Goal: Task Accomplishment & Management: Manage account settings

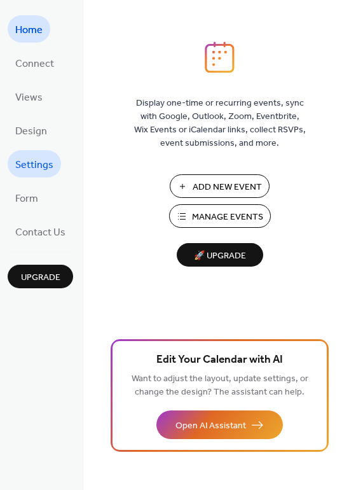
click at [29, 157] on span "Settings" at bounding box center [34, 165] width 38 height 20
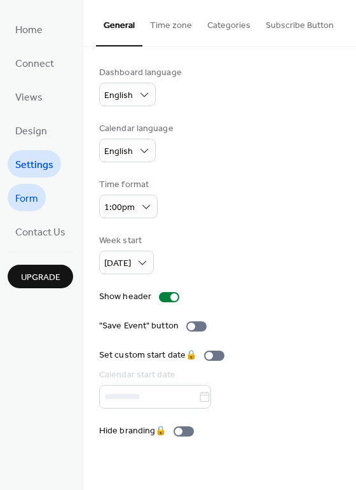
click at [25, 193] on span "Form" at bounding box center [26, 199] width 23 height 20
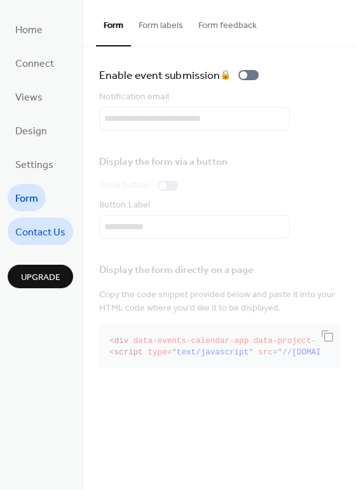
click at [29, 231] on span "Contact Us" at bounding box center [40, 233] width 50 height 20
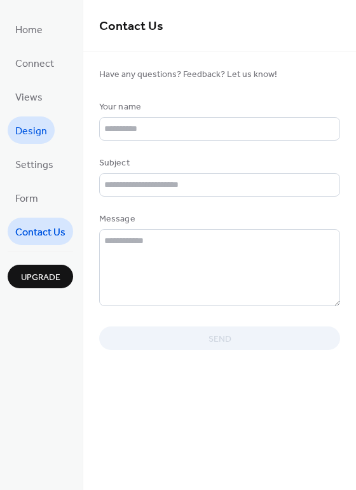
click at [27, 134] on span "Design" at bounding box center [31, 131] width 32 height 20
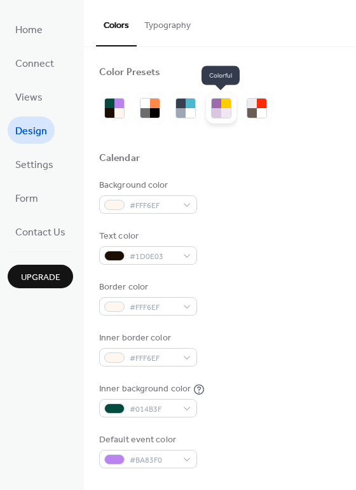
click at [223, 114] on div at bounding box center [226, 113] width 10 height 10
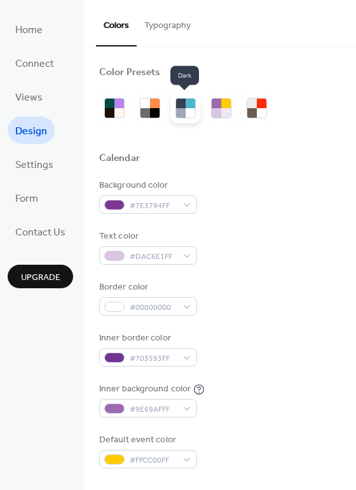
click at [190, 110] on div at bounding box center [191, 113] width 10 height 10
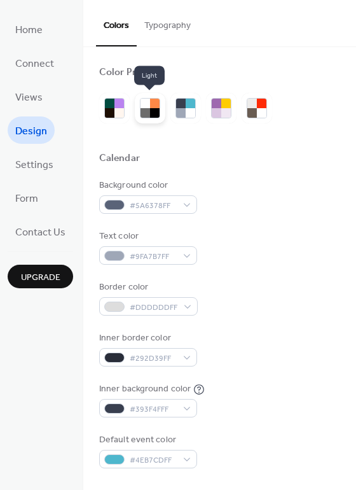
click at [141, 108] on div at bounding box center [146, 113] width 10 height 10
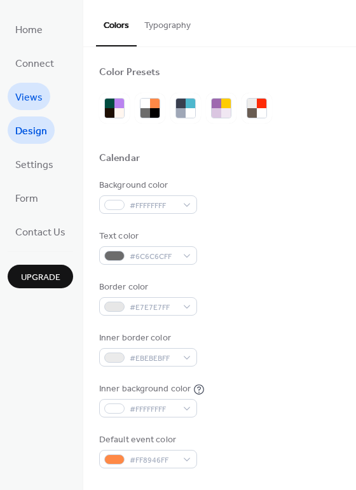
click at [27, 89] on span "Views" at bounding box center [28, 98] width 27 height 20
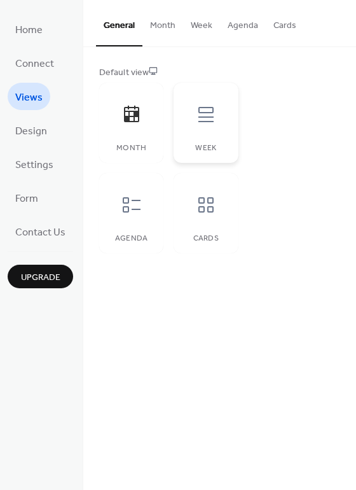
click at [217, 121] on div at bounding box center [206, 114] width 38 height 38
click at [127, 207] on icon at bounding box center [132, 204] width 18 height 15
click at [208, 214] on icon at bounding box center [206, 205] width 20 height 20
click at [174, 25] on button "Month" at bounding box center [162, 22] width 41 height 45
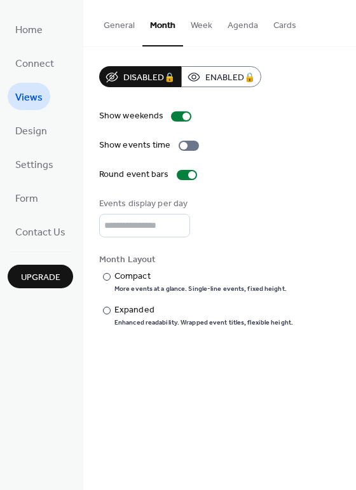
click at [199, 22] on button "Week" at bounding box center [201, 22] width 37 height 45
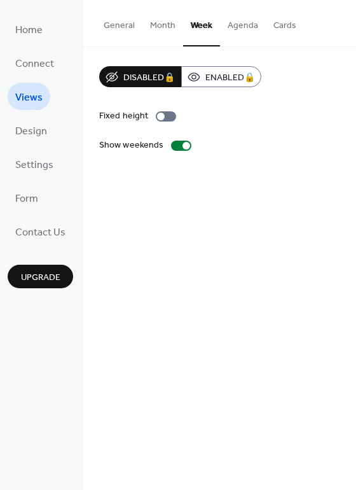
click at [234, 29] on button "Agenda" at bounding box center [243, 22] width 46 height 45
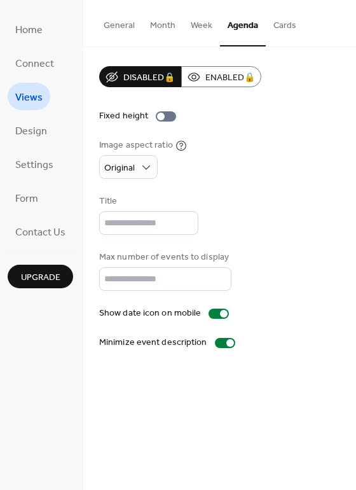
click at [284, 24] on button "Cards" at bounding box center [285, 22] width 38 height 45
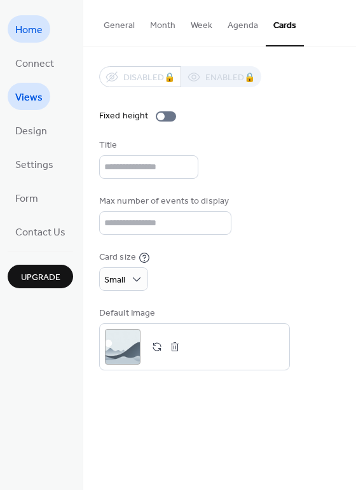
click at [38, 30] on span "Home" at bounding box center [28, 30] width 27 height 20
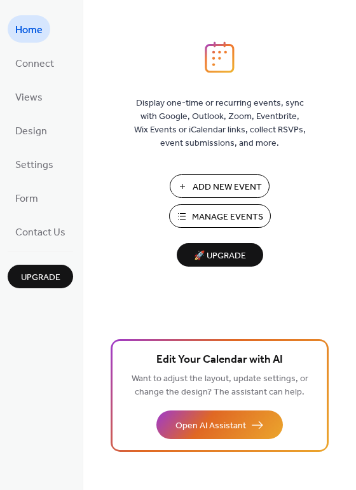
click at [232, 219] on span "Manage Events" at bounding box center [227, 216] width 71 height 13
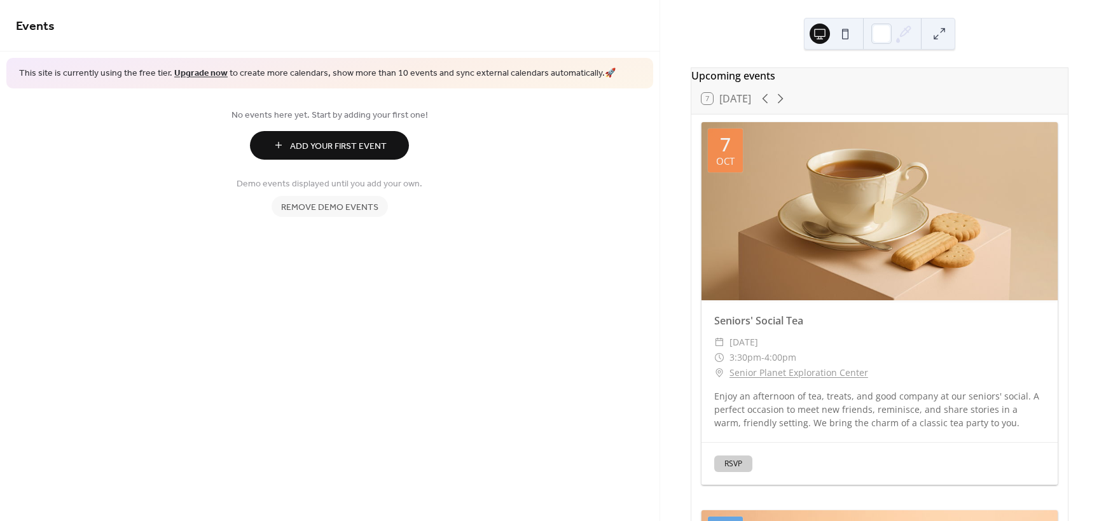
click at [352, 142] on span "Add Your First Event" at bounding box center [338, 145] width 97 height 13
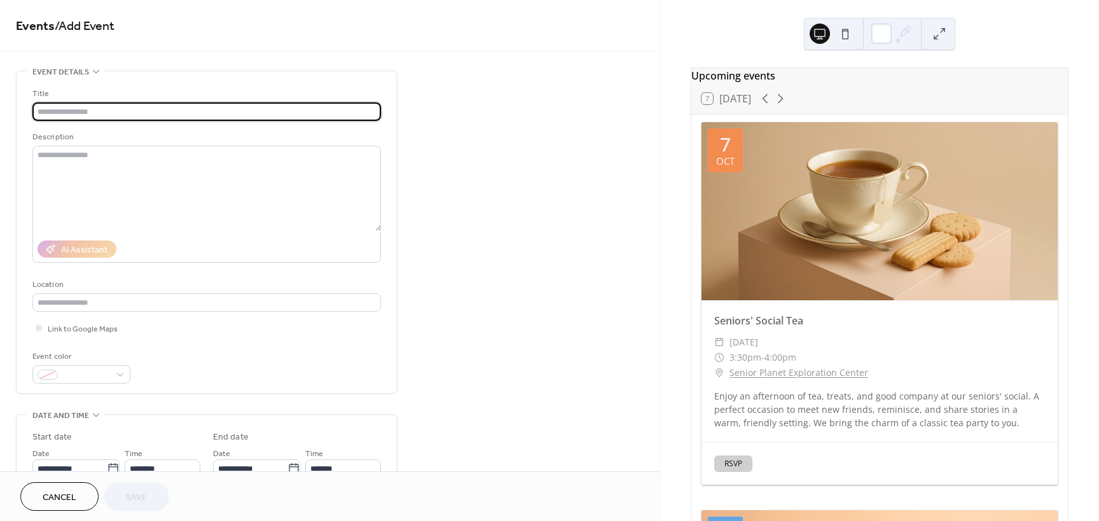
click at [254, 110] on input "text" at bounding box center [206, 111] width 348 height 18
type input "**********"
click at [52, 155] on textarea at bounding box center [206, 188] width 348 height 85
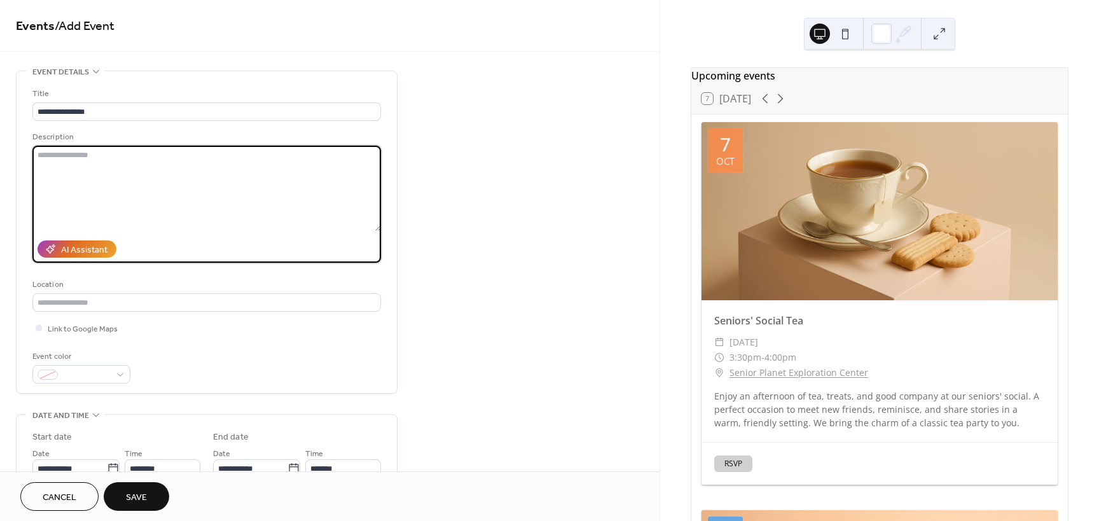
paste textarea "**********"
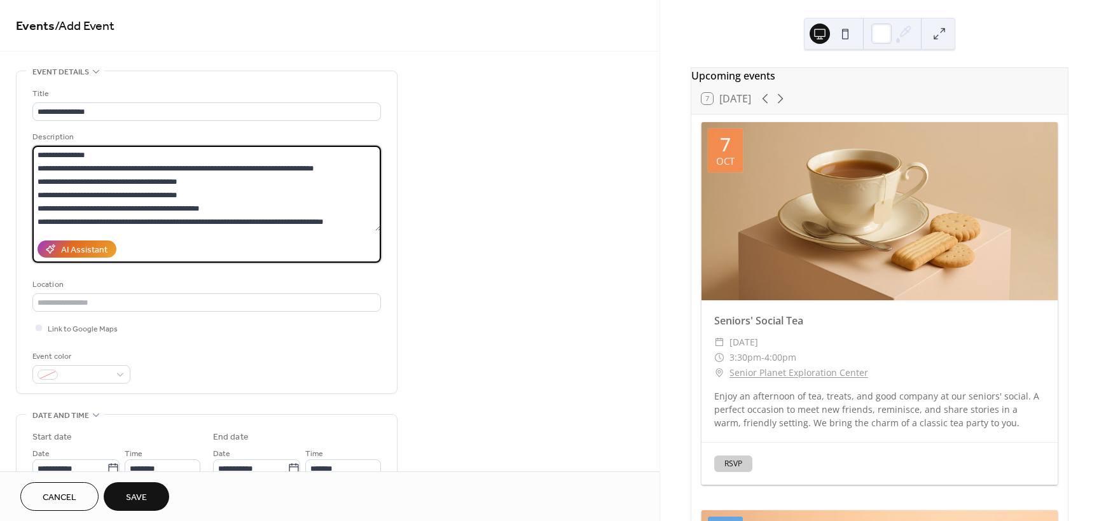
scroll to position [238, 0]
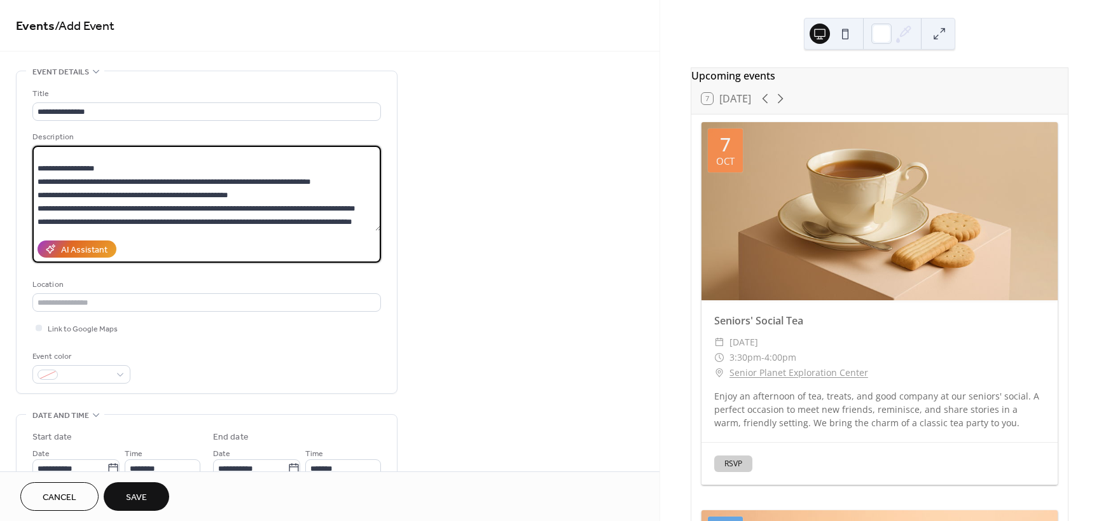
type textarea "**********"
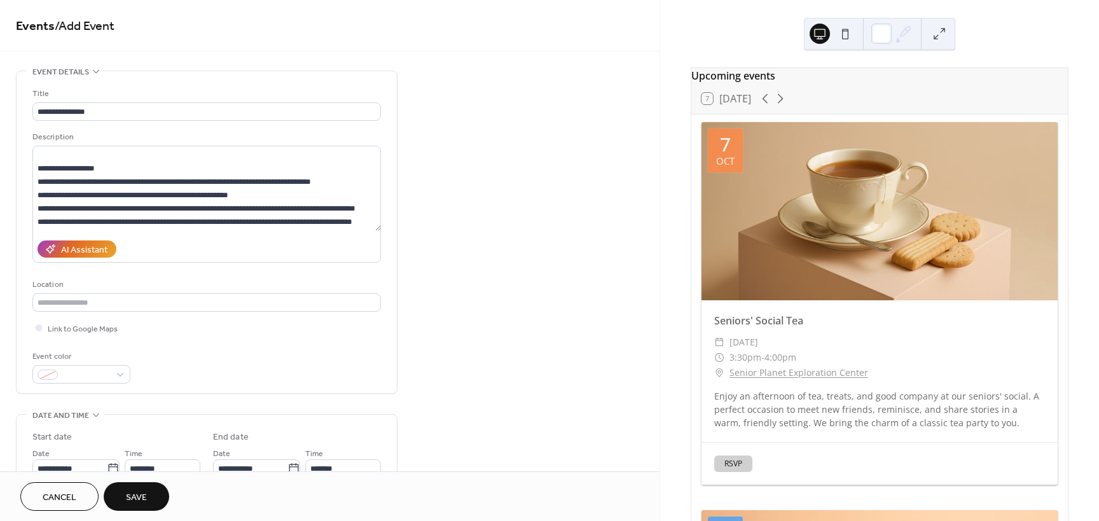
drag, startPoint x: 960, startPoint y: 240, endPoint x: 747, endPoint y: 277, distance: 216.2
click at [747, 277] on div at bounding box center [879, 211] width 356 height 178
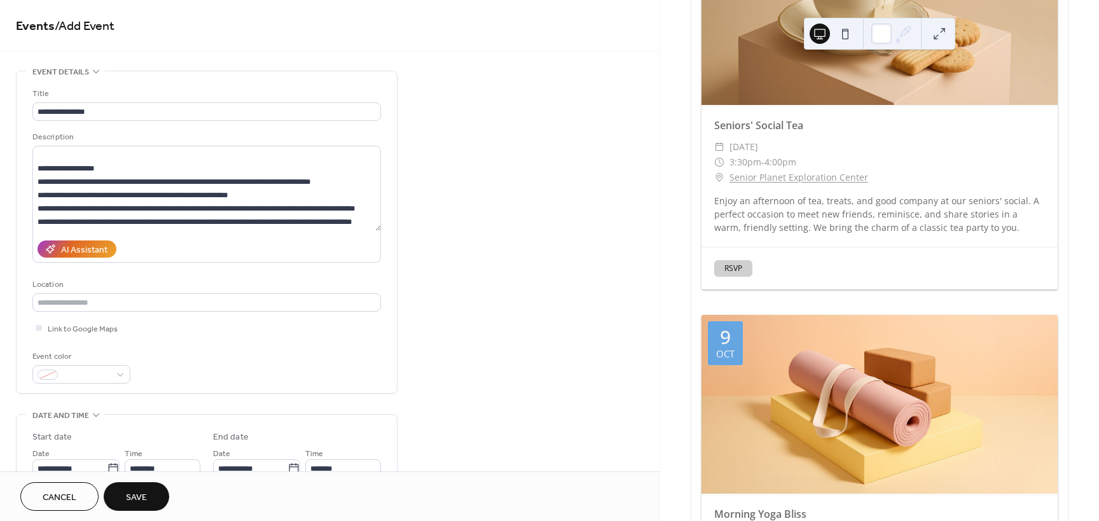
scroll to position [254, 0]
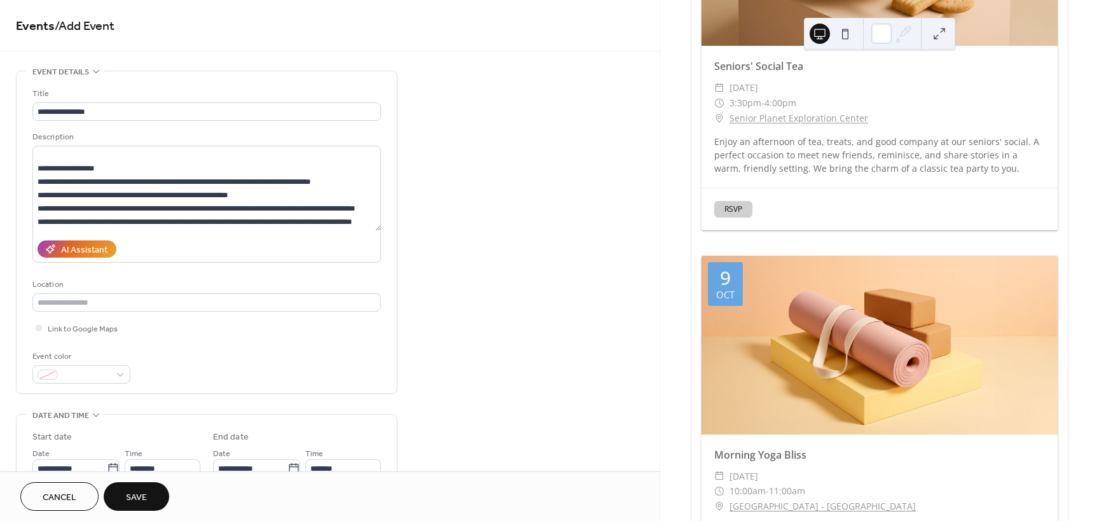
drag, startPoint x: 832, startPoint y: 348, endPoint x: 556, endPoint y: 257, distance: 290.6
click at [556, 257] on div "**********" at bounding box center [329, 460] width 659 height 778
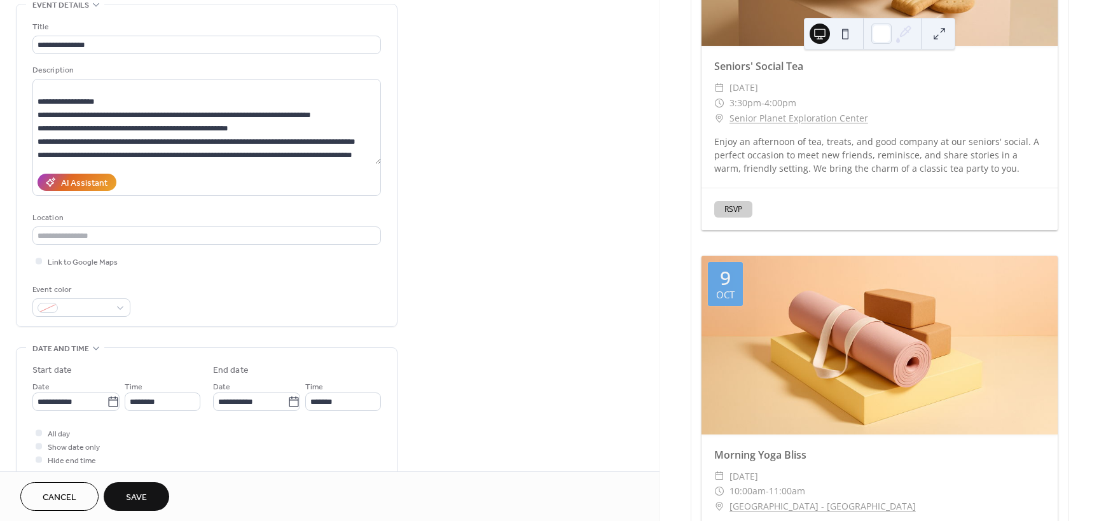
scroll to position [127, 0]
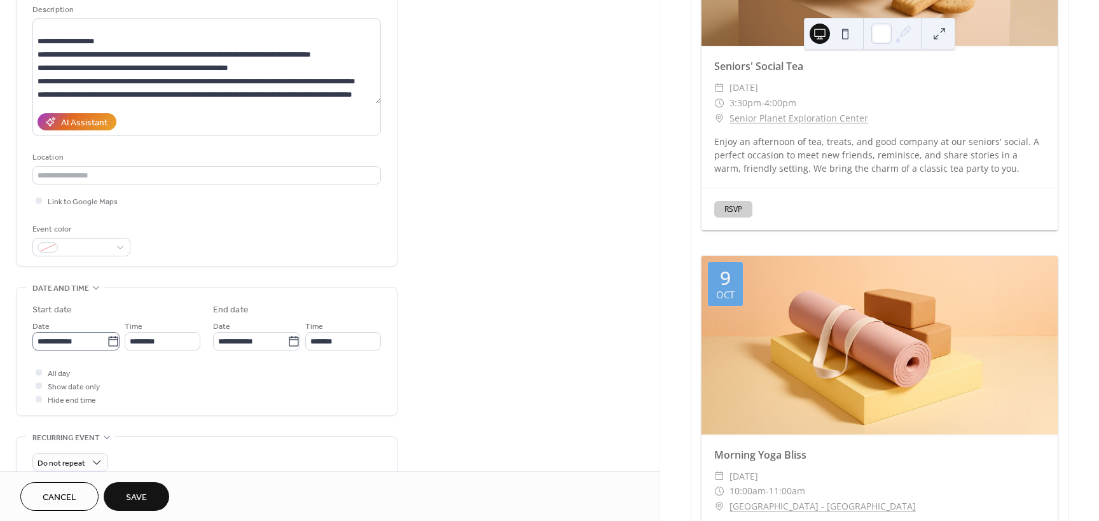
click at [111, 342] on icon at bounding box center [113, 341] width 13 height 13
click at [107, 342] on input "**********" at bounding box center [69, 341] width 74 height 18
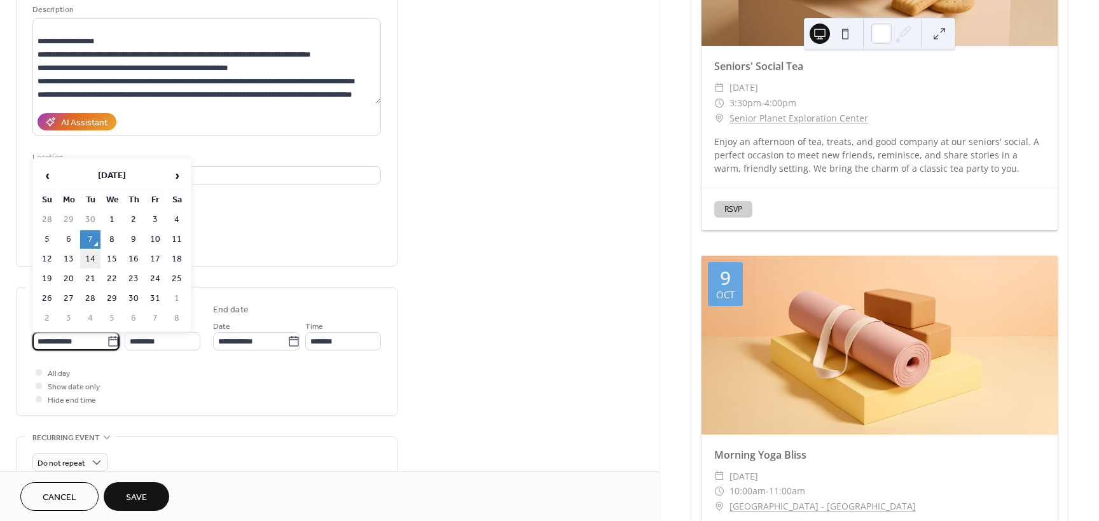
click at [88, 259] on td "14" at bounding box center [90, 259] width 20 height 18
type input "**********"
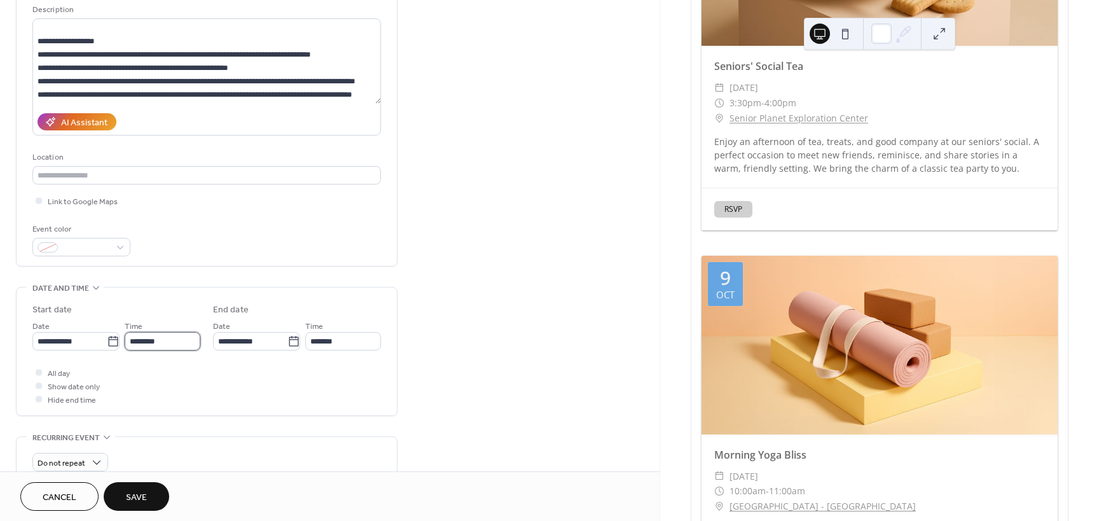
click at [172, 345] on input "********" at bounding box center [163, 341] width 76 height 18
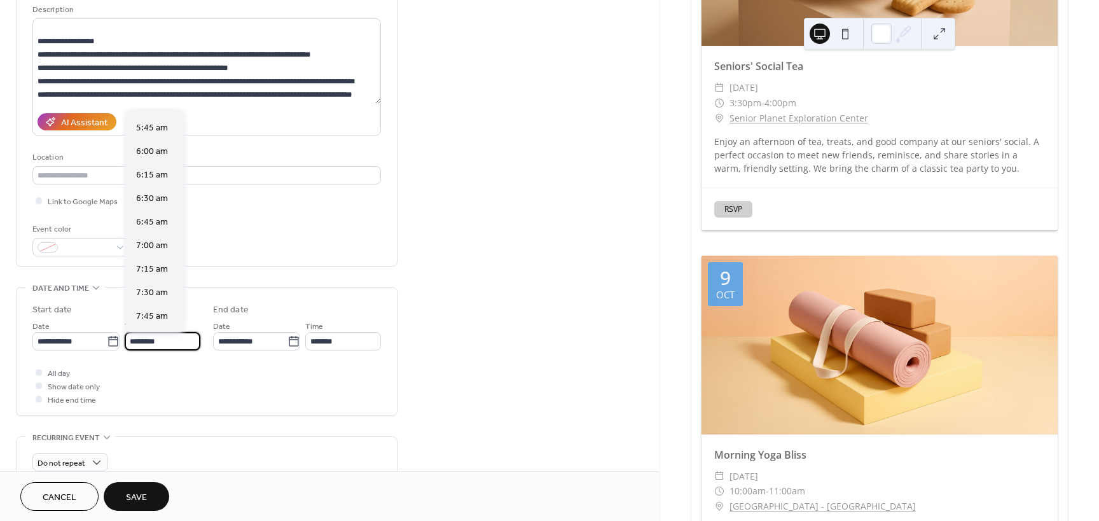
scroll to position [510, 0]
click at [156, 278] on div "7:00 am" at bounding box center [155, 270] width 58 height 24
type input "*******"
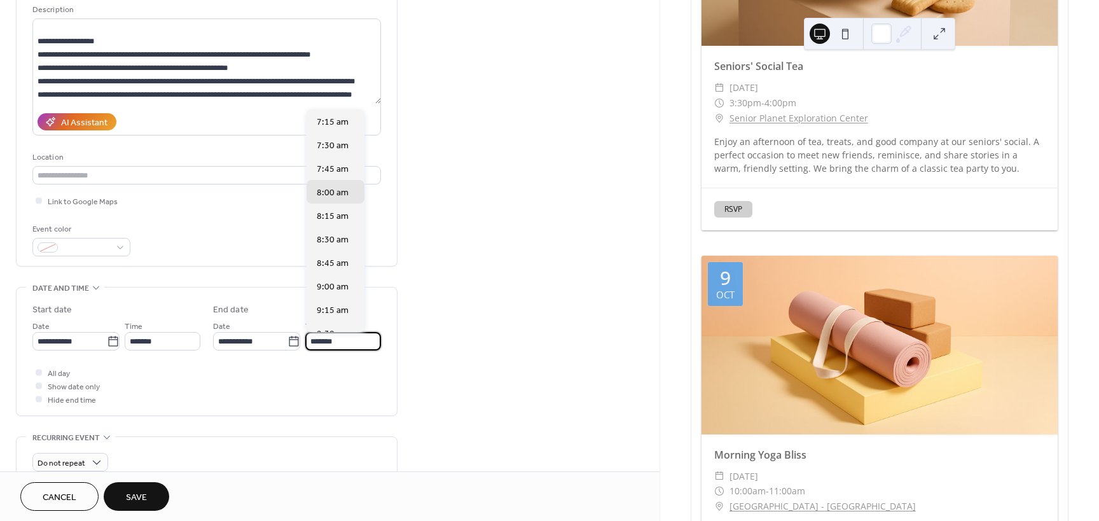
click at [321, 339] on input "*******" at bounding box center [343, 341] width 76 height 18
click at [336, 169] on span "7:45 am" at bounding box center [333, 169] width 32 height 13
type input "*******"
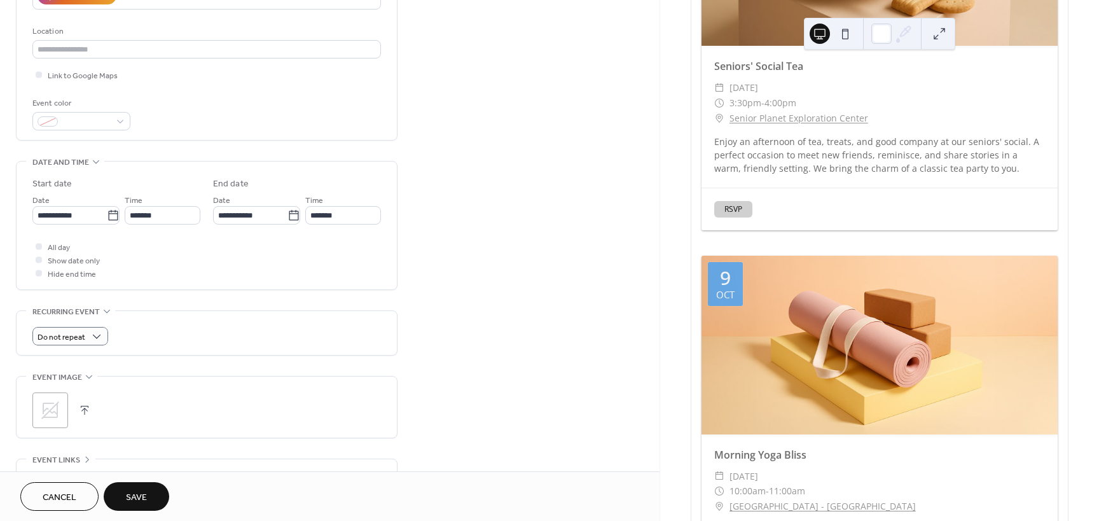
scroll to position [254, 0]
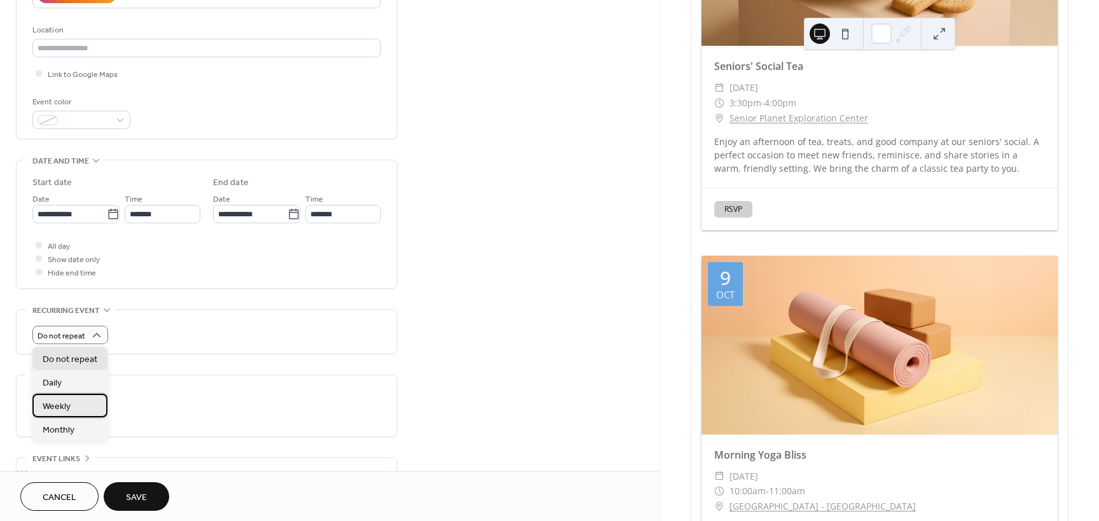
click at [74, 411] on div "Weekly" at bounding box center [69, 406] width 75 height 24
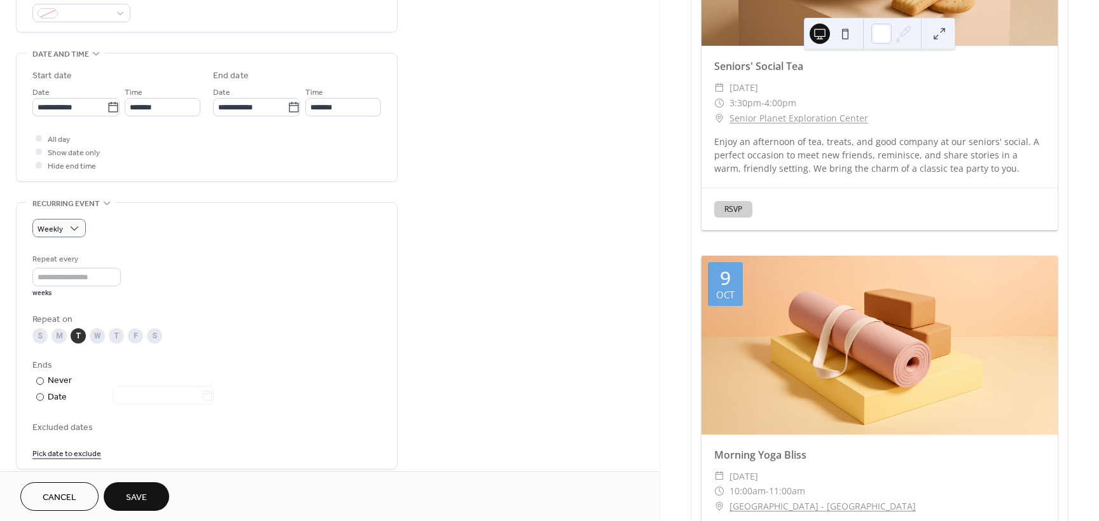
scroll to position [382, 0]
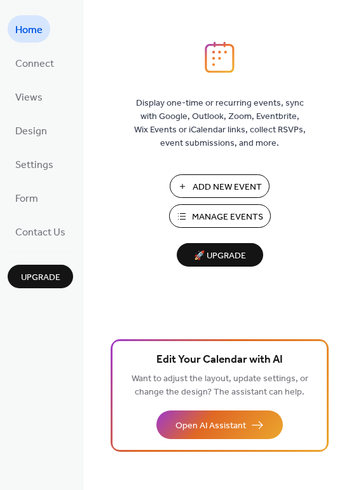
click at [220, 210] on span "Manage Events" at bounding box center [227, 216] width 71 height 13
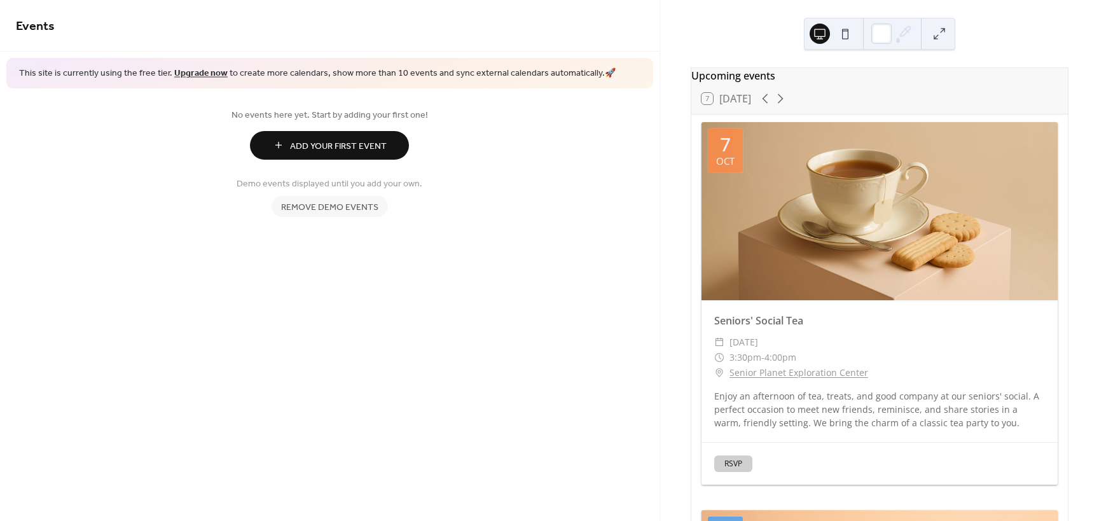
click at [353, 146] on span "Add Your First Event" at bounding box center [338, 145] width 97 height 13
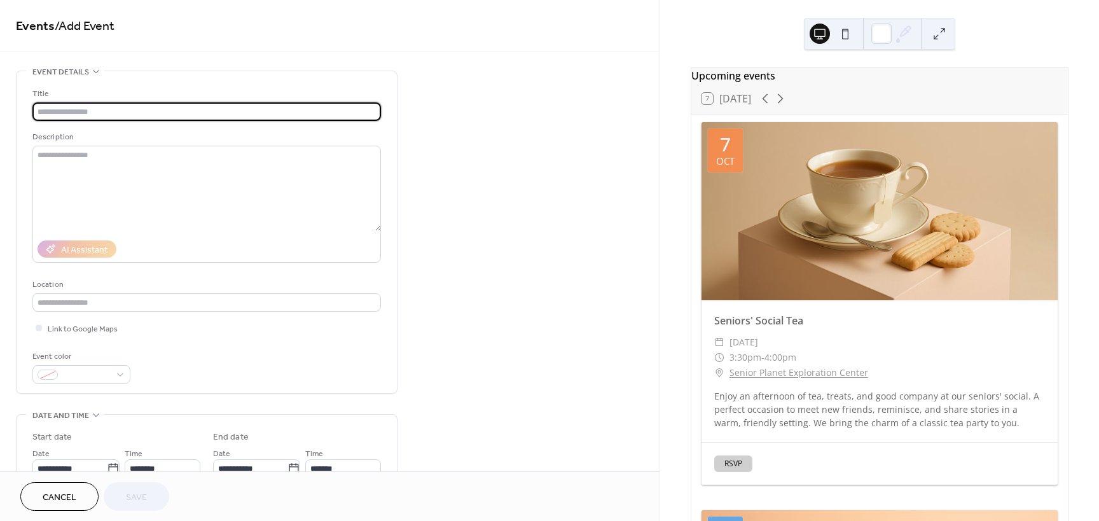
click at [186, 107] on input "text" at bounding box center [206, 111] width 348 height 18
type input "*"
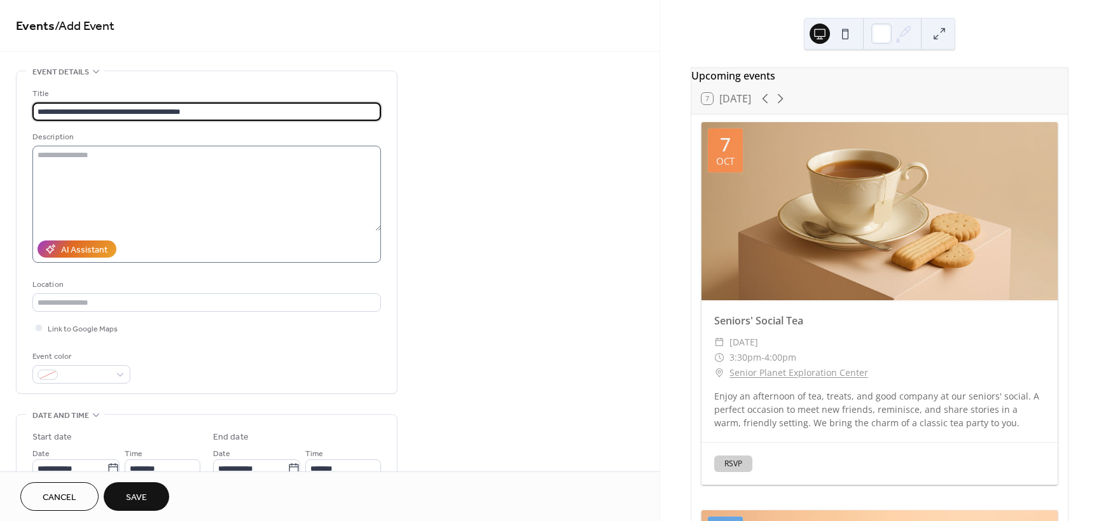
type input "**********"
click at [59, 154] on textarea at bounding box center [206, 188] width 348 height 85
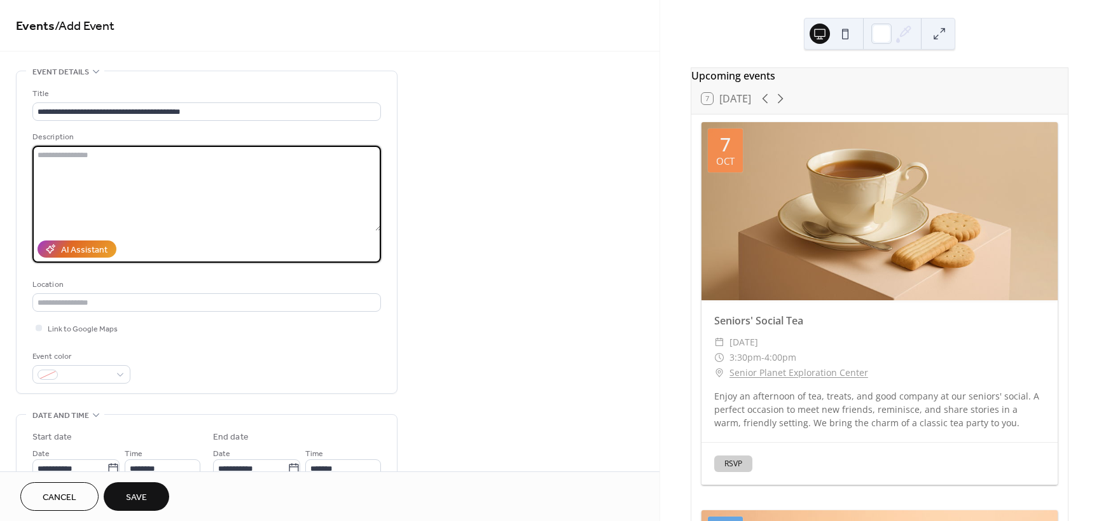
paste textarea "**********"
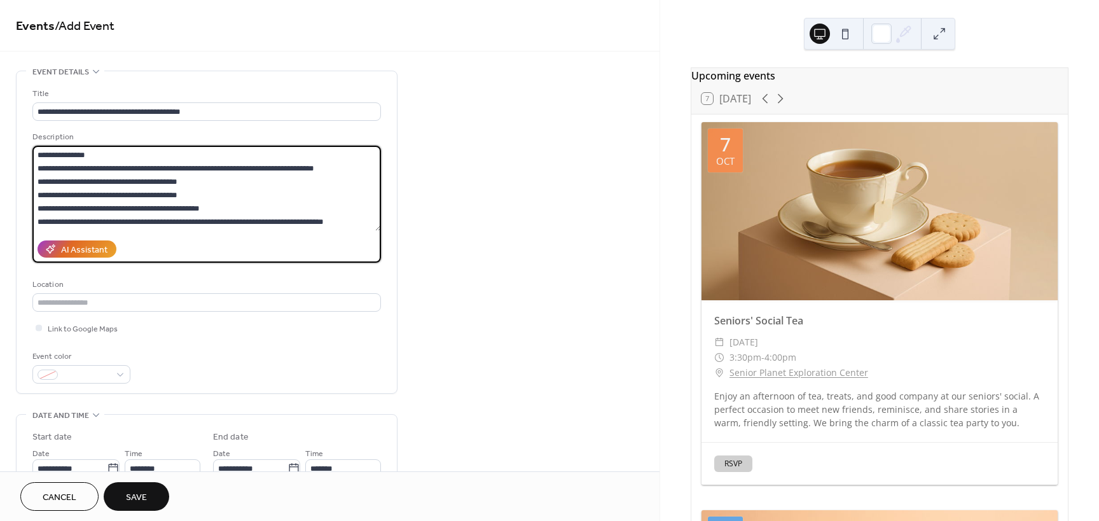
click at [121, 195] on textarea at bounding box center [206, 188] width 348 height 85
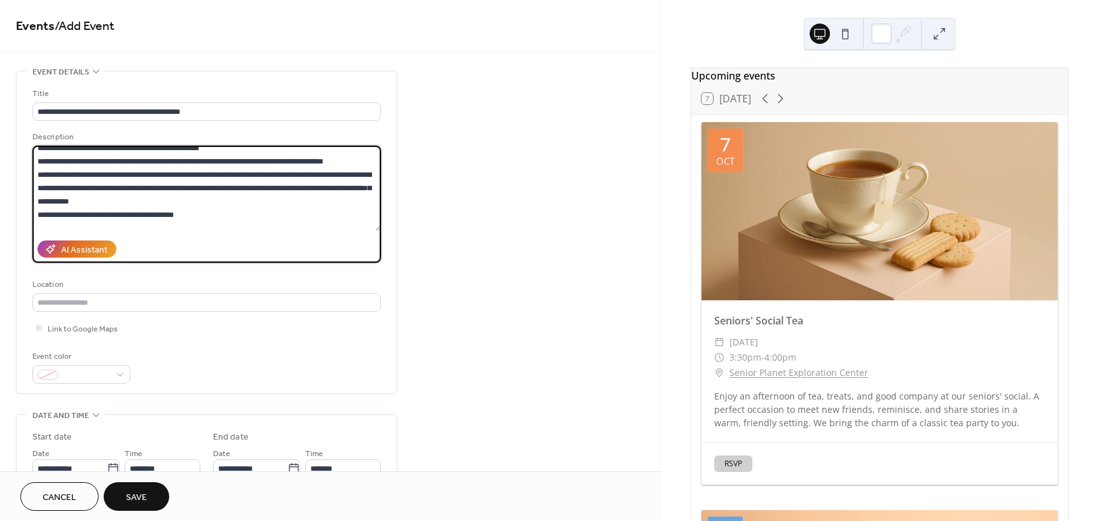
scroll to position [64, 0]
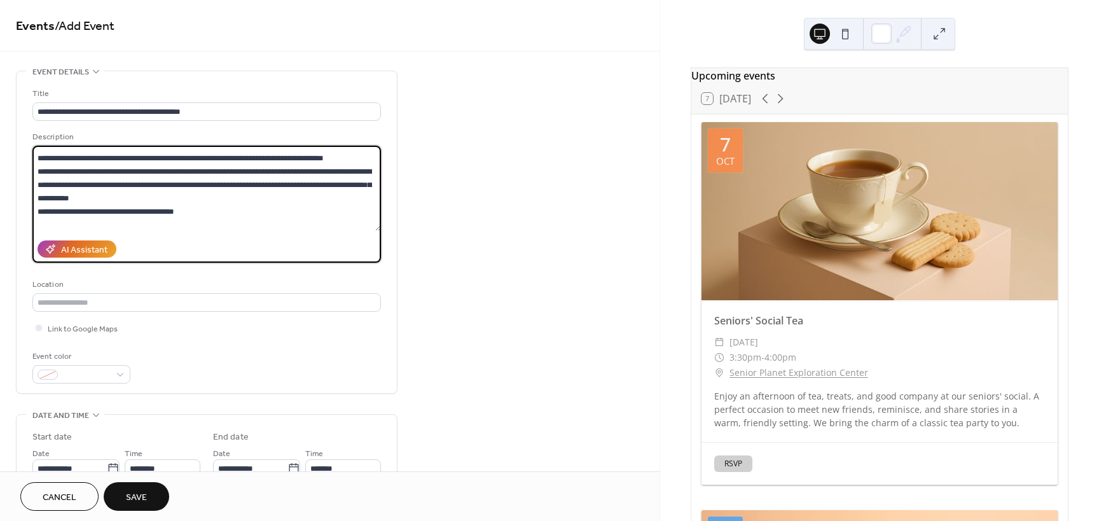
click at [38, 171] on textarea at bounding box center [206, 188] width 348 height 85
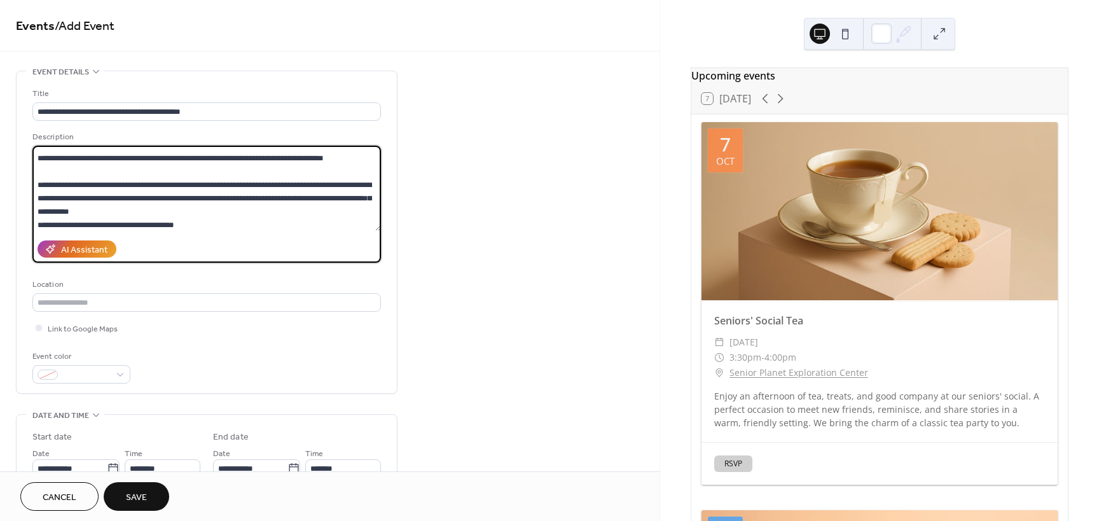
drag, startPoint x: 344, startPoint y: 184, endPoint x: 251, endPoint y: 184, distance: 92.8
click at [251, 184] on textarea at bounding box center [206, 188] width 348 height 85
drag, startPoint x: 221, startPoint y: 197, endPoint x: 250, endPoint y: 201, distance: 28.9
click at [250, 201] on textarea at bounding box center [206, 188] width 348 height 85
drag, startPoint x: 371, startPoint y: 197, endPoint x: 279, endPoint y: 202, distance: 93.0
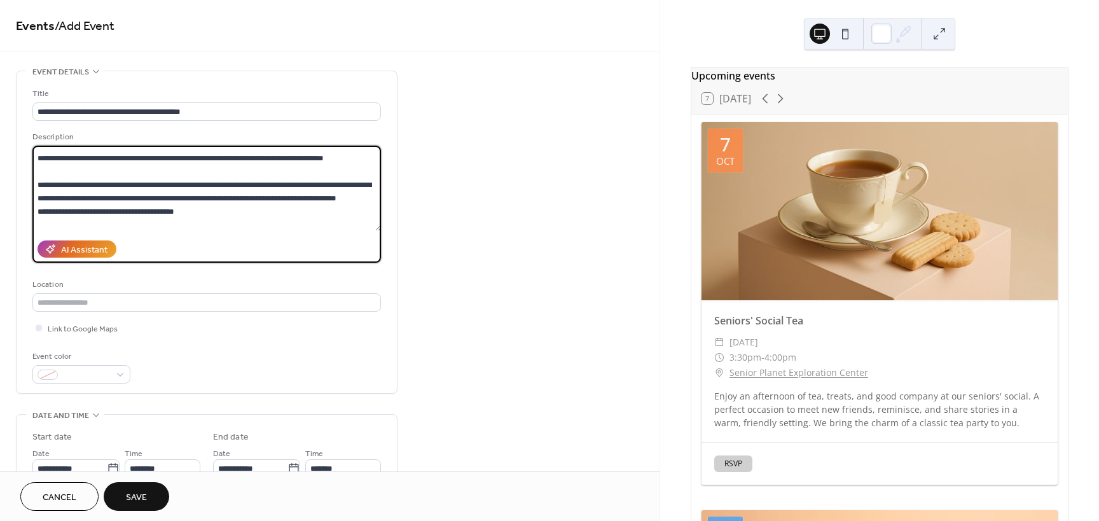
click at [279, 202] on textarea at bounding box center [206, 188] width 348 height 85
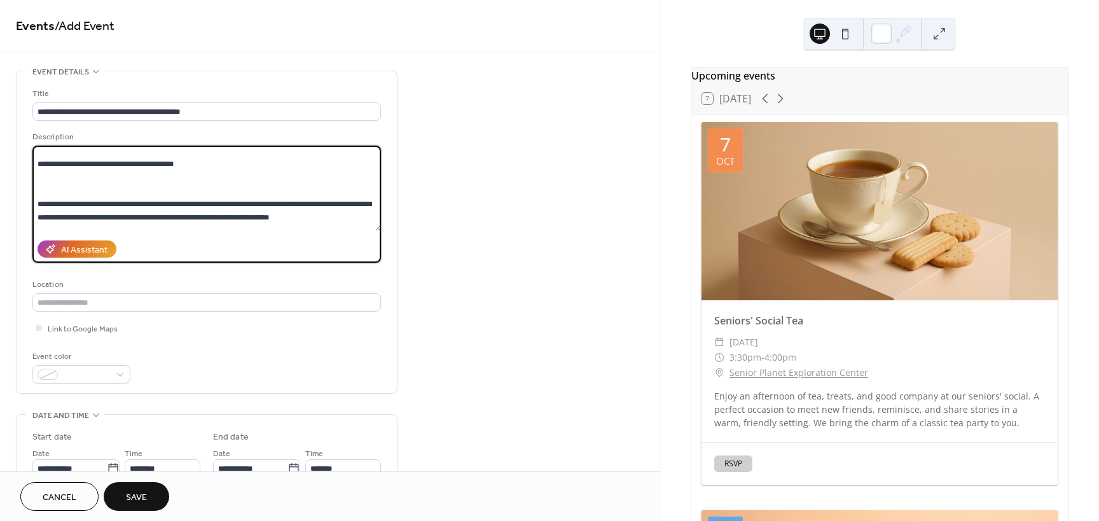
scroll to position [127, 0]
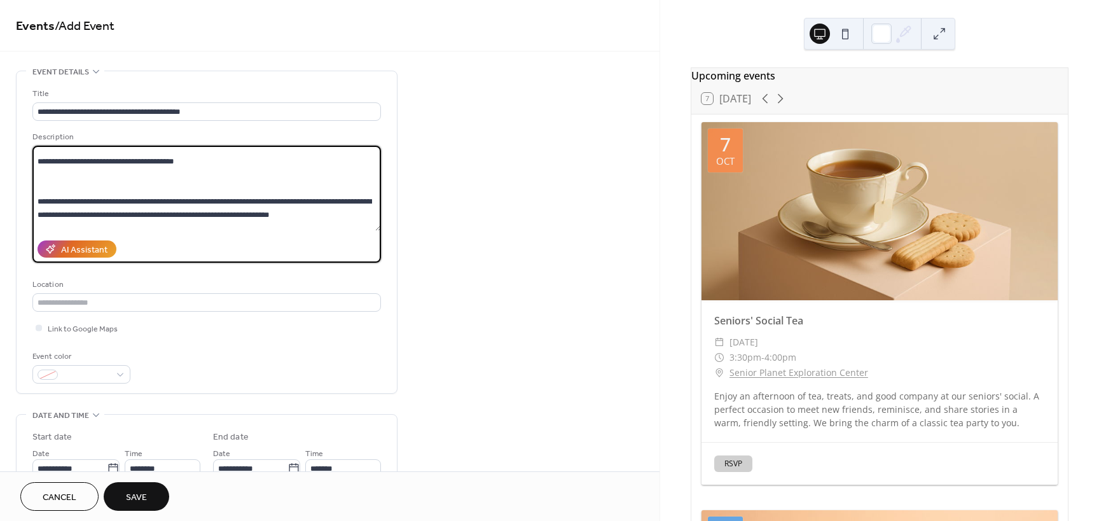
click at [100, 185] on textarea at bounding box center [206, 188] width 348 height 85
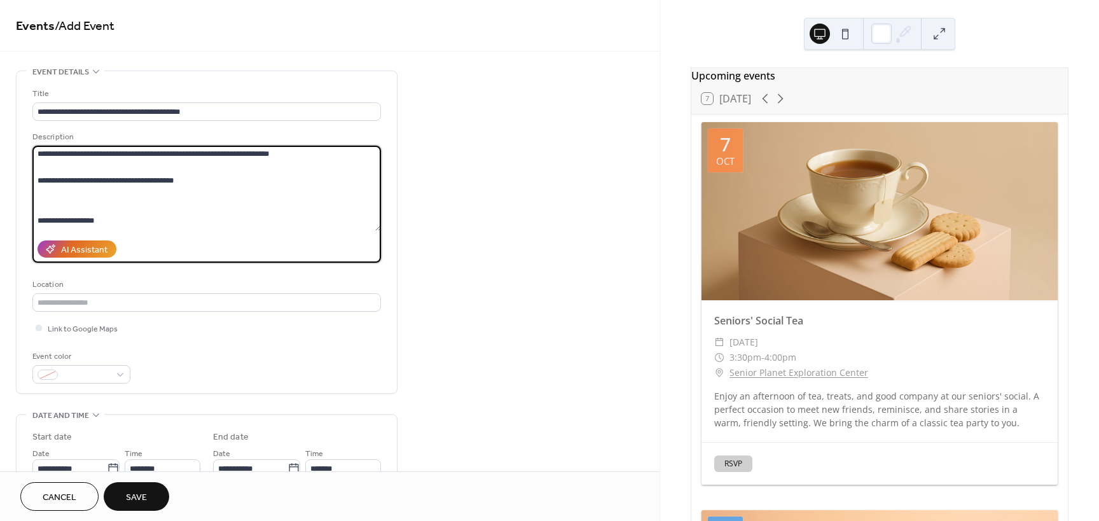
scroll to position [191, 0]
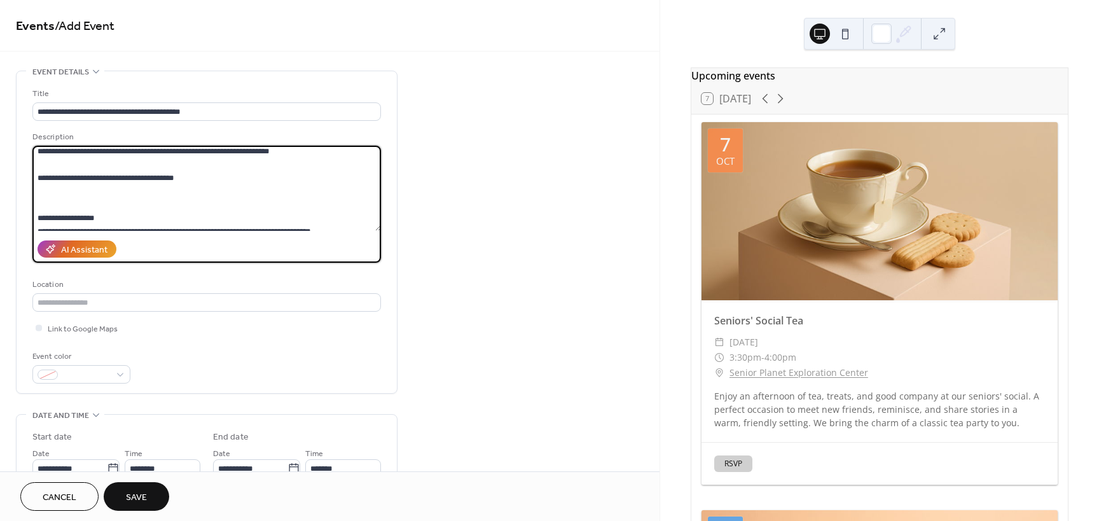
click at [144, 160] on textarea at bounding box center [206, 188] width 348 height 85
drag, startPoint x: 179, startPoint y: 176, endPoint x: 147, endPoint y: 176, distance: 31.8
click at [147, 176] on textarea at bounding box center [206, 188] width 348 height 85
click at [66, 194] on textarea at bounding box center [206, 188] width 348 height 85
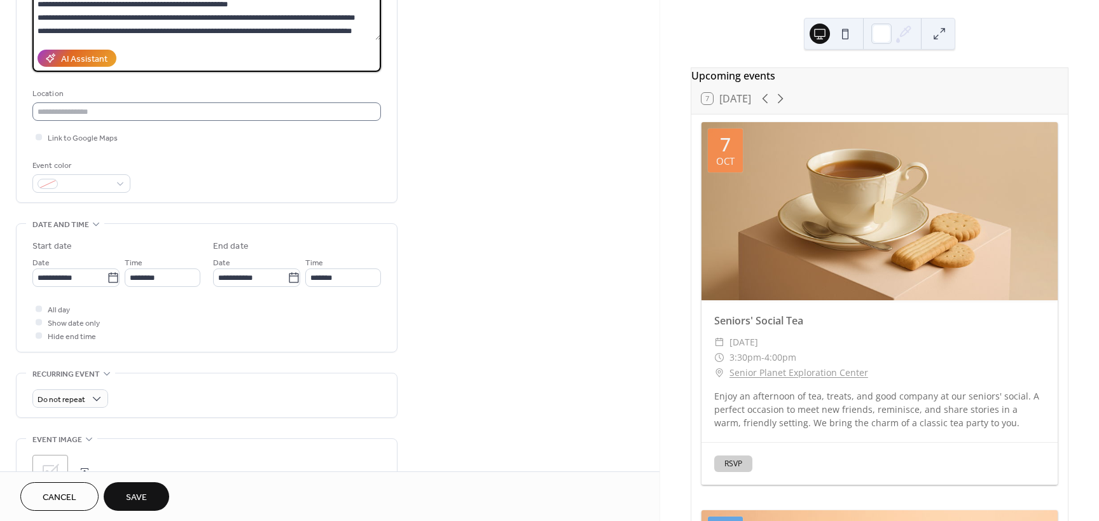
type textarea "**********"
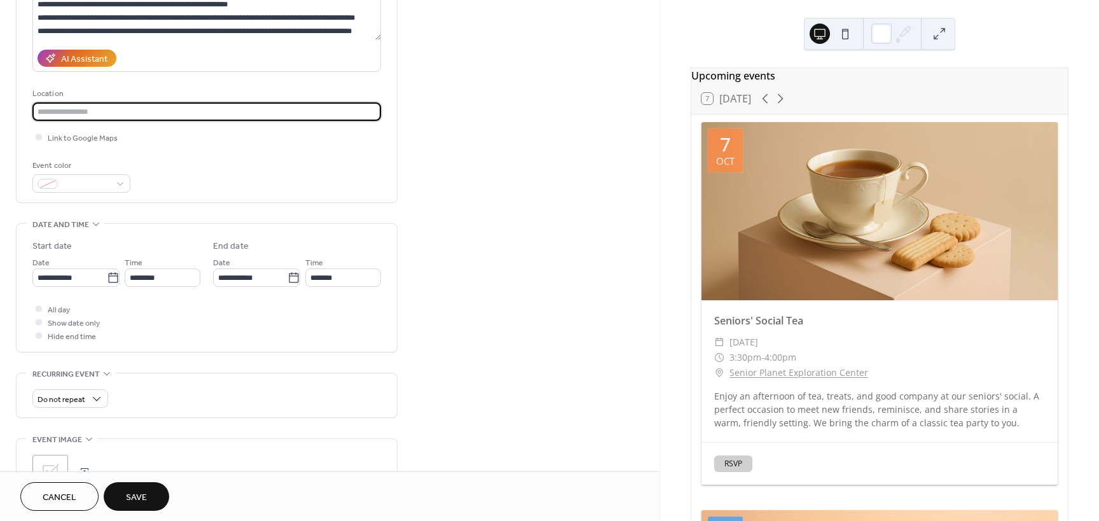
click at [116, 113] on input "text" at bounding box center [206, 111] width 348 height 18
type input "**********"
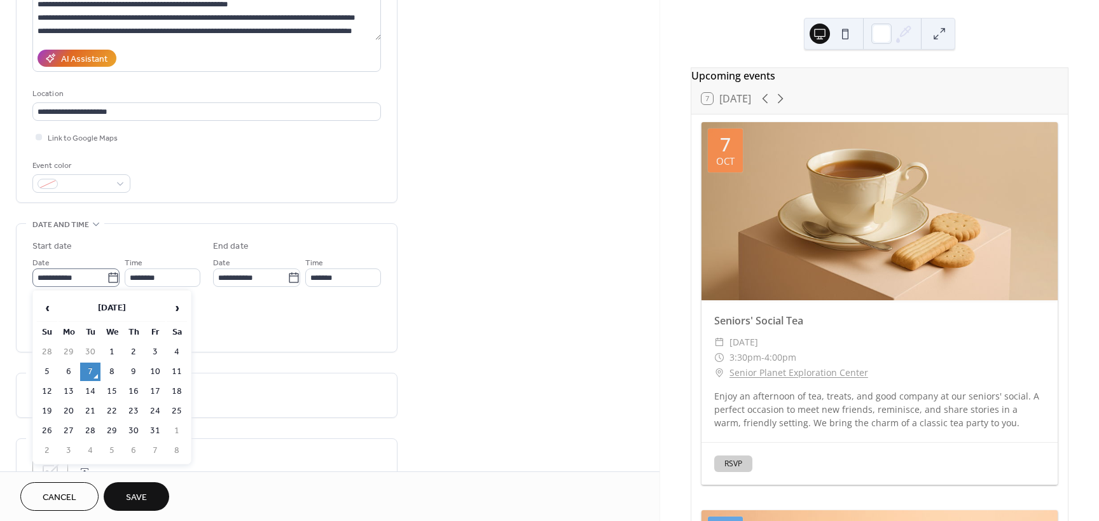
click at [109, 279] on icon at bounding box center [113, 278] width 13 height 13
click at [107, 279] on input "**********" at bounding box center [69, 277] width 74 height 18
click at [92, 390] on td "14" at bounding box center [90, 391] width 20 height 18
type input "**********"
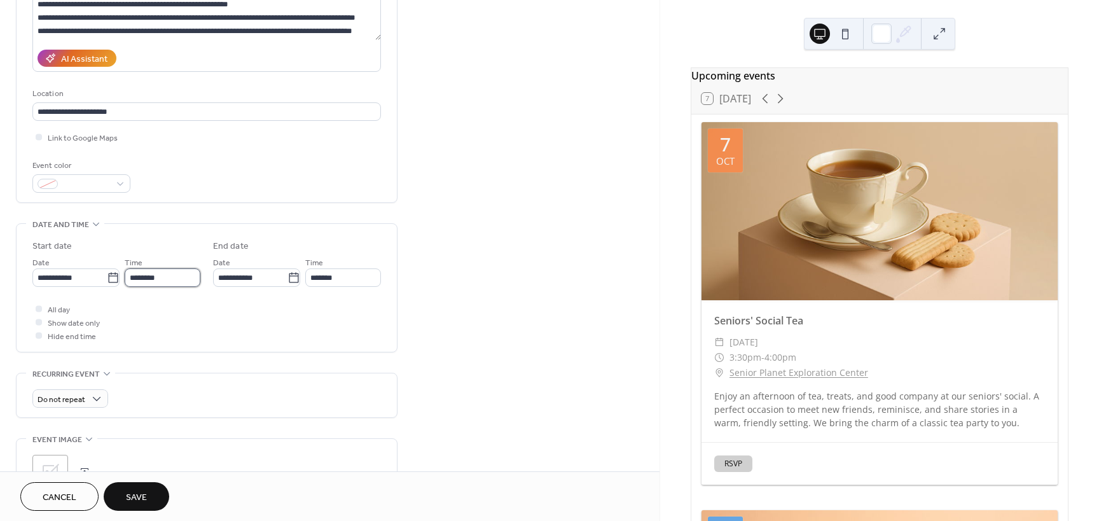
click at [177, 277] on input "********" at bounding box center [163, 277] width 76 height 18
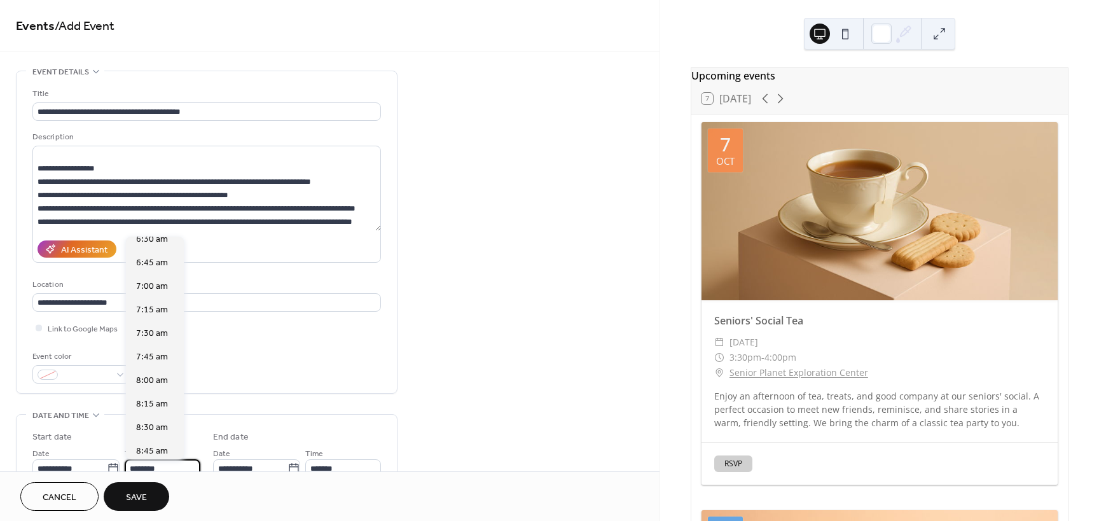
scroll to position [621, 0]
click at [170, 390] on div "8:00 am" at bounding box center [155, 381] width 58 height 24
type input "*******"
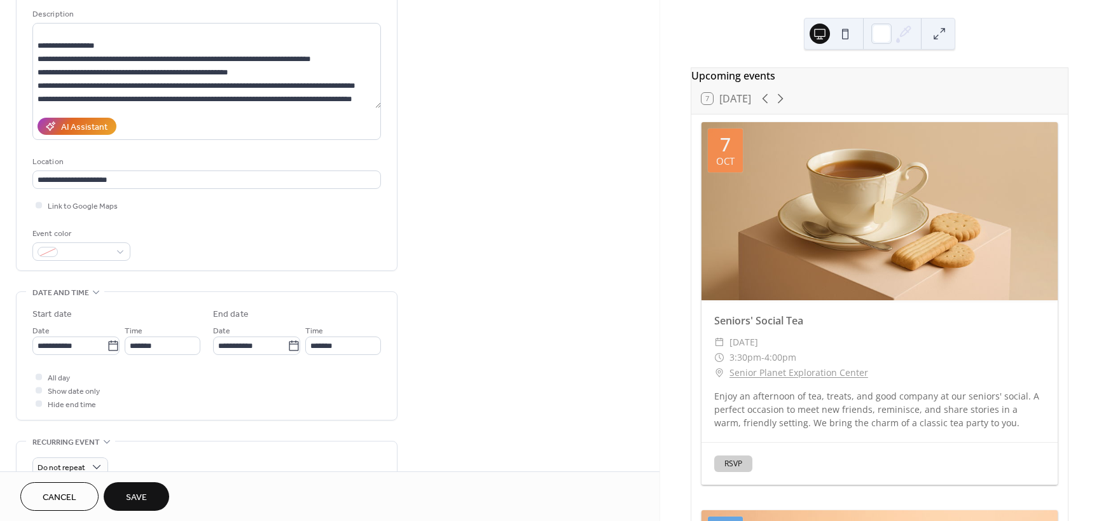
scroll to position [127, 0]
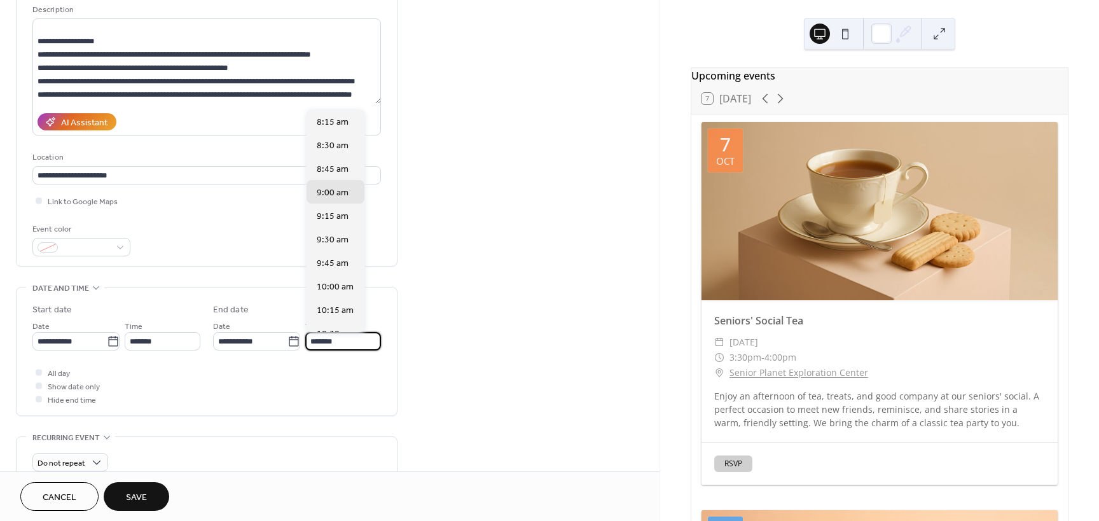
click at [347, 339] on input "*******" at bounding box center [343, 341] width 76 height 18
click at [330, 173] on span "8:45 am" at bounding box center [333, 169] width 32 height 13
type input "*******"
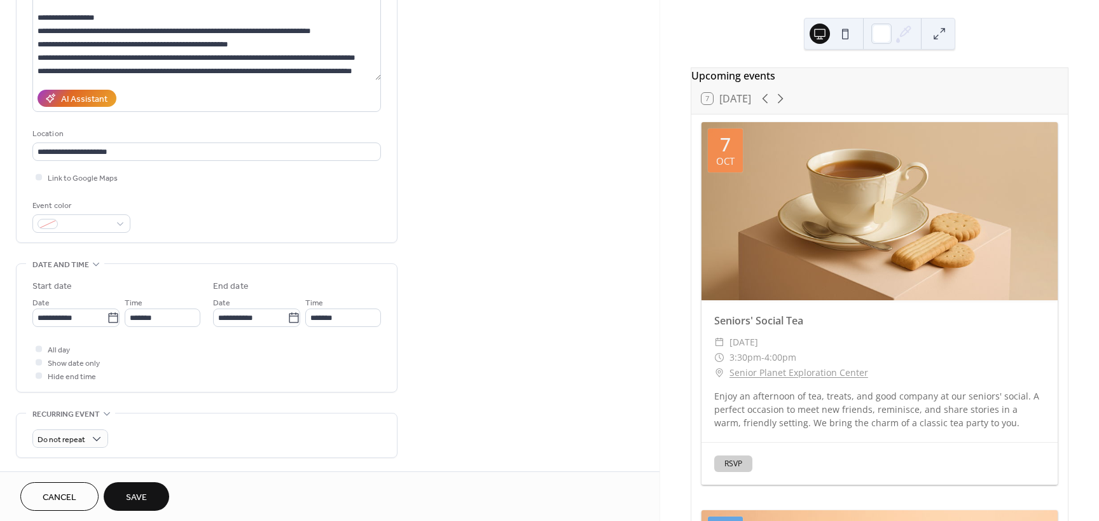
scroll to position [191, 0]
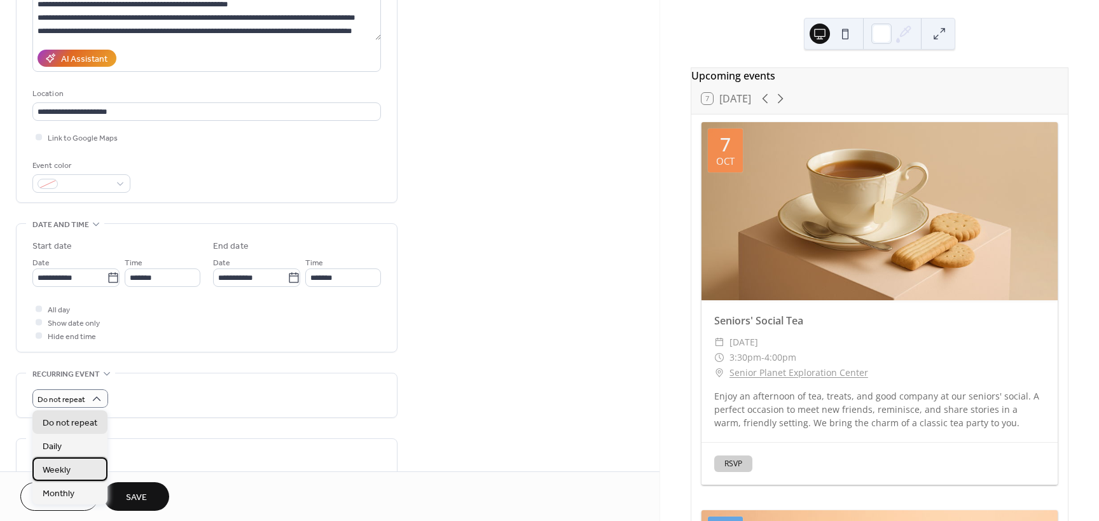
click at [69, 468] on span "Weekly" at bounding box center [57, 470] width 28 height 13
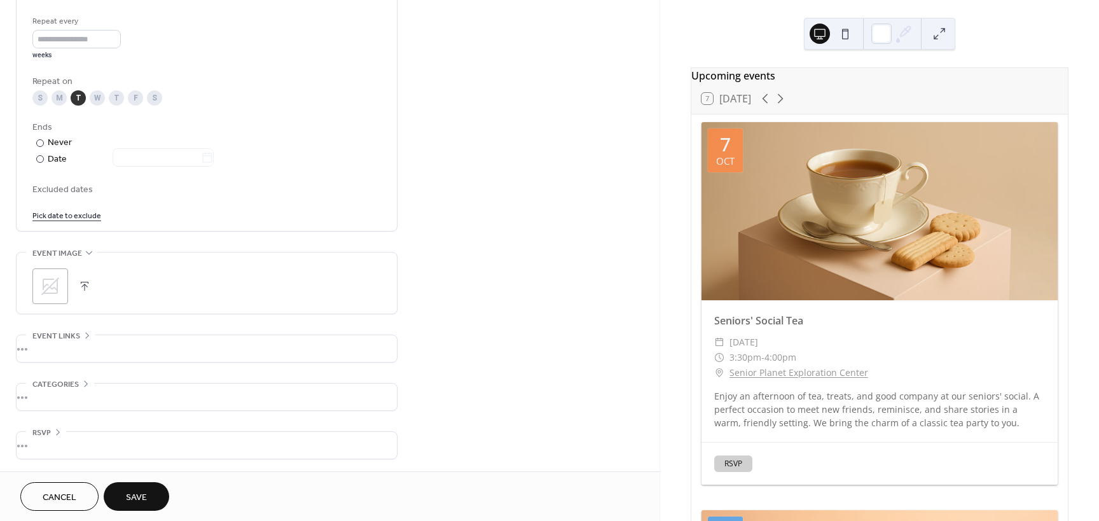
scroll to position [600, 0]
click at [57, 278] on icon at bounding box center [50, 285] width 20 height 20
click at [57, 352] on div "•••" at bounding box center [207, 348] width 380 height 27
click at [52, 376] on input "text" at bounding box center [206, 375] width 348 height 18
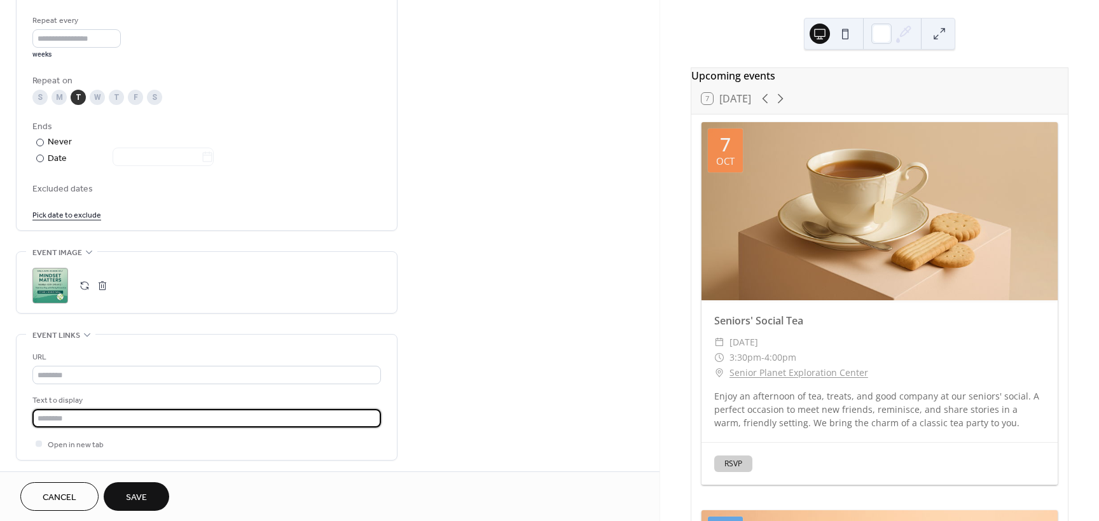
click at [109, 423] on input "text" at bounding box center [206, 418] width 348 height 18
type input "**********"
click at [144, 491] on span "Save" at bounding box center [136, 497] width 21 height 13
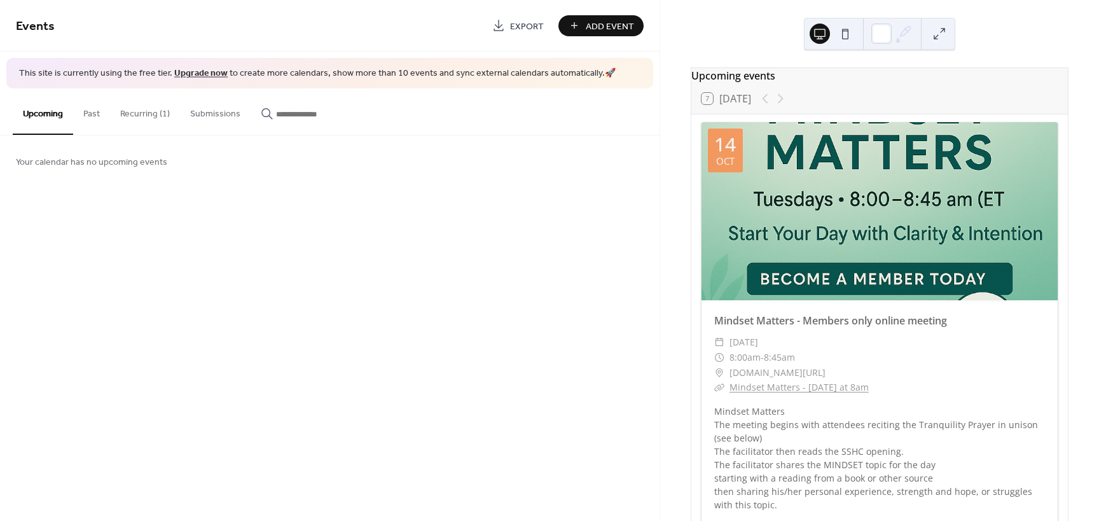
drag, startPoint x: 801, startPoint y: 197, endPoint x: 799, endPoint y: 204, distance: 7.9
click at [799, 204] on div at bounding box center [879, 211] width 356 height 178
click at [850, 33] on button at bounding box center [845, 34] width 20 height 20
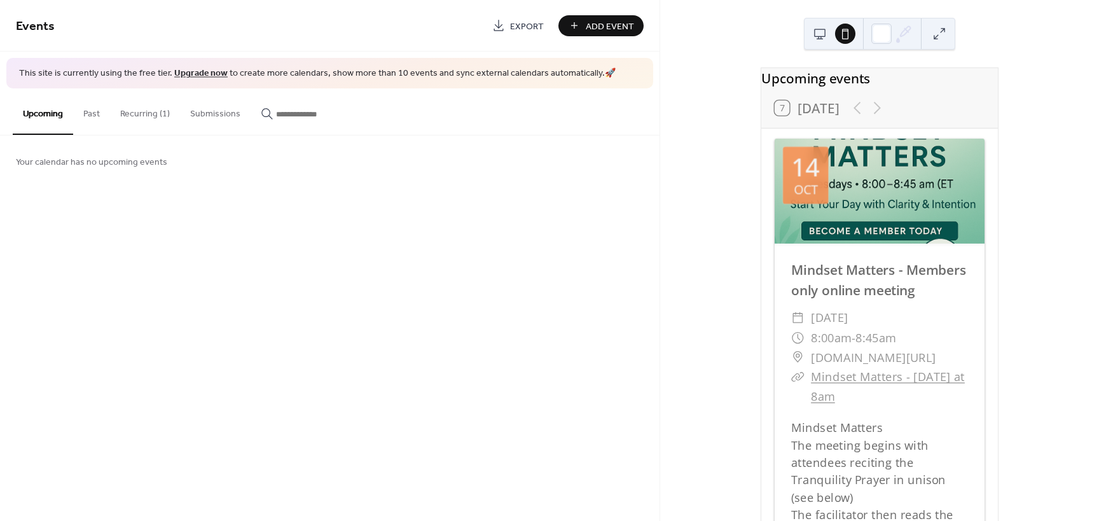
drag, startPoint x: 874, startPoint y: 177, endPoint x: 879, endPoint y: 205, distance: 27.8
click at [879, 205] on div at bounding box center [880, 191] width 210 height 105
click at [876, 189] on div at bounding box center [880, 191] width 210 height 105
drag, startPoint x: 875, startPoint y: 185, endPoint x: 876, endPoint y: 206, distance: 21.0
click at [876, 206] on div at bounding box center [880, 191] width 210 height 105
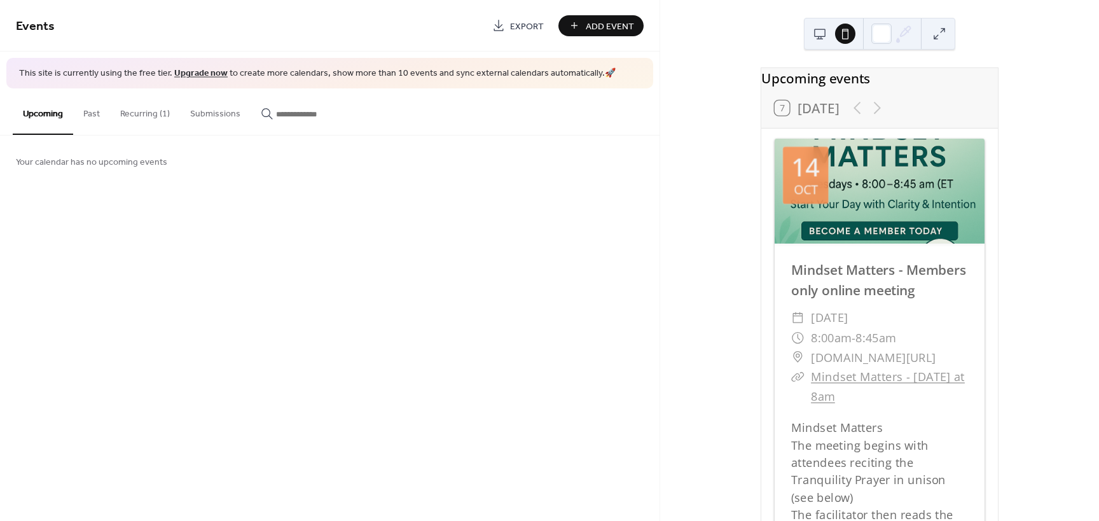
click at [848, 321] on span "[DATE]" at bounding box center [830, 318] width 38 height 20
click at [867, 176] on div at bounding box center [880, 191] width 210 height 105
drag, startPoint x: 883, startPoint y: 190, endPoint x: 871, endPoint y: 190, distance: 12.1
click at [871, 190] on div at bounding box center [880, 191] width 210 height 105
click at [942, 35] on button at bounding box center [939, 34] width 20 height 20
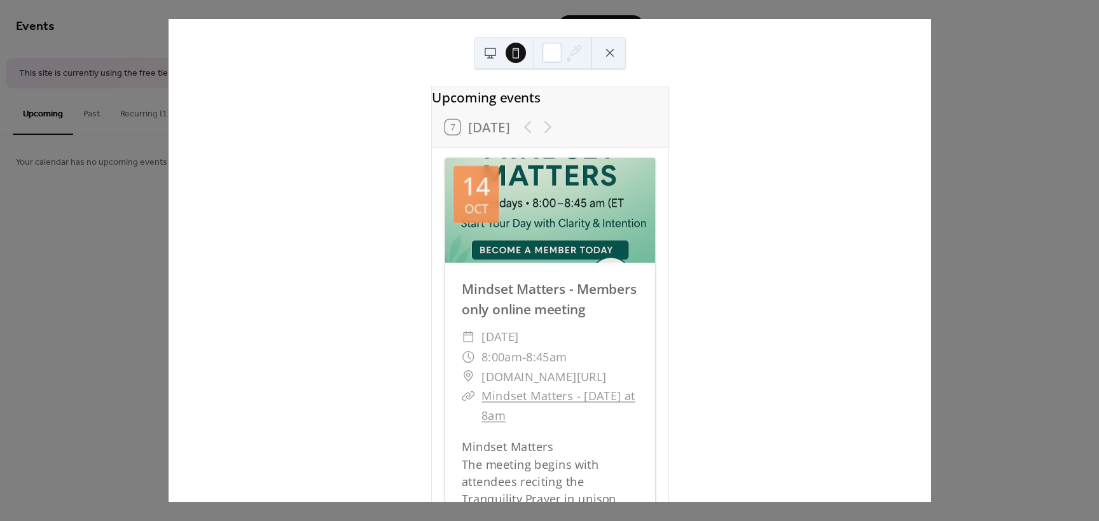
click at [522, 217] on div at bounding box center [550, 210] width 210 height 105
click at [491, 56] on button at bounding box center [490, 53] width 20 height 20
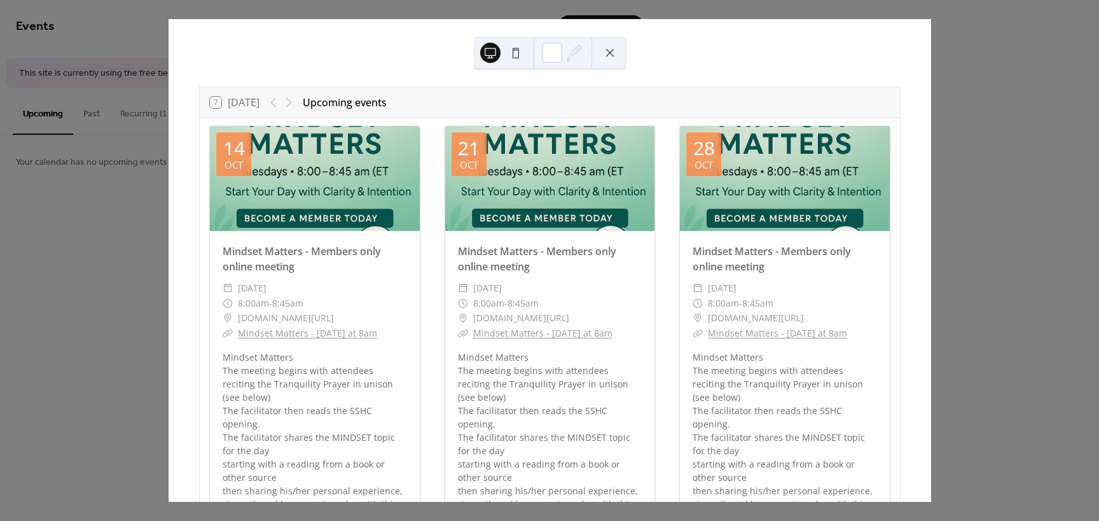
click at [329, 174] on div at bounding box center [315, 178] width 210 height 105
click at [610, 53] on button at bounding box center [610, 53] width 20 height 20
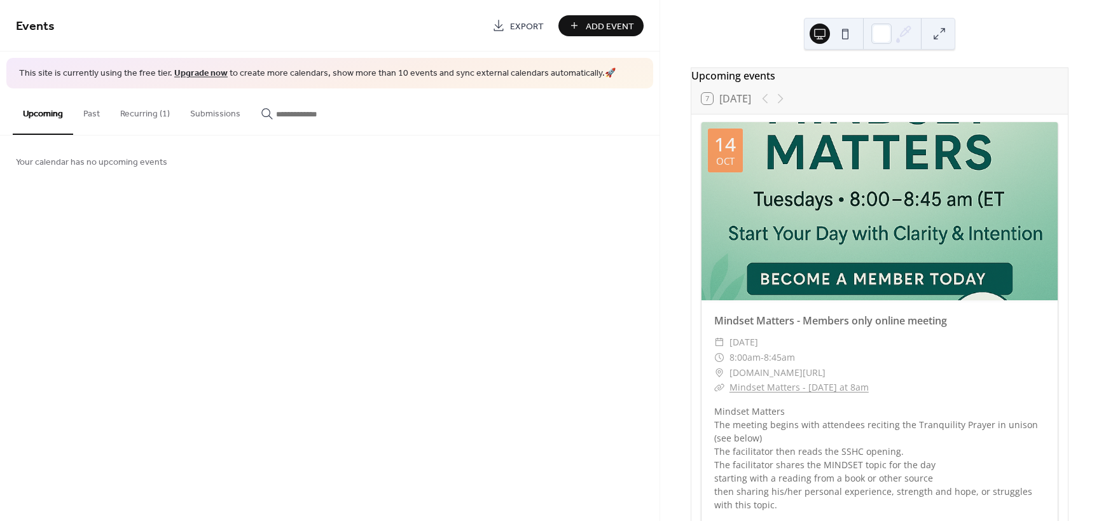
click at [764, 201] on div at bounding box center [879, 211] width 356 height 178
click at [878, 235] on div at bounding box center [879, 211] width 356 height 178
click at [135, 113] on button "Recurring (1)" at bounding box center [145, 110] width 70 height 45
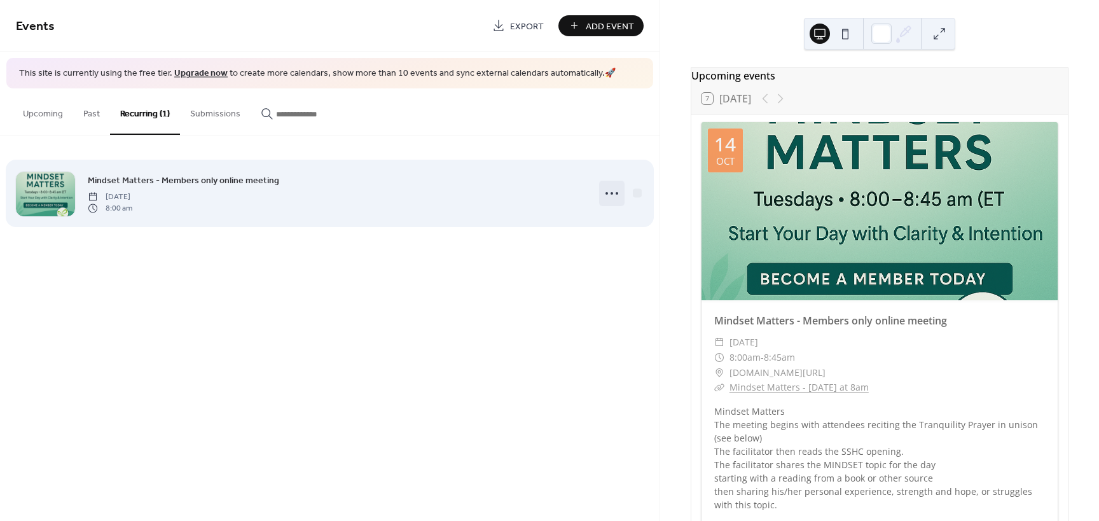
click at [605, 191] on icon at bounding box center [612, 193] width 20 height 20
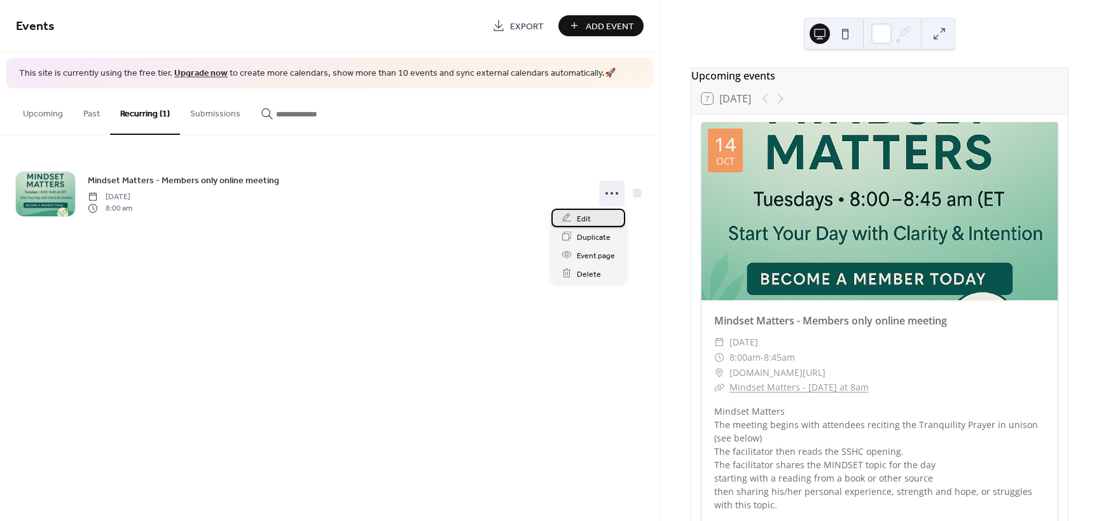
click at [586, 219] on span "Edit" at bounding box center [584, 218] width 14 height 13
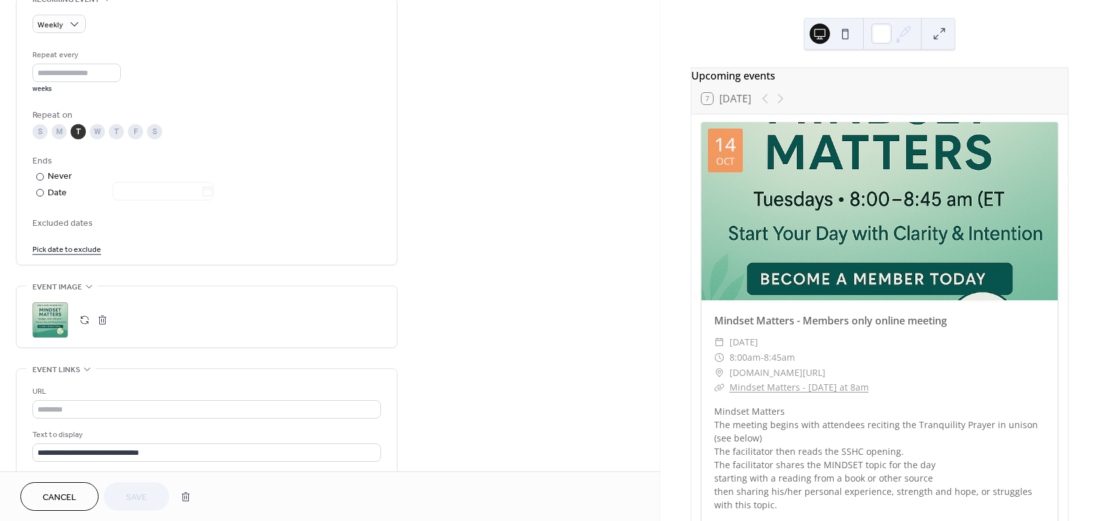
scroll to position [572, 0]
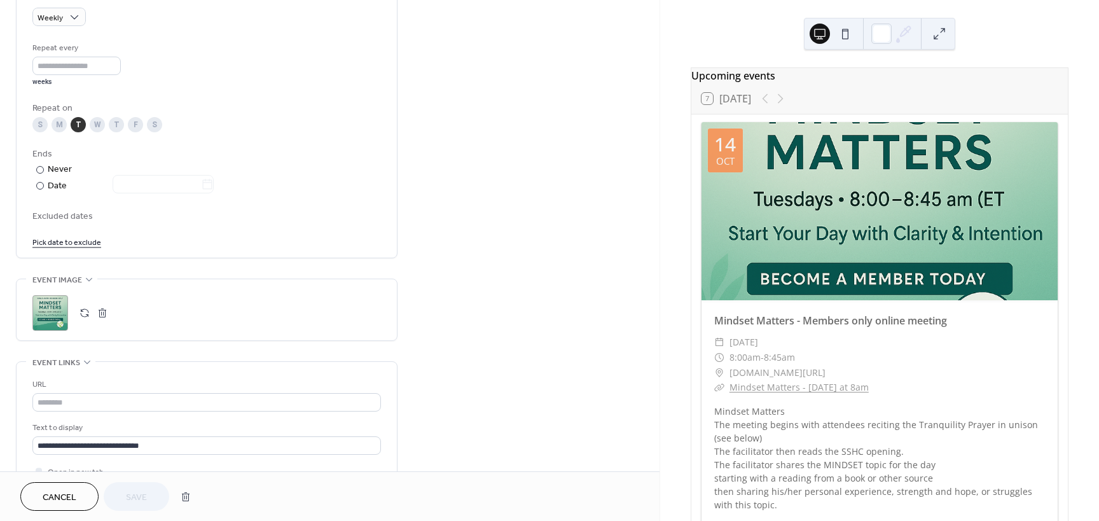
drag, startPoint x: 45, startPoint y: 314, endPoint x: 42, endPoint y: 324, distance: 10.7
click at [42, 324] on div ";" at bounding box center [50, 313] width 36 height 36
drag, startPoint x: 875, startPoint y: 181, endPoint x: 869, endPoint y: 209, distance: 28.7
click at [869, 209] on div at bounding box center [879, 211] width 356 height 178
click at [101, 314] on button "button" at bounding box center [102, 313] width 18 height 18
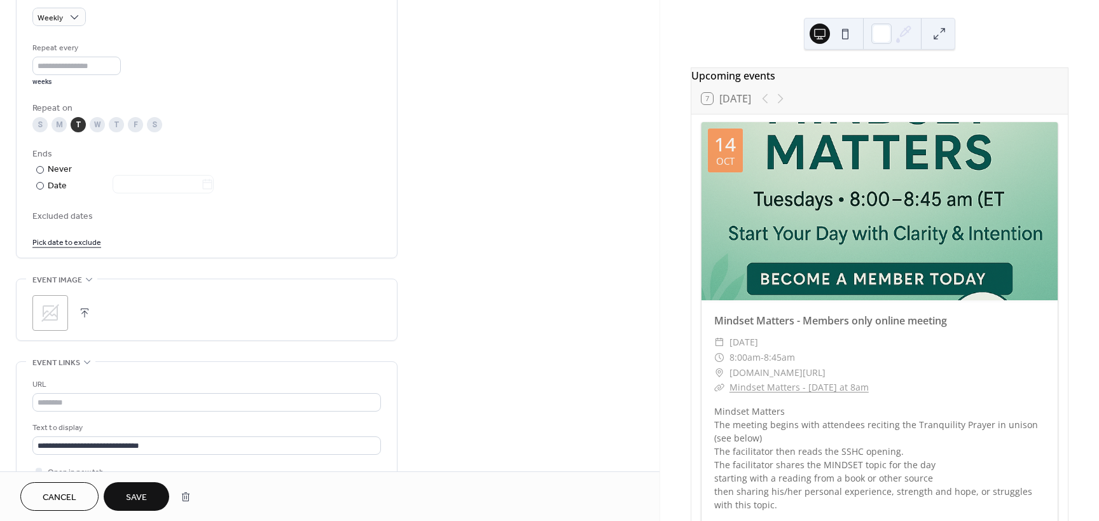
click at [82, 309] on button "button" at bounding box center [85, 313] width 18 height 18
drag, startPoint x: 782, startPoint y: 205, endPoint x: 782, endPoint y: 219, distance: 14.0
click at [782, 219] on div at bounding box center [879, 211] width 356 height 178
click at [810, 179] on div at bounding box center [879, 211] width 356 height 178
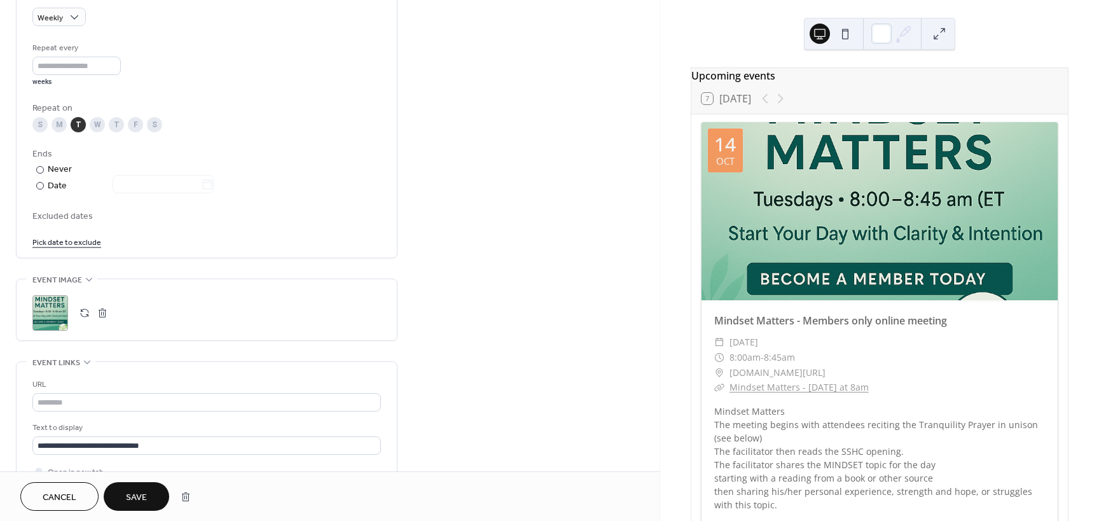
click at [49, 310] on div ";" at bounding box center [50, 313] width 36 height 36
click at [49, 310] on circle at bounding box center [50, 312] width 25 height 25
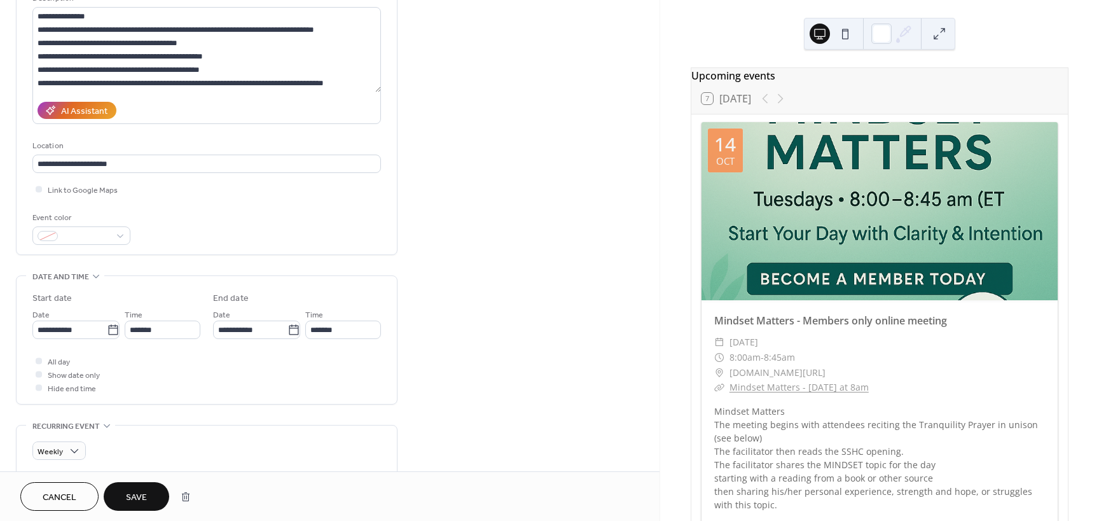
scroll to position [126, 0]
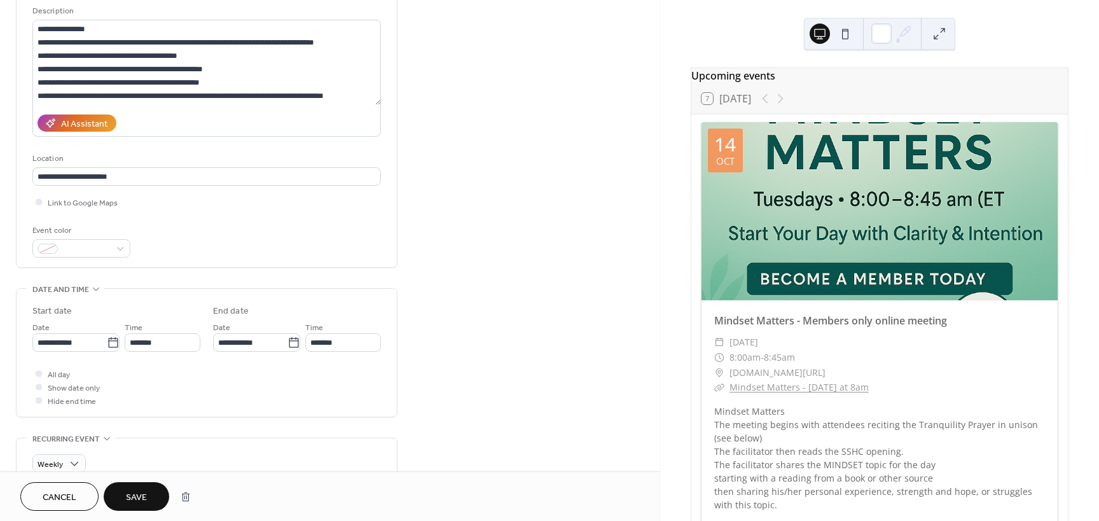
click at [853, 210] on div at bounding box center [879, 211] width 356 height 178
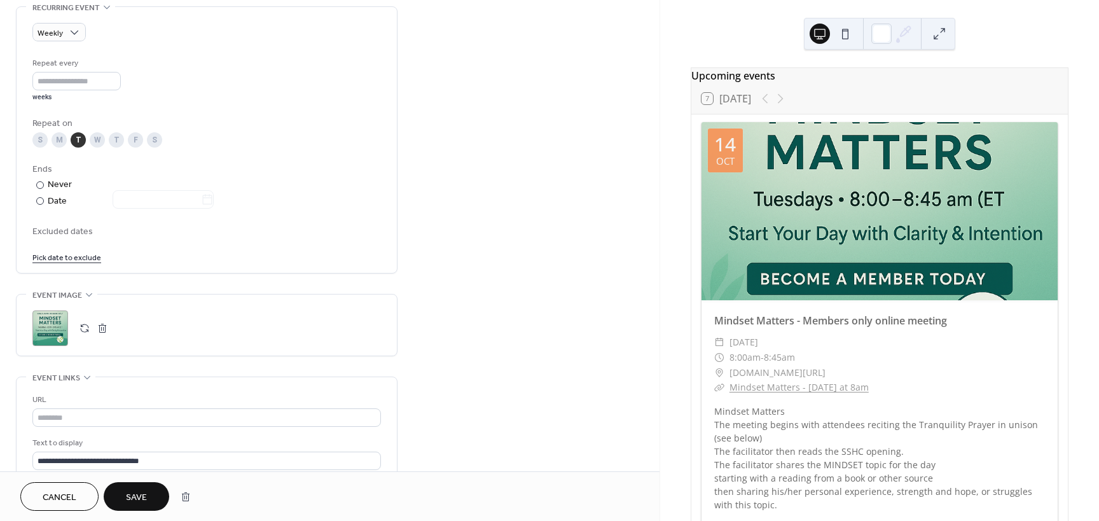
scroll to position [571, 0]
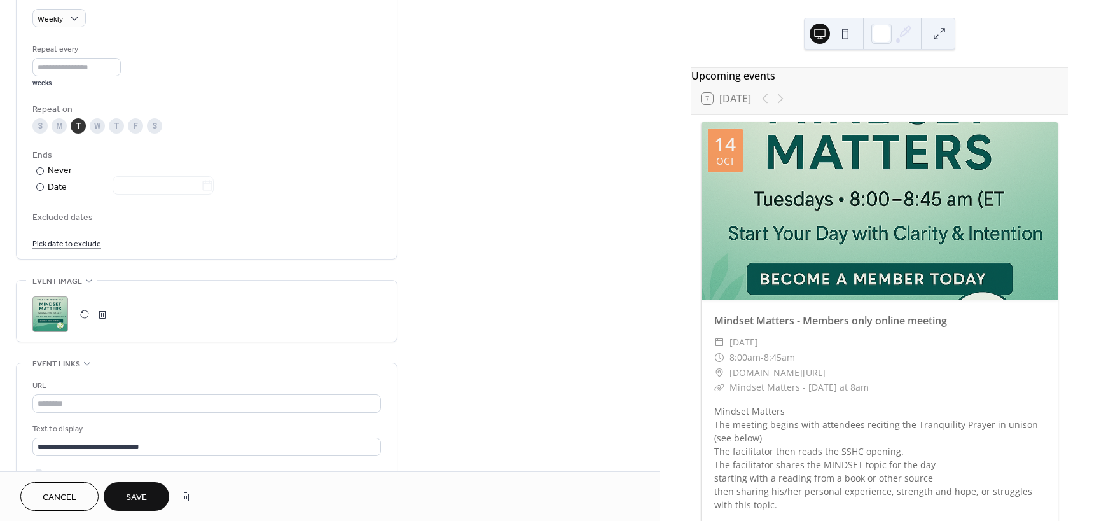
click at [54, 311] on div ";" at bounding box center [50, 314] width 36 height 36
click at [143, 499] on span "Save" at bounding box center [136, 497] width 21 height 13
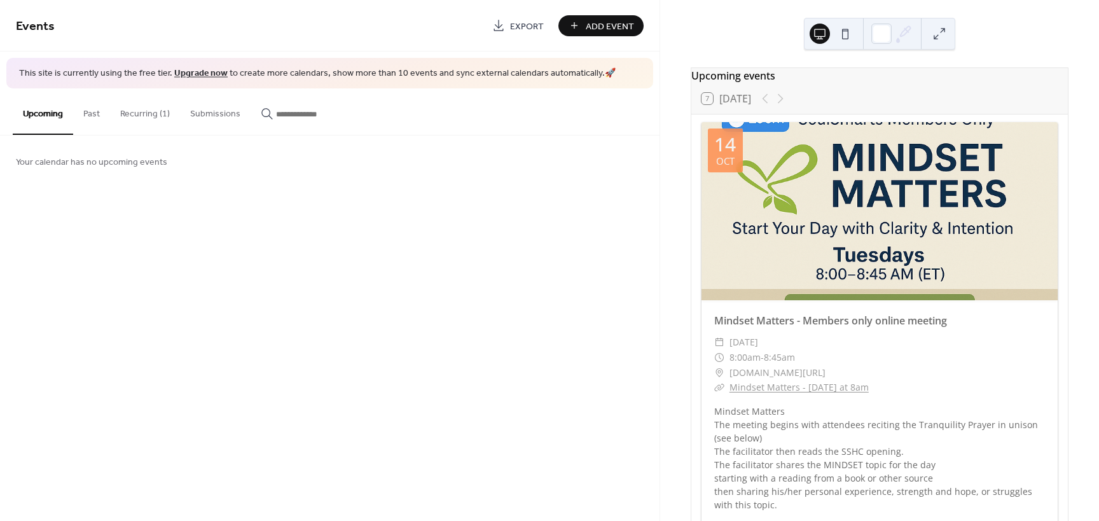
drag, startPoint x: 853, startPoint y: 190, endPoint x: 855, endPoint y: 214, distance: 24.3
click at [855, 214] on div at bounding box center [879, 211] width 356 height 178
click at [840, 231] on div at bounding box center [879, 211] width 356 height 178
click at [841, 231] on div at bounding box center [879, 211] width 356 height 178
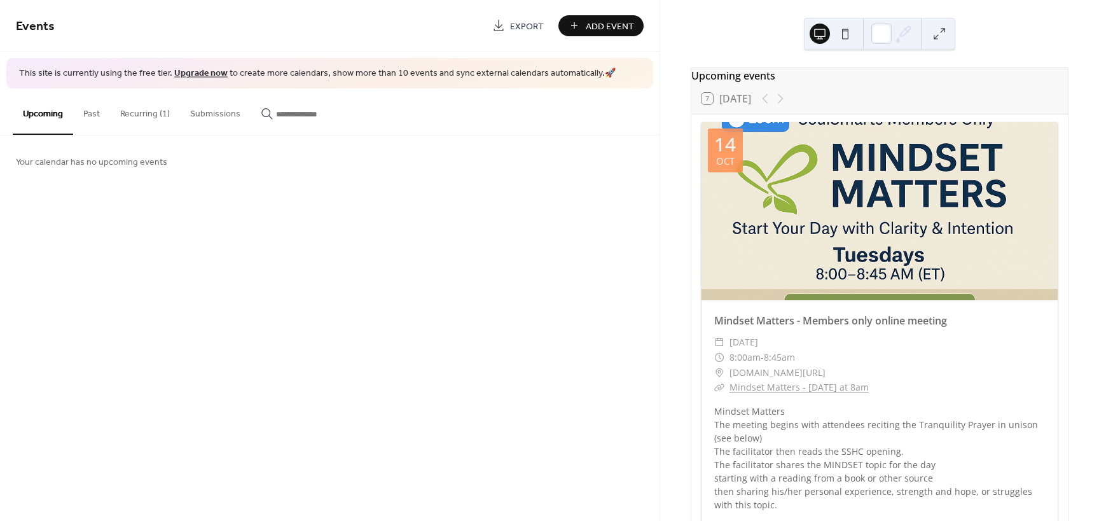
click at [764, 198] on div at bounding box center [879, 211] width 356 height 178
click at [909, 183] on div at bounding box center [879, 211] width 356 height 178
click at [577, 22] on button "Add Event" at bounding box center [600, 25] width 85 height 21
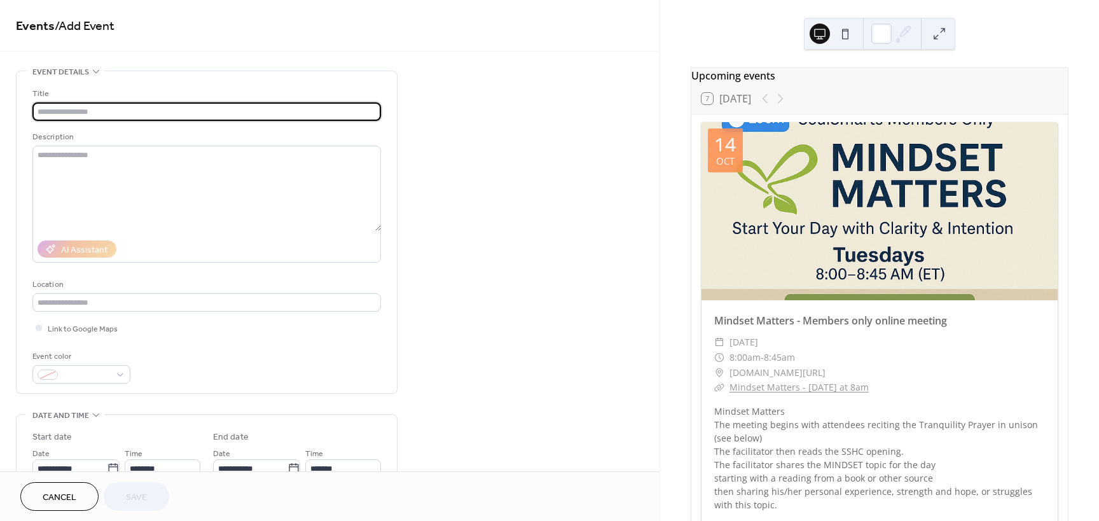
click at [116, 109] on input "text" at bounding box center [206, 111] width 348 height 18
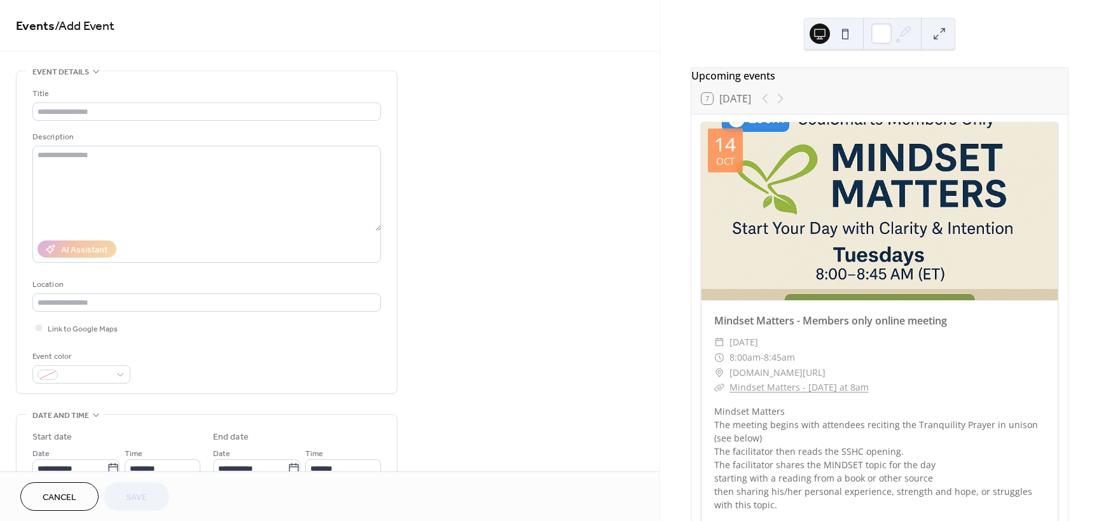
click at [755, 177] on div at bounding box center [879, 211] width 356 height 178
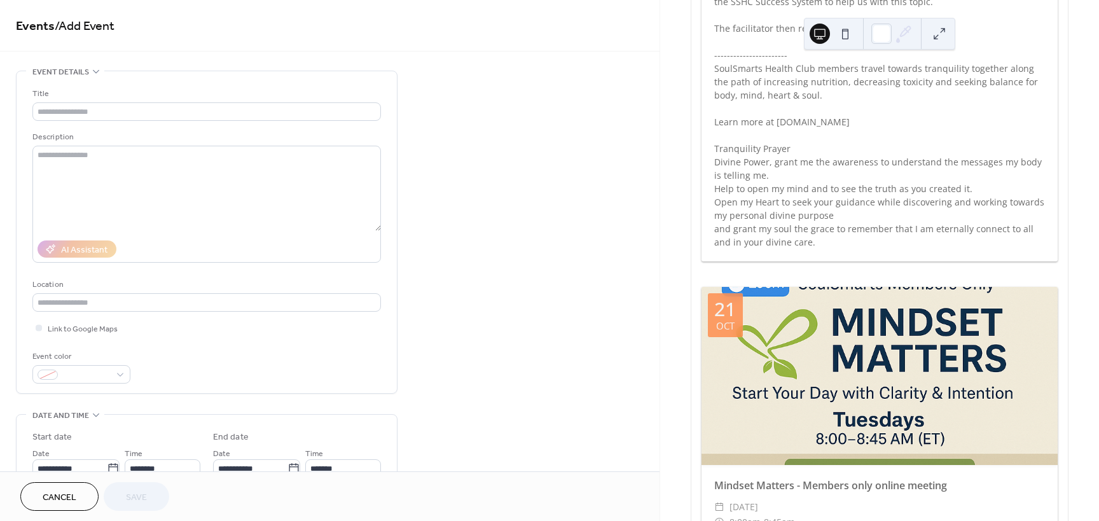
scroll to position [254, 0]
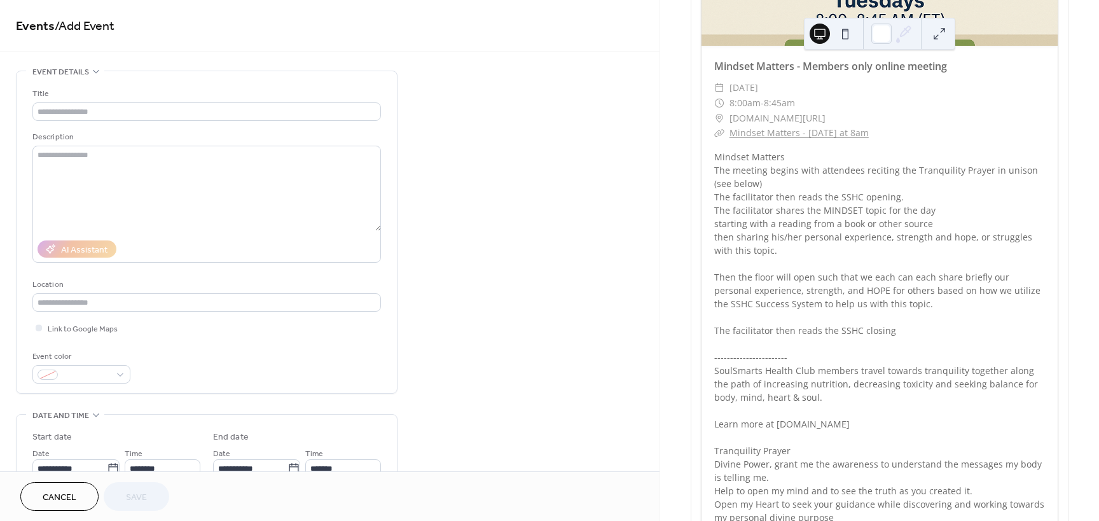
click at [47, 499] on span "Cancel" at bounding box center [60, 497] width 34 height 13
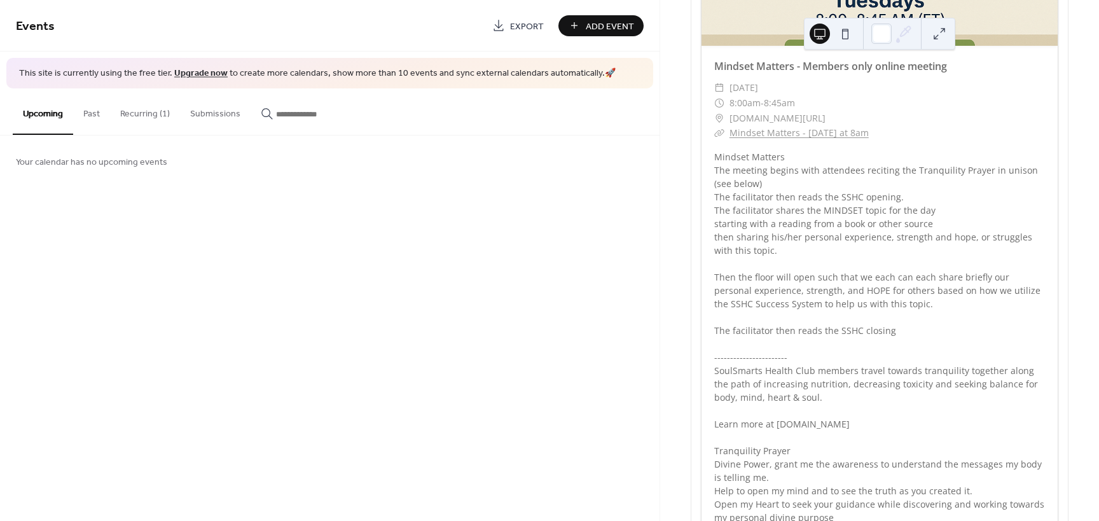
click at [59, 168] on span "Your calendar has no upcoming events" at bounding box center [91, 161] width 151 height 13
click at [91, 117] on button "Past" at bounding box center [91, 110] width 37 height 45
click at [106, 164] on span "Your calendar has no past events" at bounding box center [80, 161] width 129 height 13
click at [55, 111] on button "Upcoming" at bounding box center [43, 110] width 60 height 45
click at [623, 20] on span "Add Event" at bounding box center [610, 26] width 48 height 13
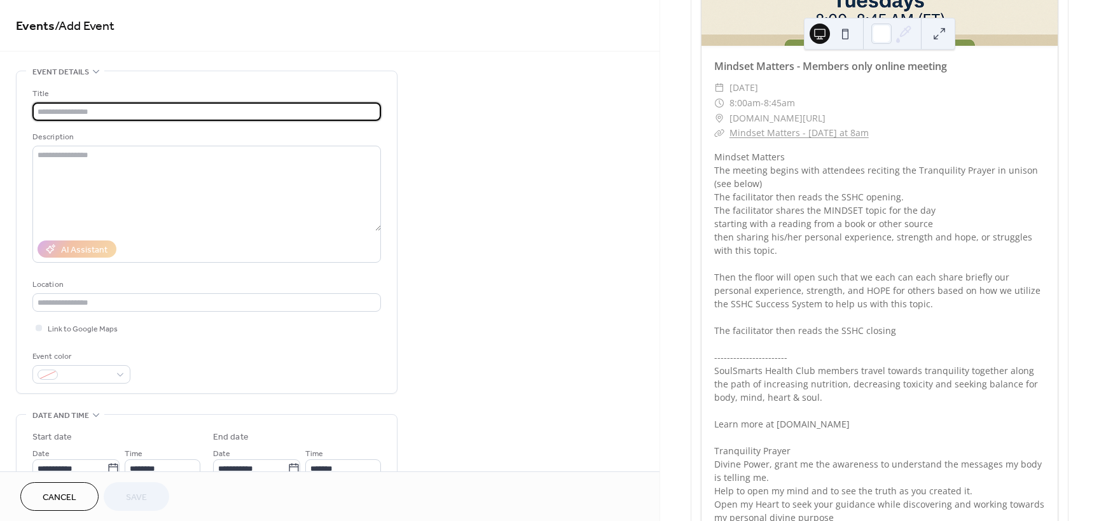
click at [213, 113] on input "text" at bounding box center [206, 111] width 348 height 18
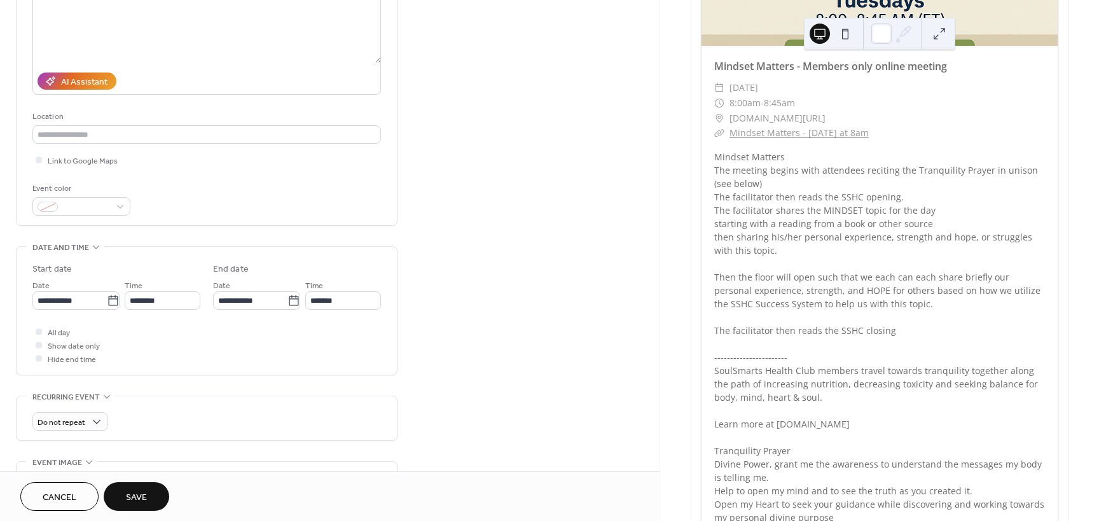
scroll to position [191, 0]
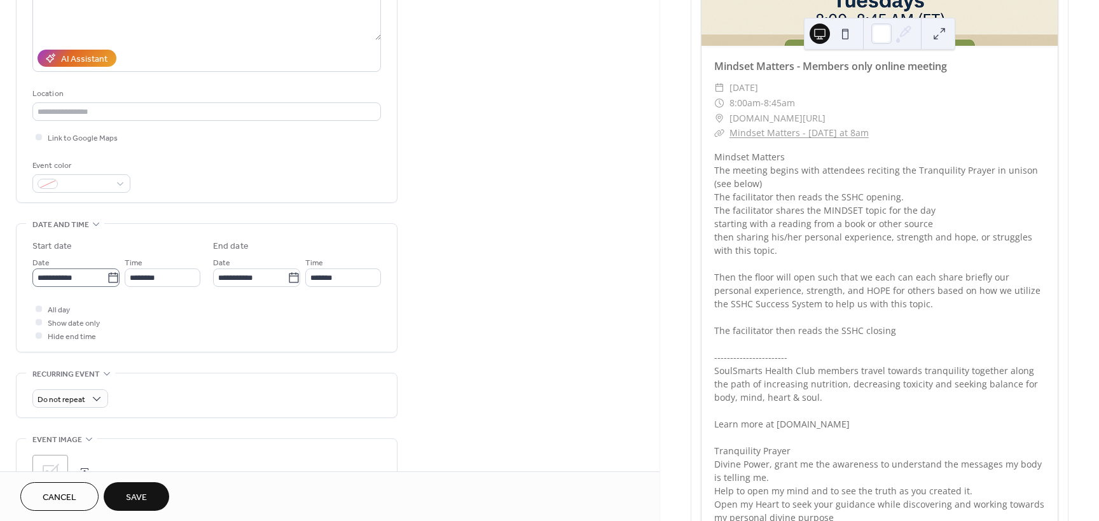
type input "**********"
click at [107, 276] on icon at bounding box center [113, 278] width 13 height 13
click at [107, 276] on input "**********" at bounding box center [69, 277] width 74 height 18
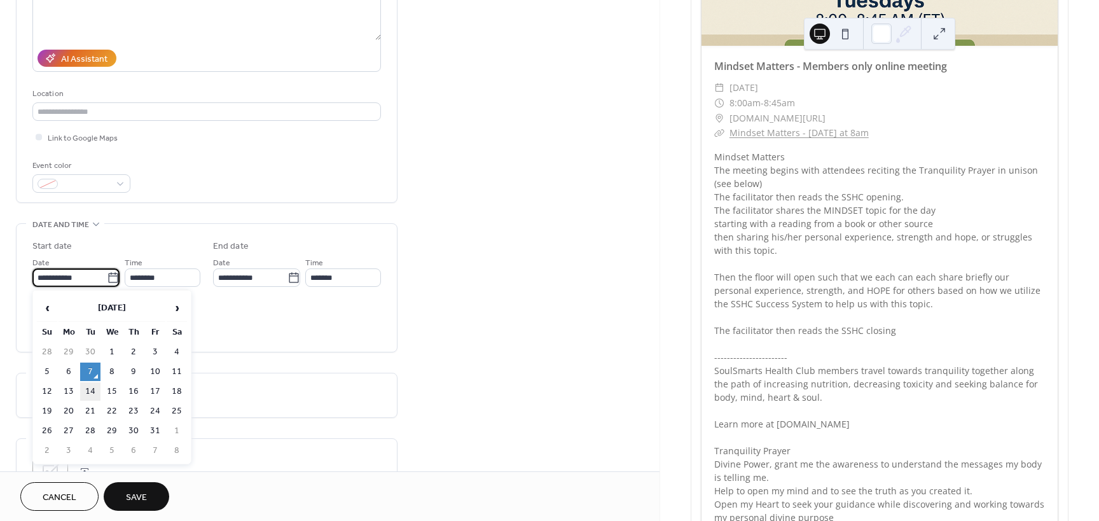
click at [89, 390] on td "14" at bounding box center [90, 391] width 20 height 18
type input "**********"
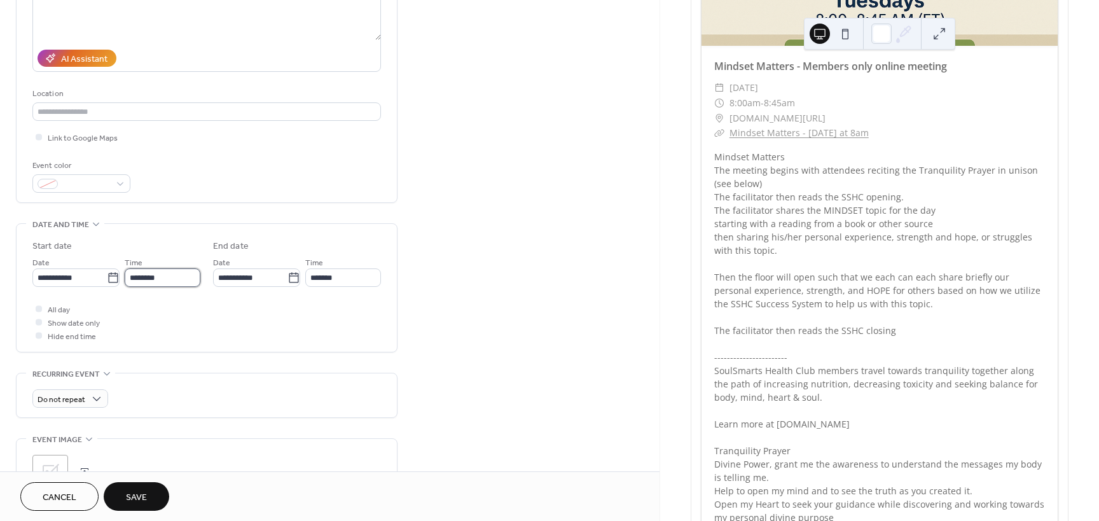
click at [135, 279] on input "********" at bounding box center [163, 277] width 76 height 18
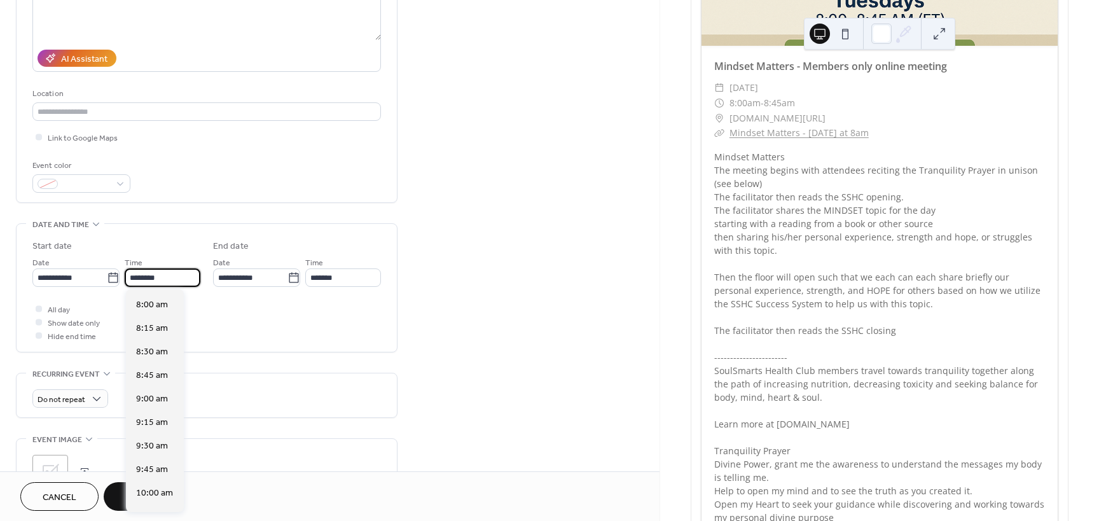
scroll to position [748, 0]
click at [158, 308] on span "8:00 am" at bounding box center [152, 307] width 32 height 13
type input "*******"
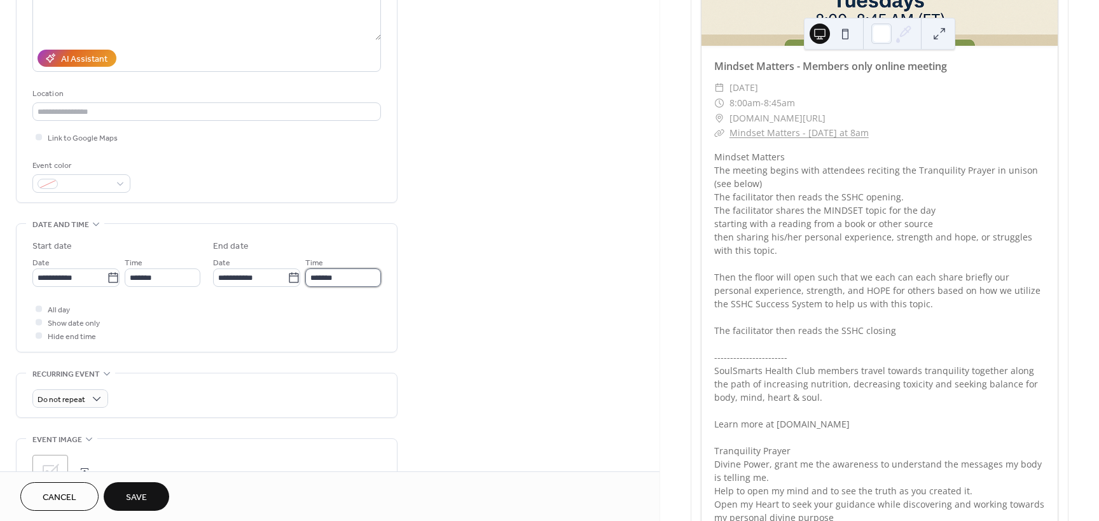
click at [333, 280] on input "*******" at bounding box center [343, 277] width 76 height 18
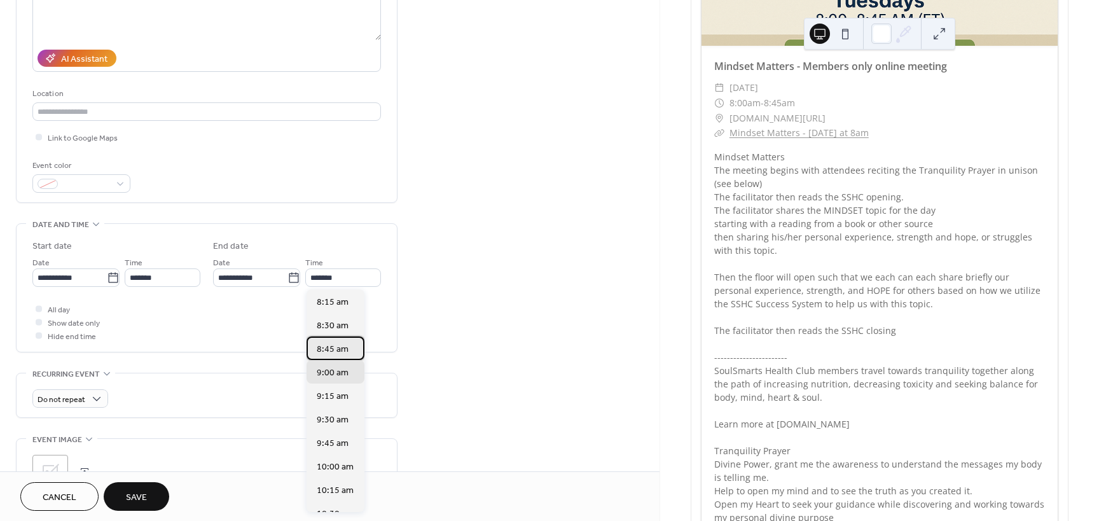
click at [339, 350] on span "8:45 am" at bounding box center [333, 349] width 32 height 13
type input "*******"
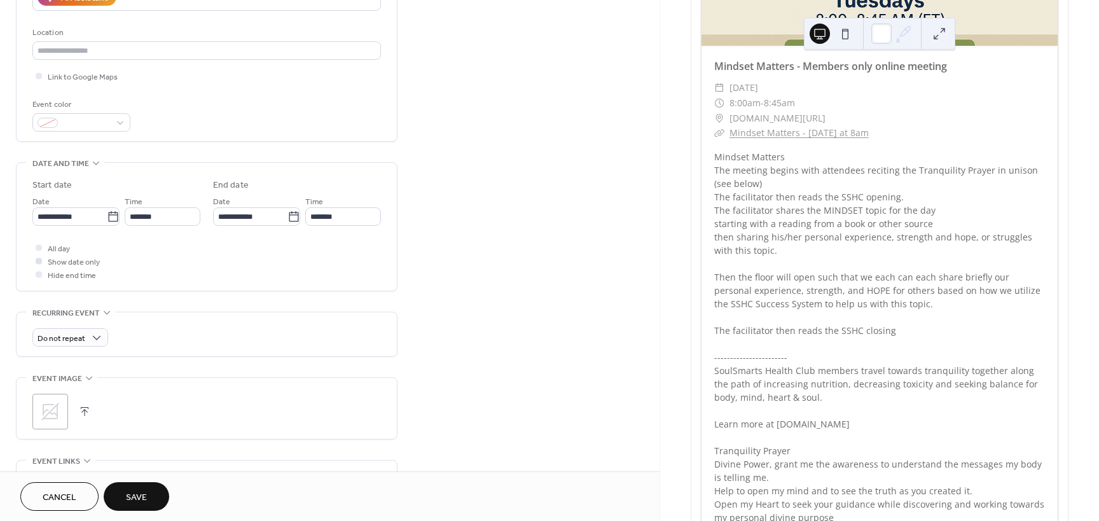
scroll to position [254, 0]
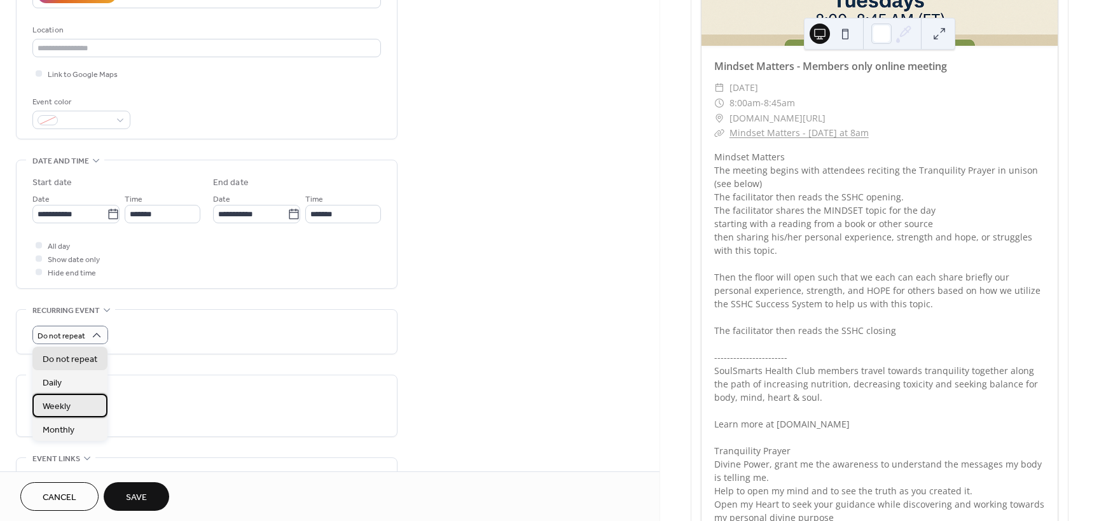
click at [91, 408] on div "Weekly" at bounding box center [69, 406] width 75 height 24
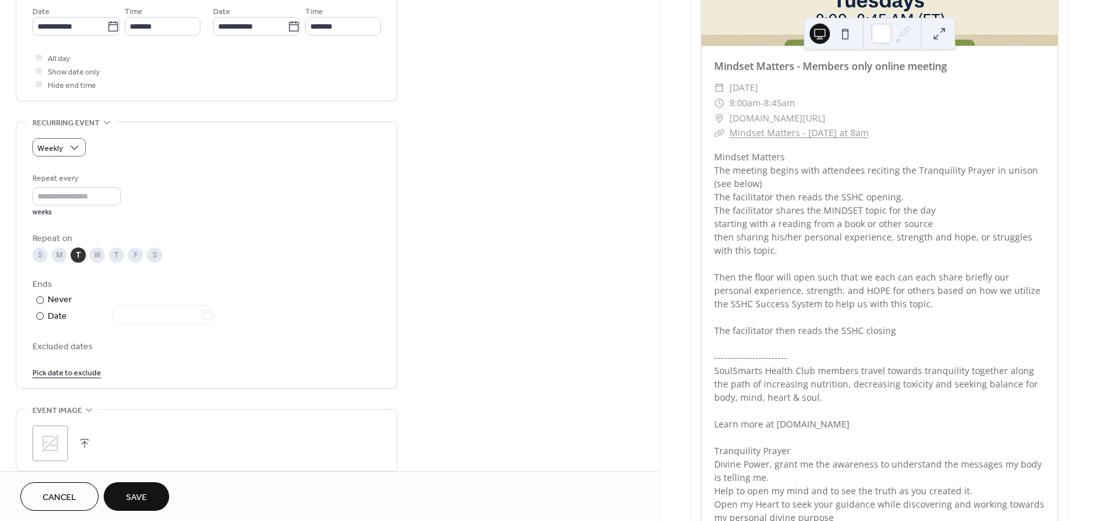
scroll to position [445, 0]
click at [45, 443] on icon at bounding box center [50, 440] width 20 height 20
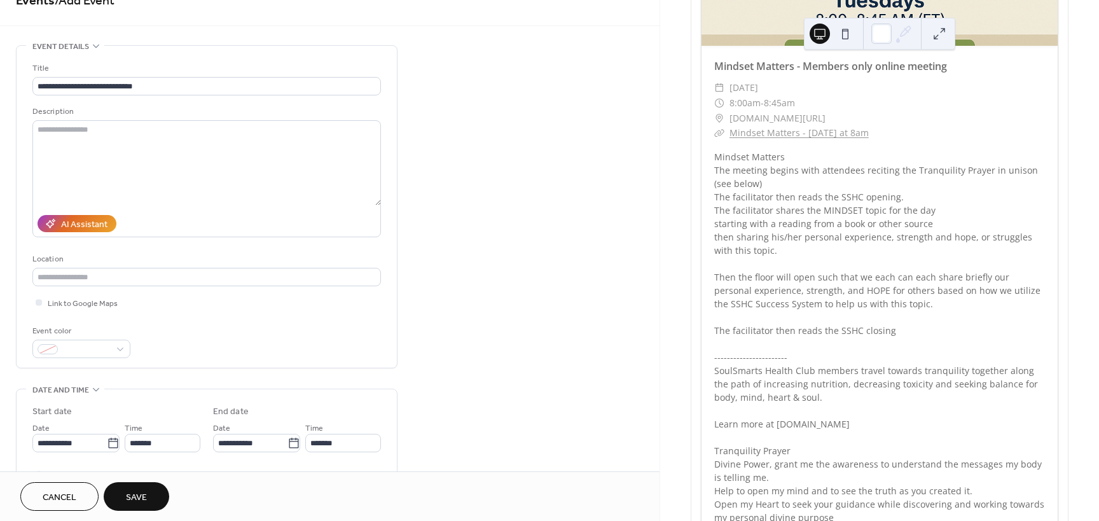
scroll to position [0, 0]
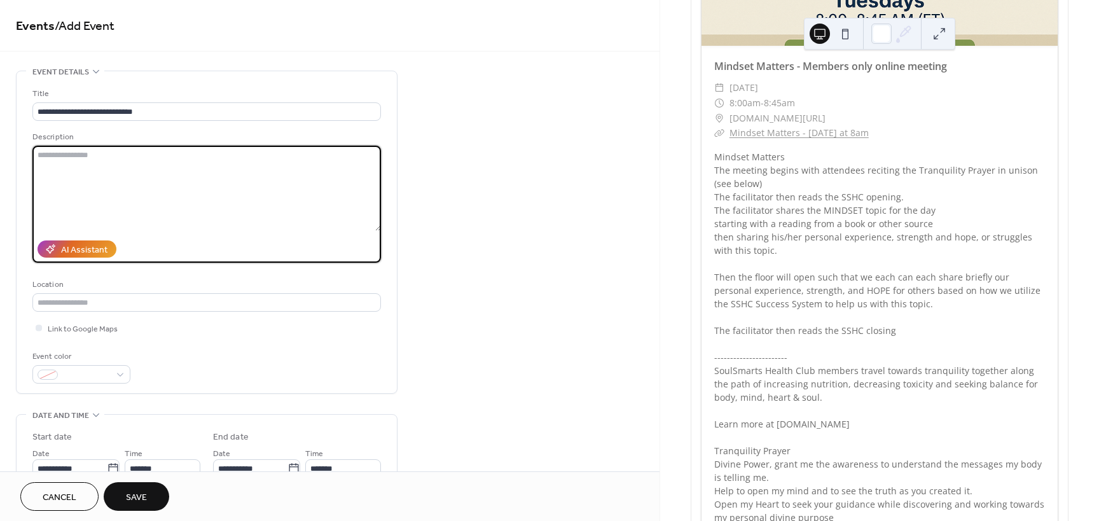
click at [111, 155] on textarea at bounding box center [206, 188] width 348 height 85
paste textarea "**********"
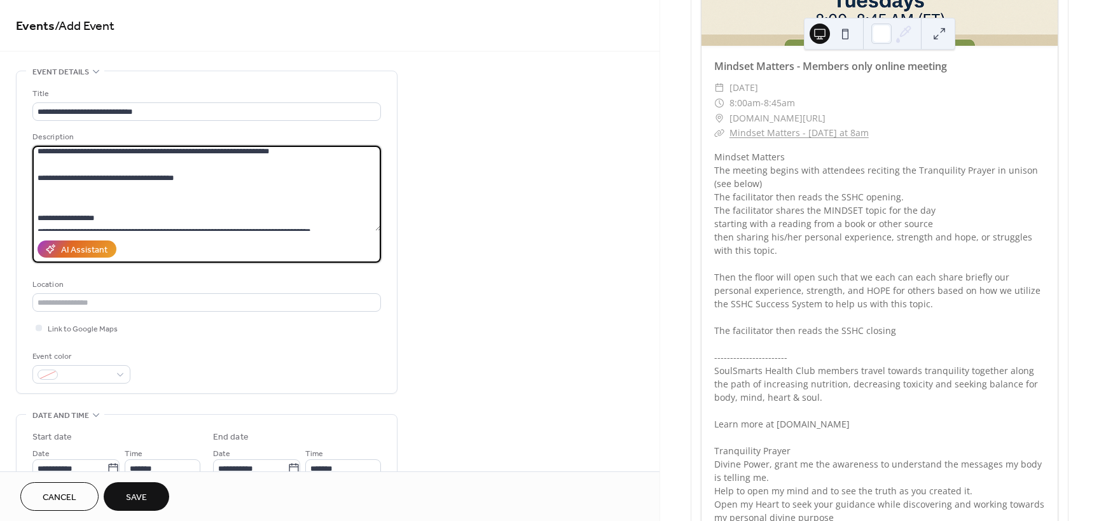
scroll to position [175, 0]
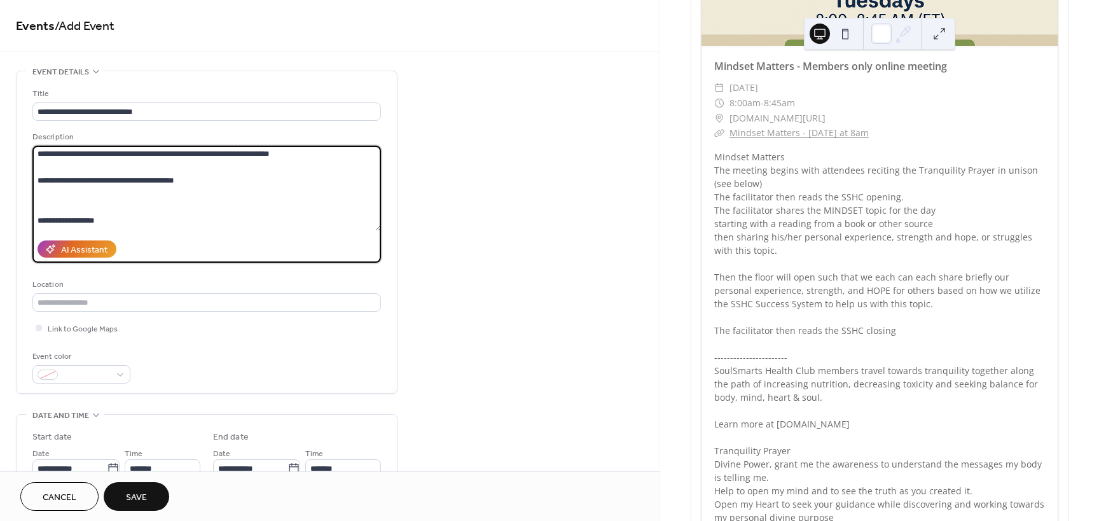
click at [179, 179] on textarea at bounding box center [206, 188] width 348 height 85
drag, startPoint x: 198, startPoint y: 182, endPoint x: -22, endPoint y: 179, distance: 219.4
click at [0, 179] on html "**********" at bounding box center [549, 260] width 1099 height 521
click at [62, 203] on textarea at bounding box center [206, 188] width 348 height 85
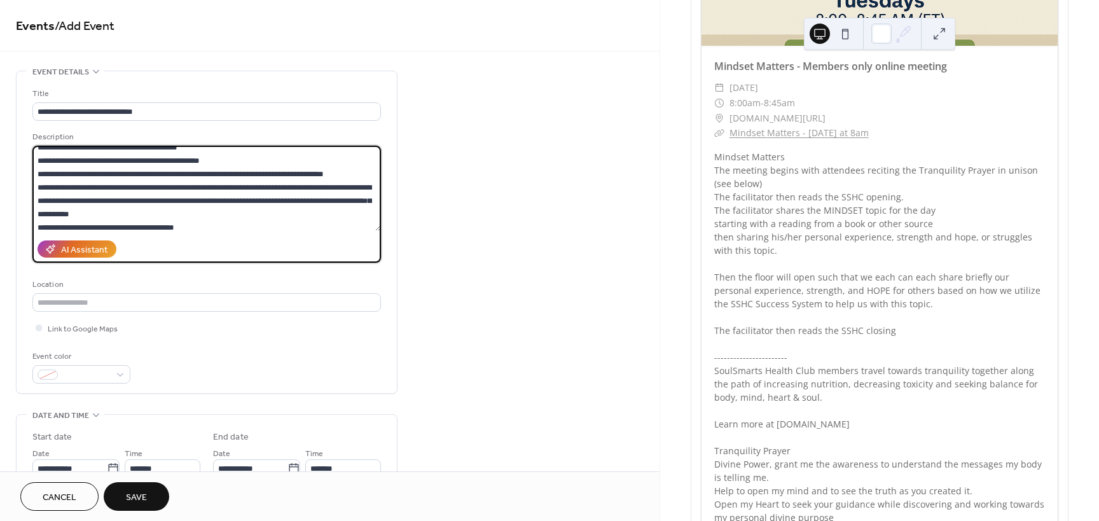
scroll to position [0, 0]
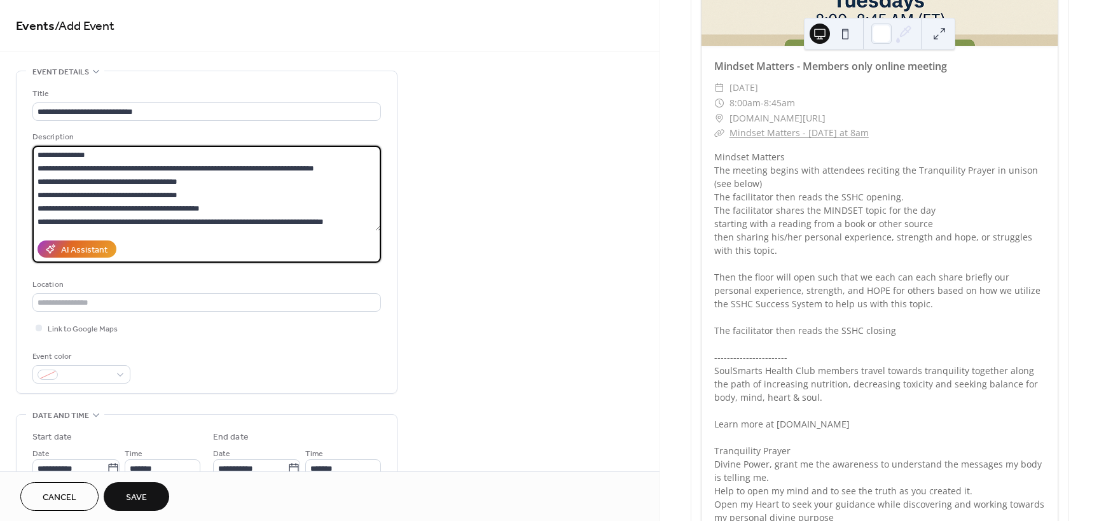
click at [107, 153] on textarea at bounding box center [206, 188] width 348 height 85
drag, startPoint x: 107, startPoint y: 153, endPoint x: 6, endPoint y: 148, distance: 101.9
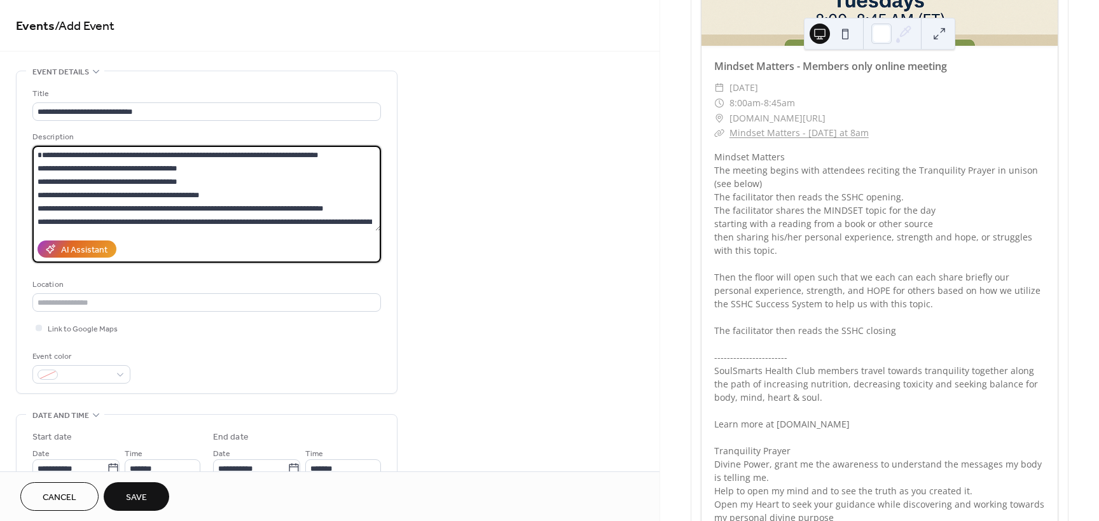
click at [38, 165] on textarea at bounding box center [206, 188] width 348 height 85
click at [191, 174] on textarea at bounding box center [206, 188] width 348 height 85
click at [249, 167] on textarea at bounding box center [206, 188] width 348 height 85
drag, startPoint x: 188, startPoint y: 184, endPoint x: 77, endPoint y: 188, distance: 111.3
click at [77, 188] on textarea at bounding box center [206, 188] width 348 height 85
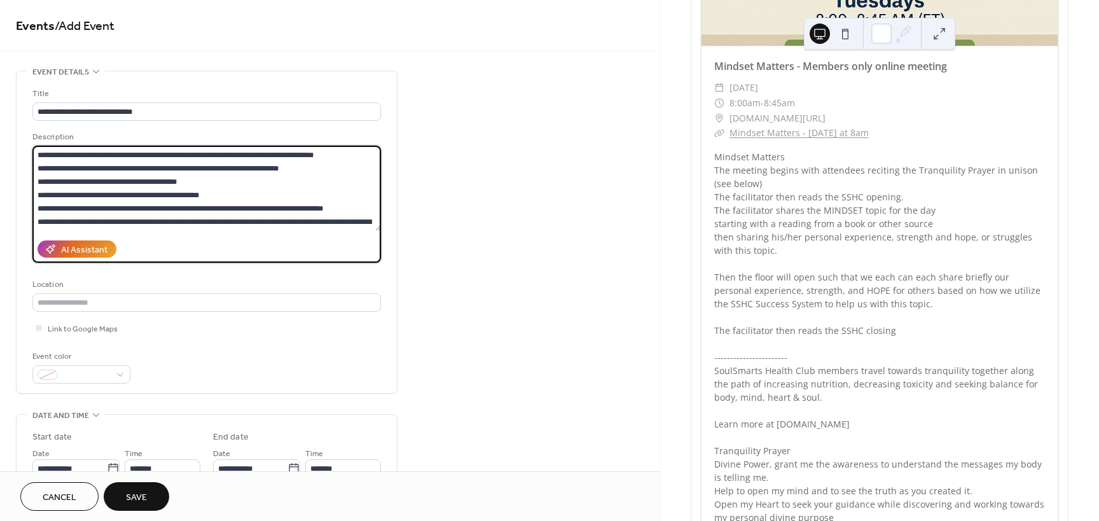
click at [73, 186] on textarea at bounding box center [206, 188] width 348 height 85
click at [217, 194] on textarea at bounding box center [206, 188] width 348 height 85
drag, startPoint x: 178, startPoint y: 176, endPoint x: 28, endPoint y: 186, distance: 150.4
click at [28, 186] on div "**********" at bounding box center [207, 232] width 380 height 322
click at [34, 179] on textarea at bounding box center [206, 188] width 348 height 85
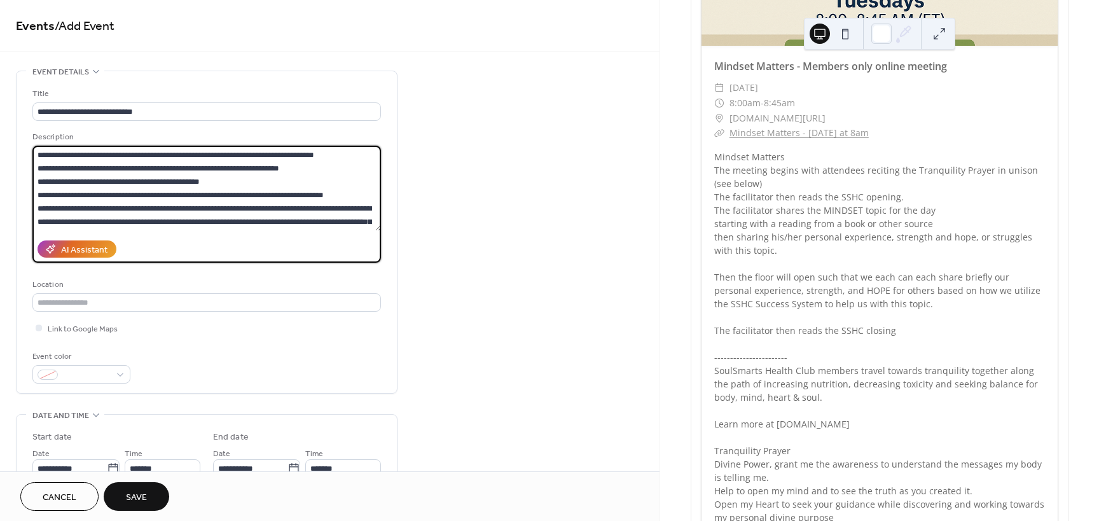
drag, startPoint x: 62, startPoint y: 182, endPoint x: 25, endPoint y: 180, distance: 36.9
click at [25, 180] on div "**********" at bounding box center [207, 232] width 380 height 322
click at [35, 195] on textarea at bounding box center [206, 188] width 348 height 85
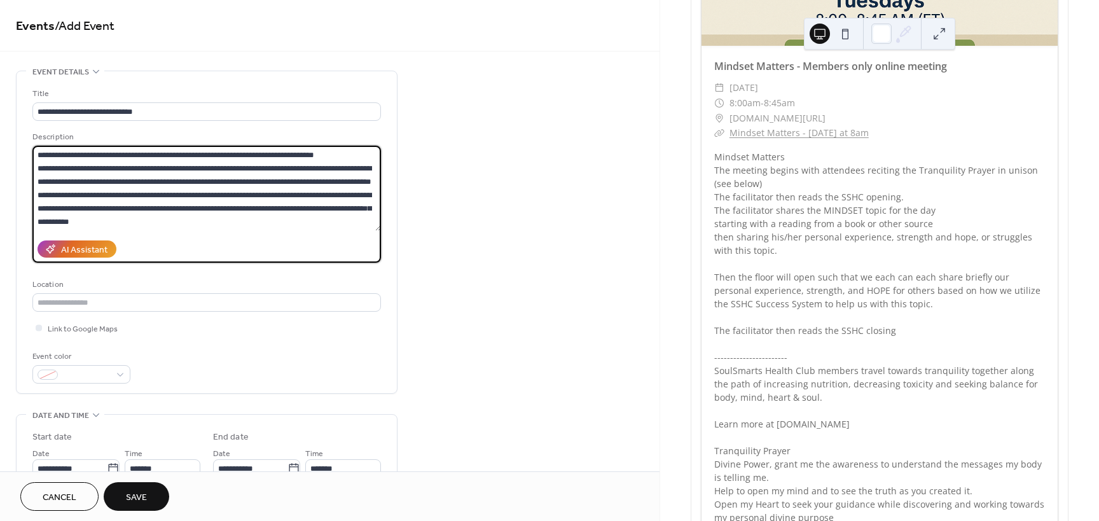
click at [142, 189] on textarea at bounding box center [206, 188] width 348 height 85
drag, startPoint x: 249, startPoint y: 178, endPoint x: 322, endPoint y: 183, distance: 73.9
click at [322, 183] on textarea at bounding box center [206, 188] width 348 height 85
click at [281, 185] on textarea at bounding box center [206, 188] width 348 height 85
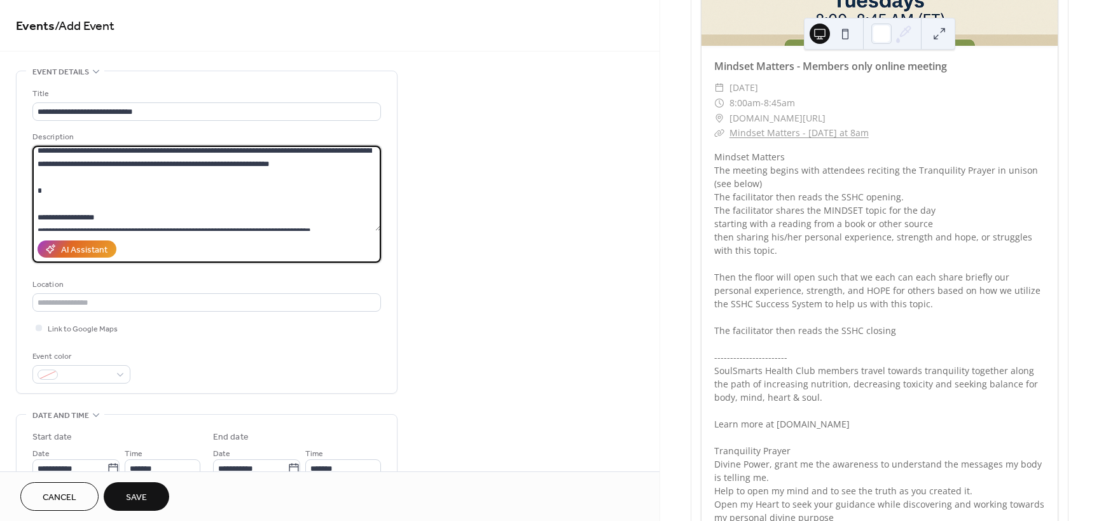
scroll to position [127, 0]
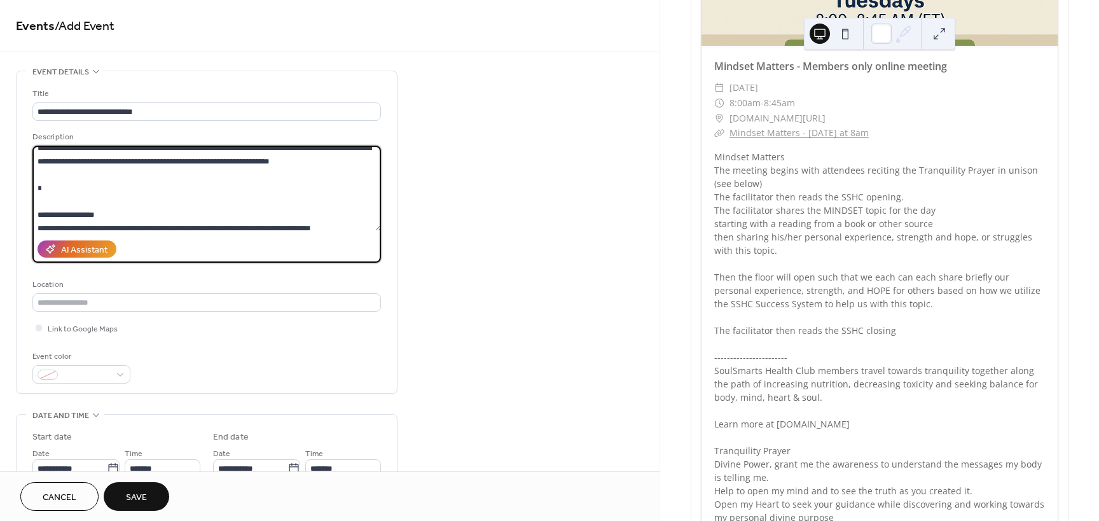
click at [99, 187] on textarea at bounding box center [206, 188] width 348 height 85
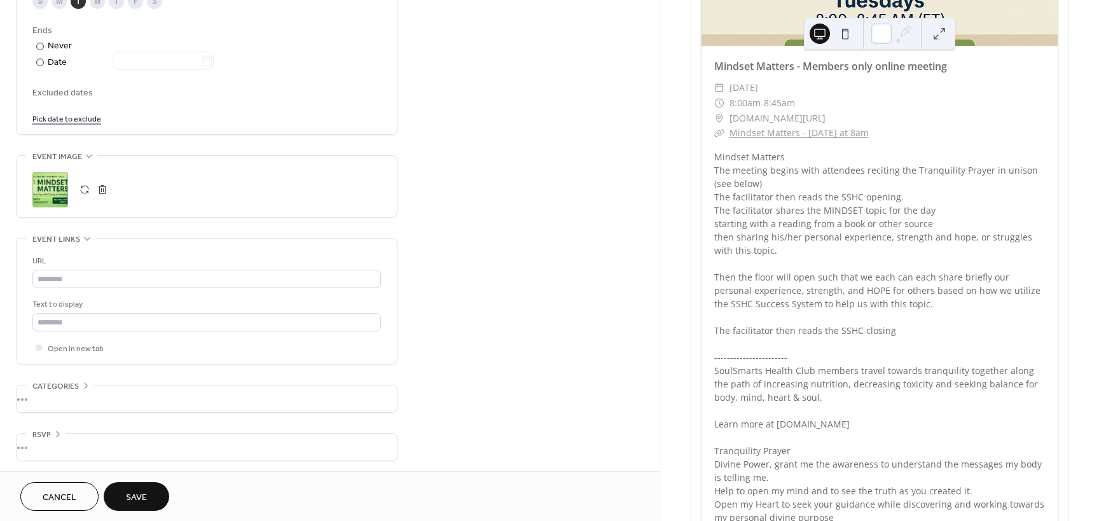
scroll to position [698, 0]
type textarea "**********"
click at [36, 399] on div "•••" at bounding box center [207, 396] width 380 height 27
click at [71, 441] on div "Add Category 🔒" at bounding box center [78, 441] width 93 height 21
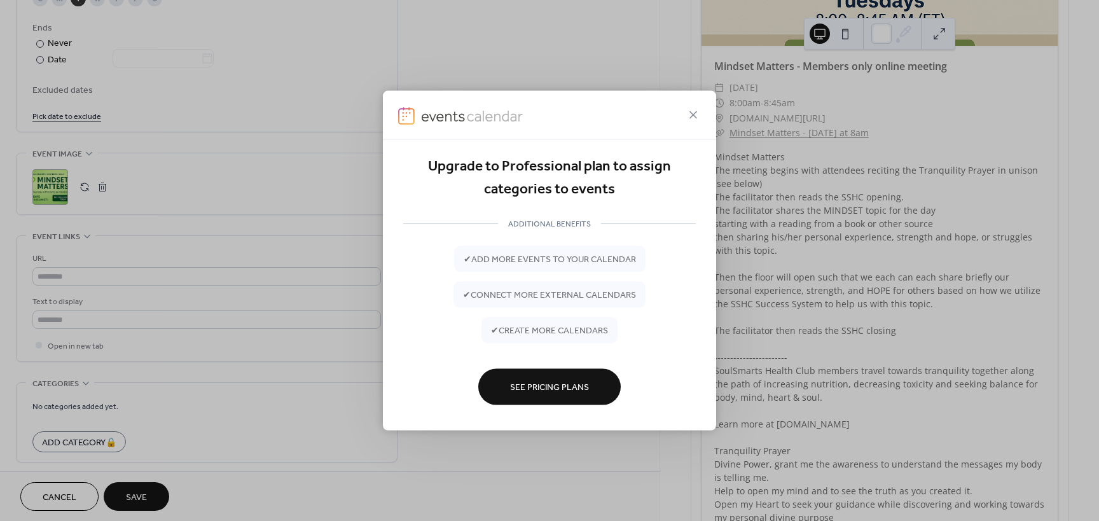
click at [548, 381] on span "See Pricing Plans" at bounding box center [549, 387] width 79 height 13
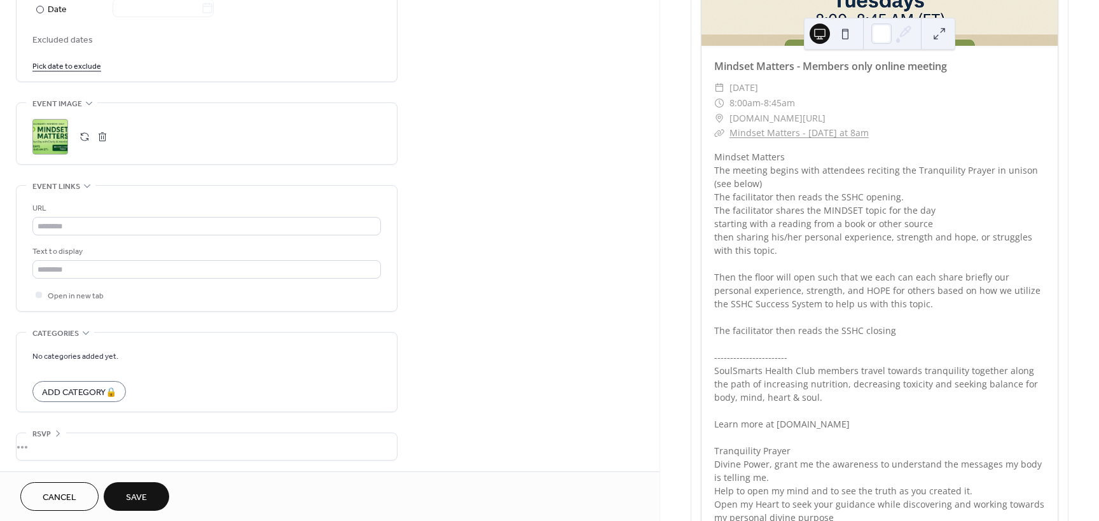
scroll to position [750, 0]
click at [72, 391] on div "Add Category 🔒" at bounding box center [78, 389] width 93 height 21
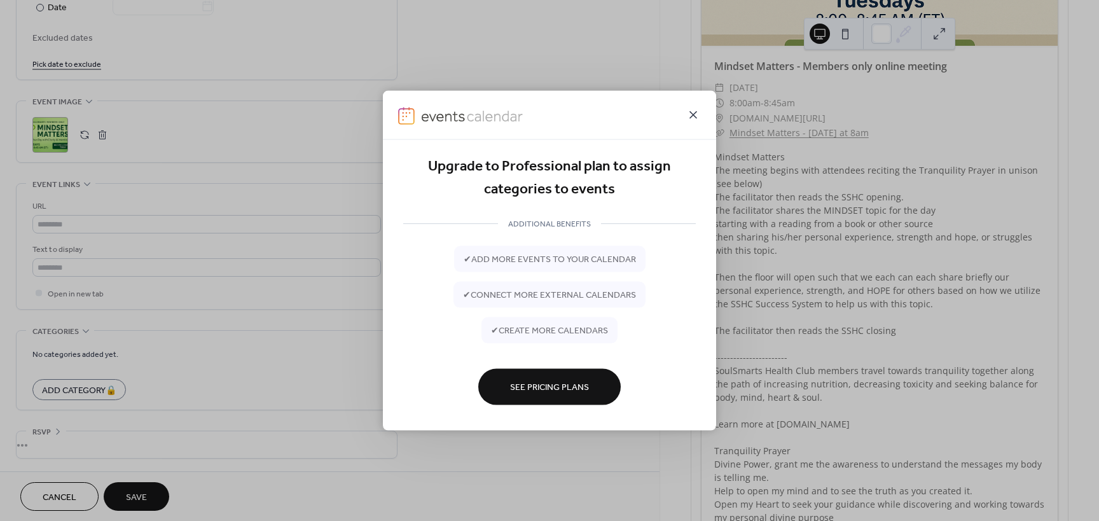
click at [693, 114] on icon at bounding box center [693, 114] width 15 height 15
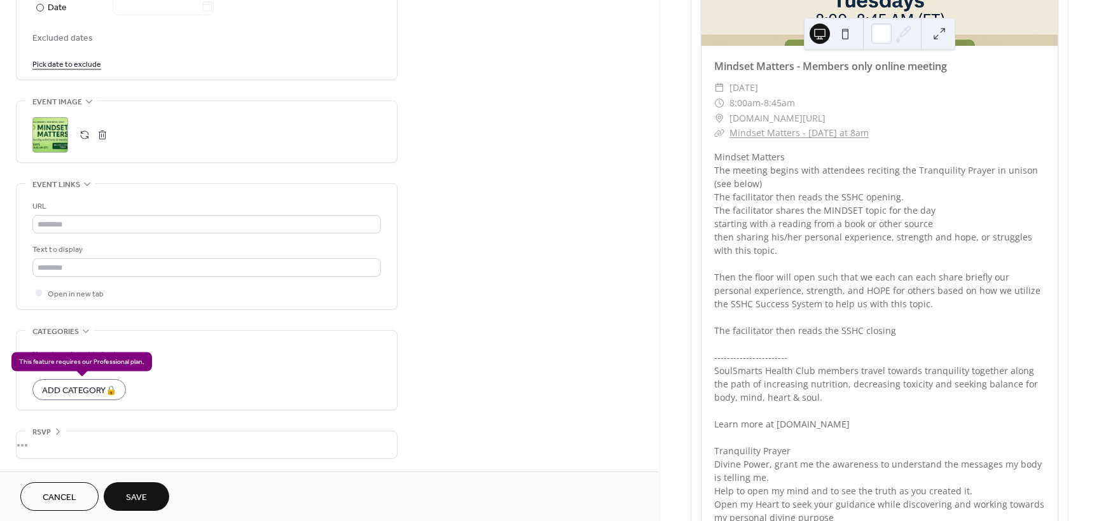
click at [60, 387] on div "Add Category 🔒" at bounding box center [78, 389] width 93 height 21
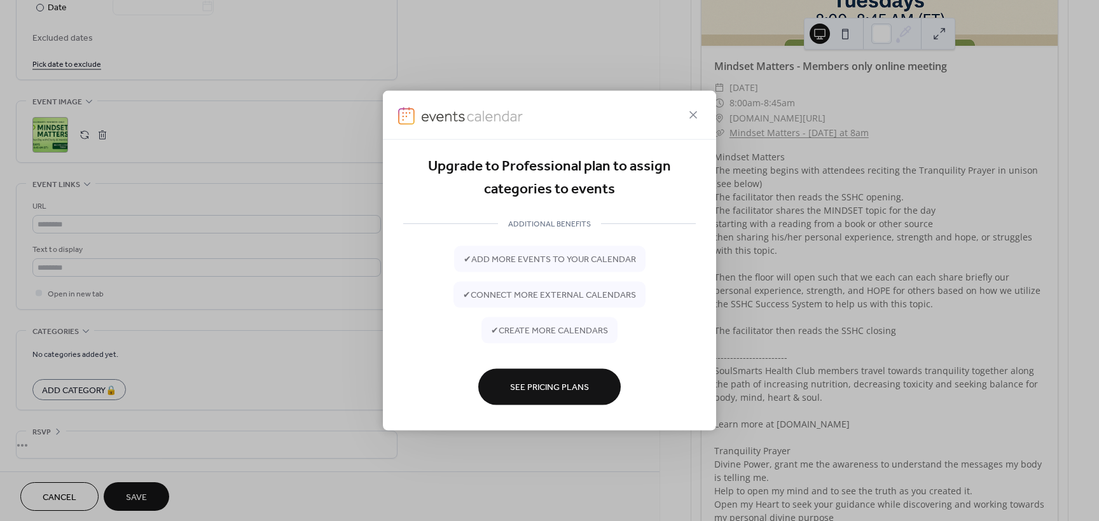
click at [572, 393] on span "See Pricing Plans" at bounding box center [549, 387] width 79 height 13
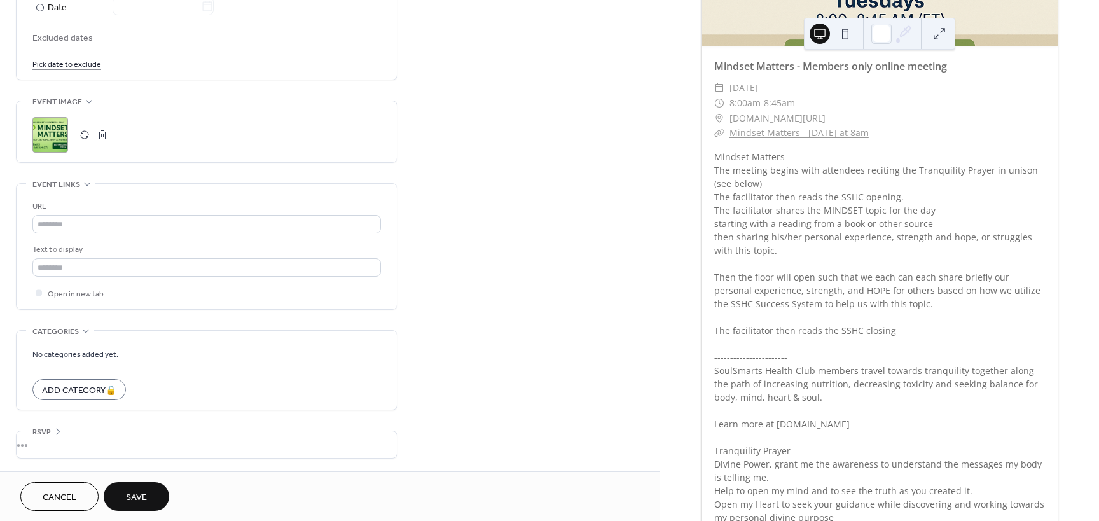
click at [132, 491] on span "Save" at bounding box center [136, 497] width 21 height 13
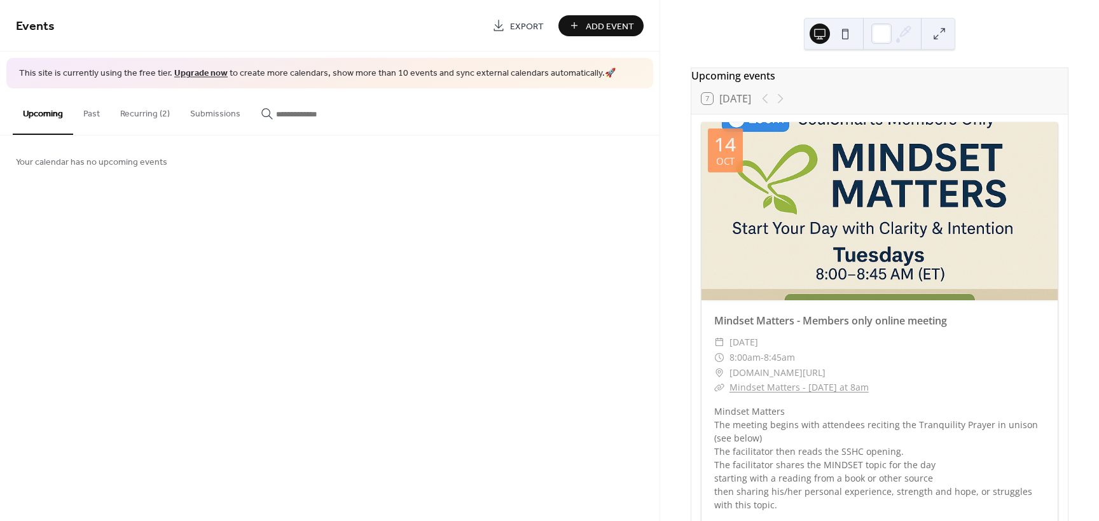
click at [95, 121] on button "Past" at bounding box center [91, 110] width 37 height 45
click at [139, 110] on button "Recurring (2)" at bounding box center [145, 110] width 70 height 45
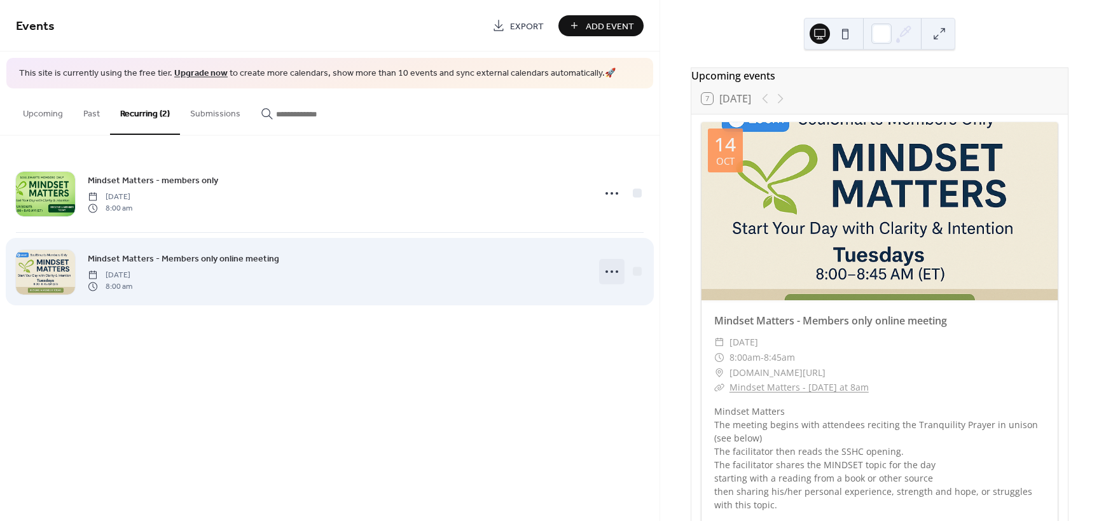
click at [616, 272] on circle at bounding box center [617, 271] width 3 height 3
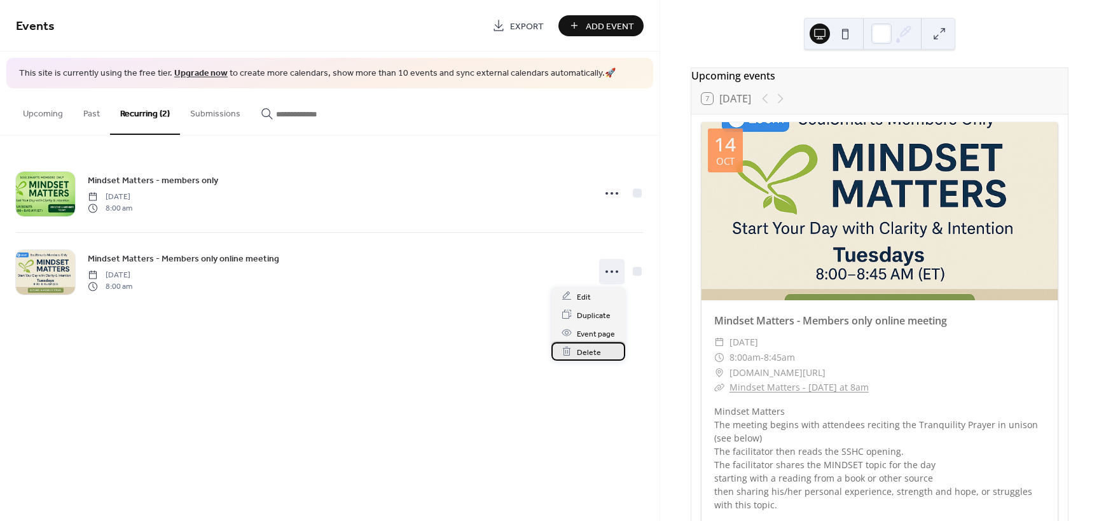
click at [600, 353] on div "Delete" at bounding box center [588, 351] width 74 height 18
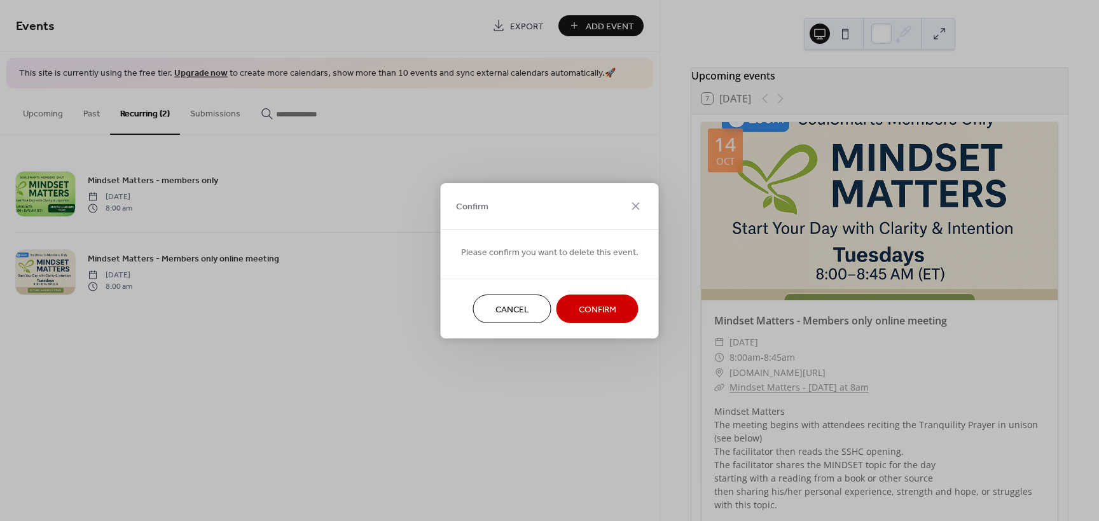
click at [586, 307] on span "Confirm" at bounding box center [598, 309] width 38 height 13
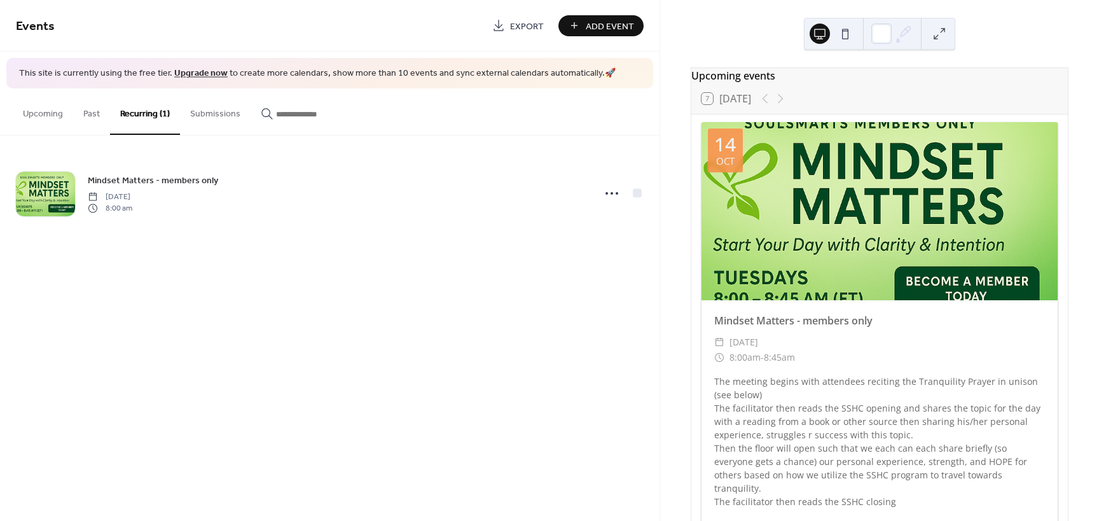
drag, startPoint x: 856, startPoint y: 165, endPoint x: 857, endPoint y: 147, distance: 18.5
click at [856, 144] on div at bounding box center [879, 211] width 356 height 178
drag, startPoint x: 864, startPoint y: 172, endPoint x: 871, endPoint y: 200, distance: 28.2
click at [871, 200] on div at bounding box center [879, 211] width 356 height 178
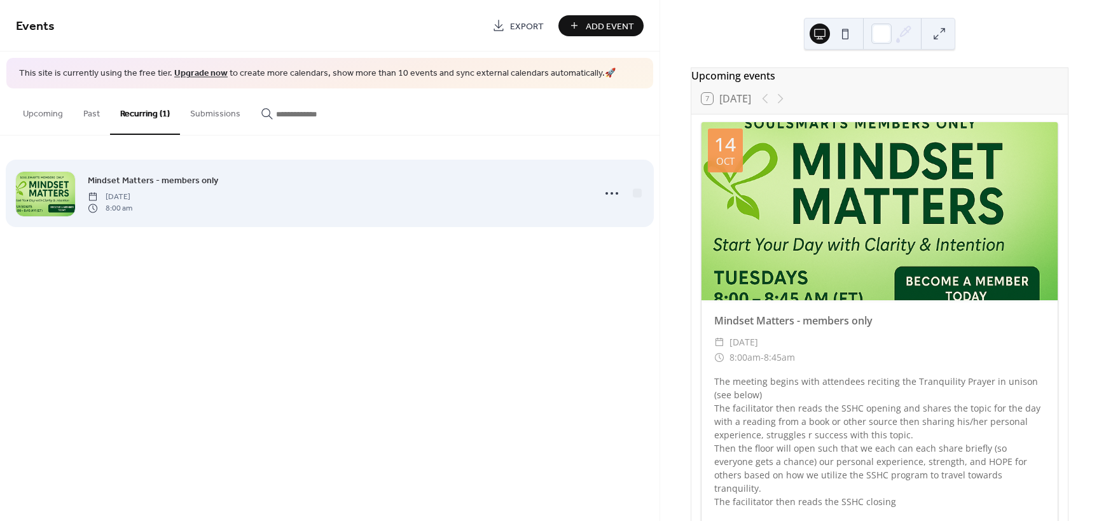
click at [108, 181] on span "Mindset Matters - members only" at bounding box center [153, 180] width 130 height 13
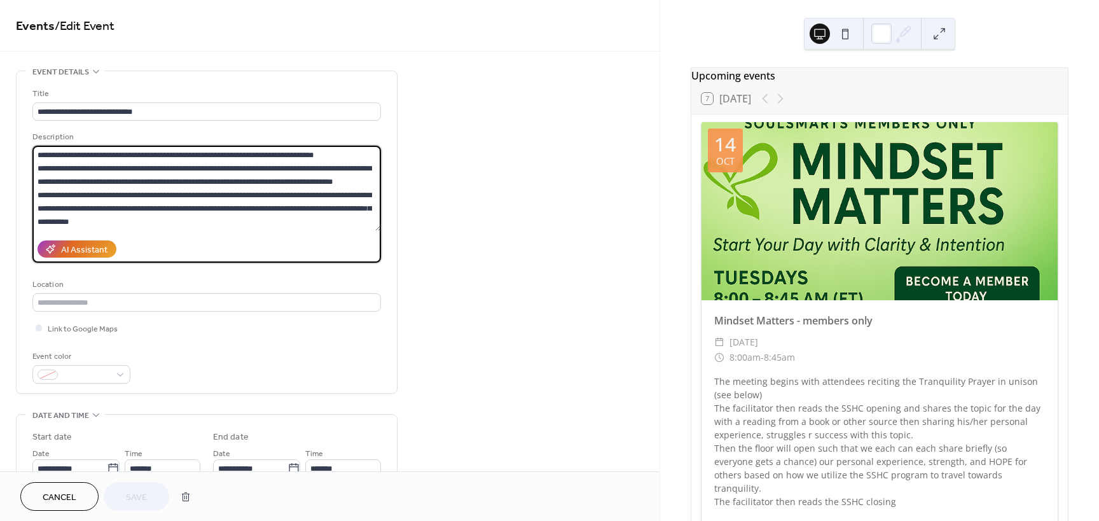
click at [108, 181] on textarea at bounding box center [206, 188] width 348 height 85
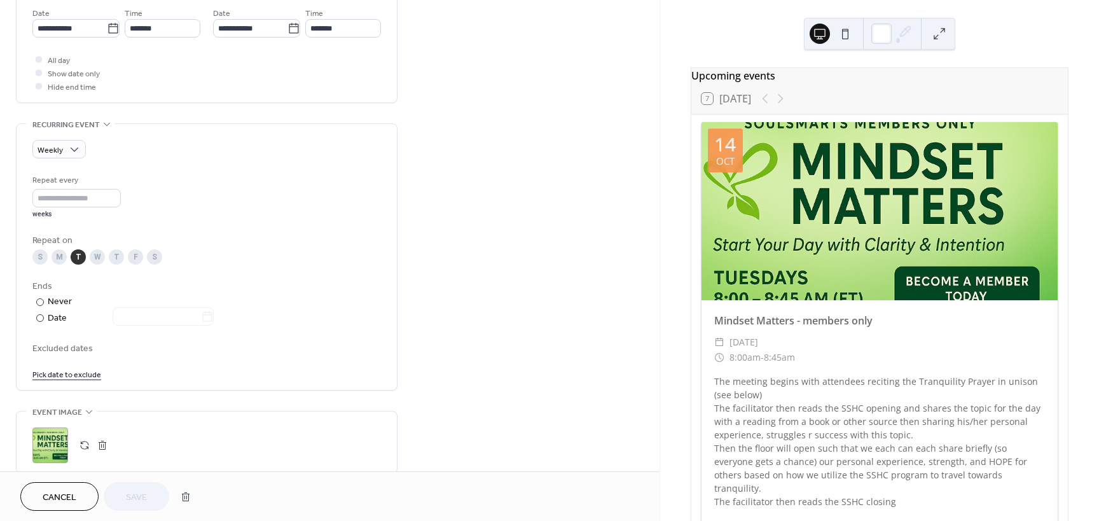
scroll to position [572, 0]
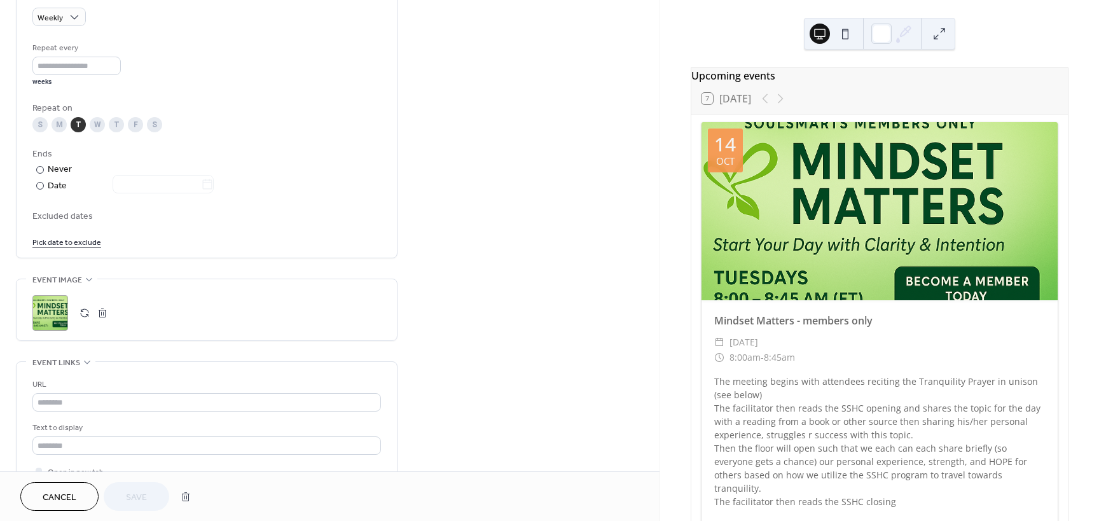
click at [105, 316] on button "button" at bounding box center [102, 313] width 18 height 18
click at [82, 314] on button "button" at bounding box center [85, 313] width 18 height 18
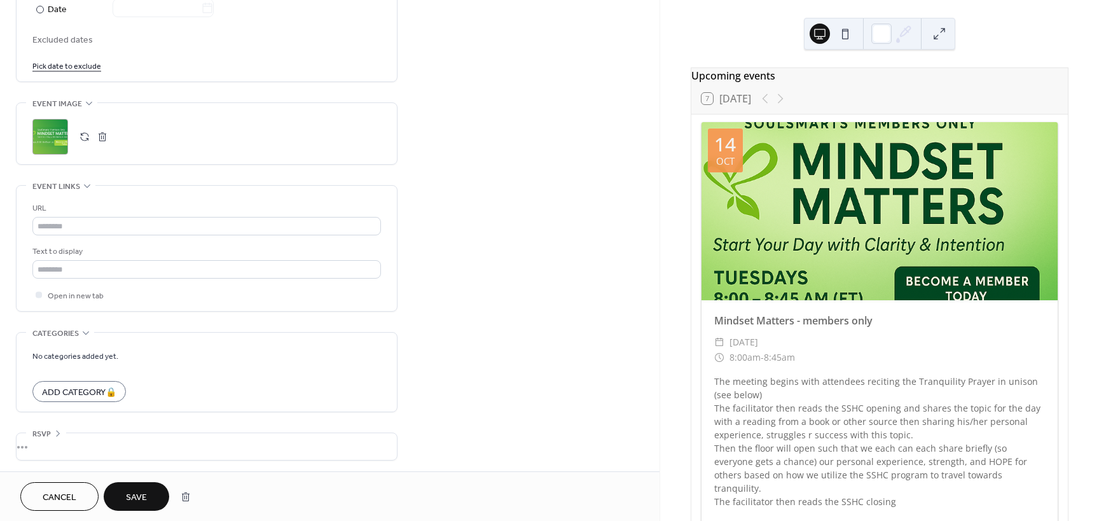
scroll to position [750, 0]
click at [142, 497] on span "Save" at bounding box center [136, 497] width 21 height 13
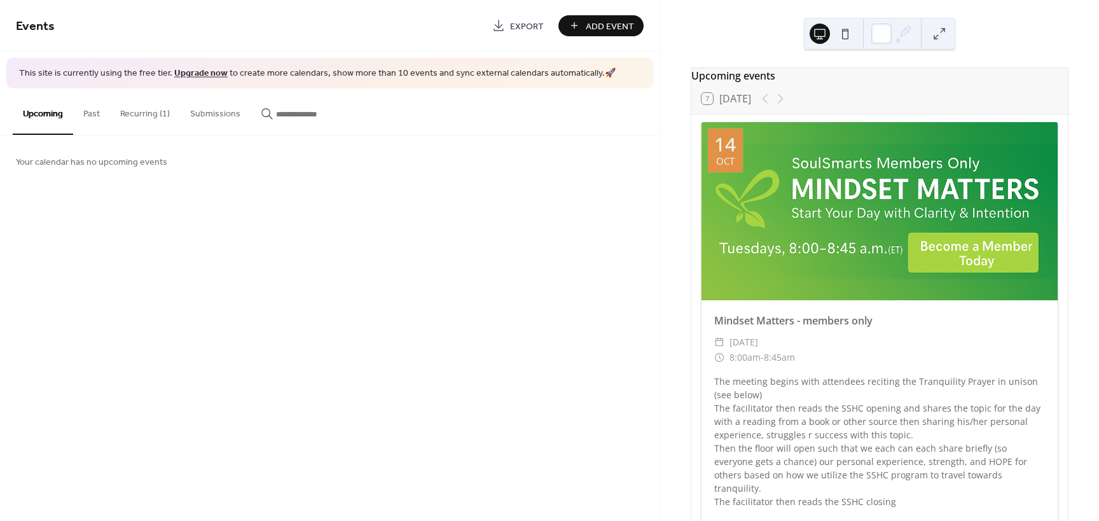
click at [600, 20] on span "Add Event" at bounding box center [610, 26] width 48 height 13
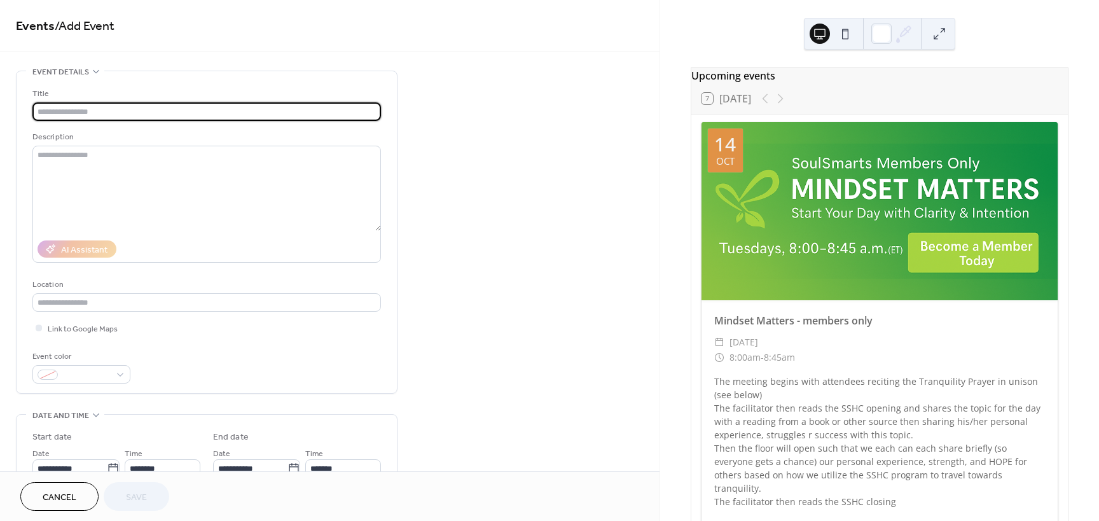
click at [171, 111] on input "text" at bounding box center [206, 111] width 348 height 18
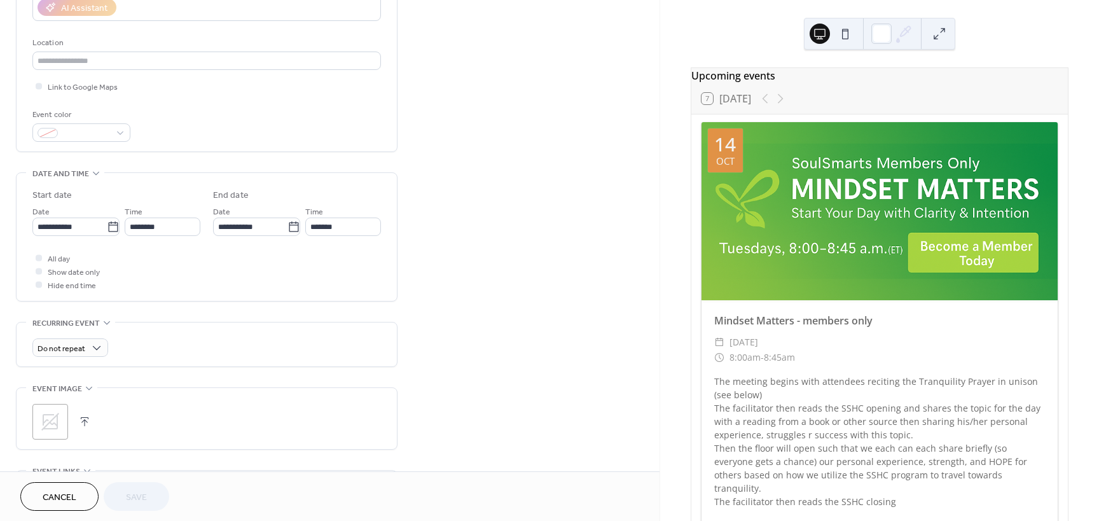
scroll to position [254, 0]
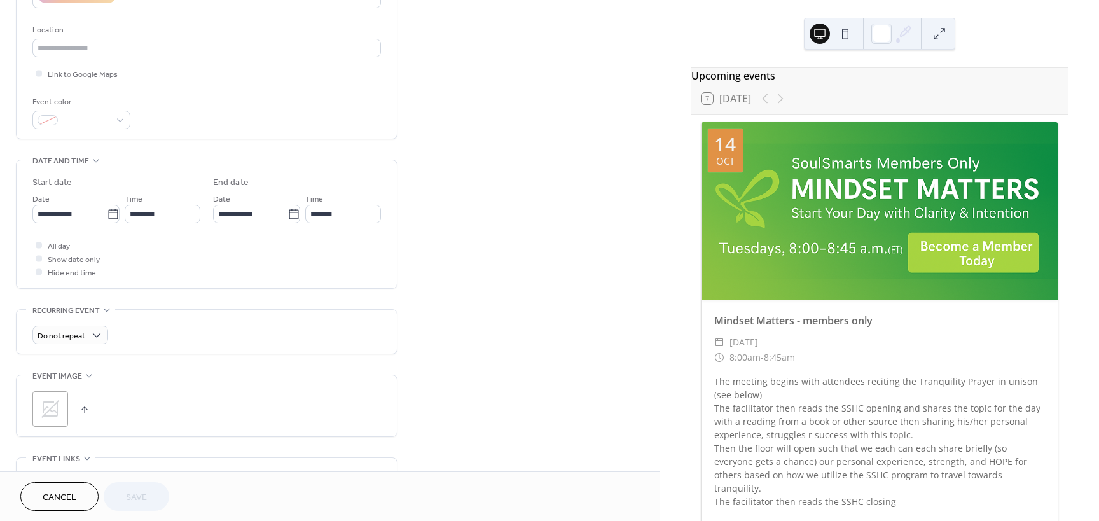
click at [50, 414] on icon at bounding box center [50, 409] width 20 height 20
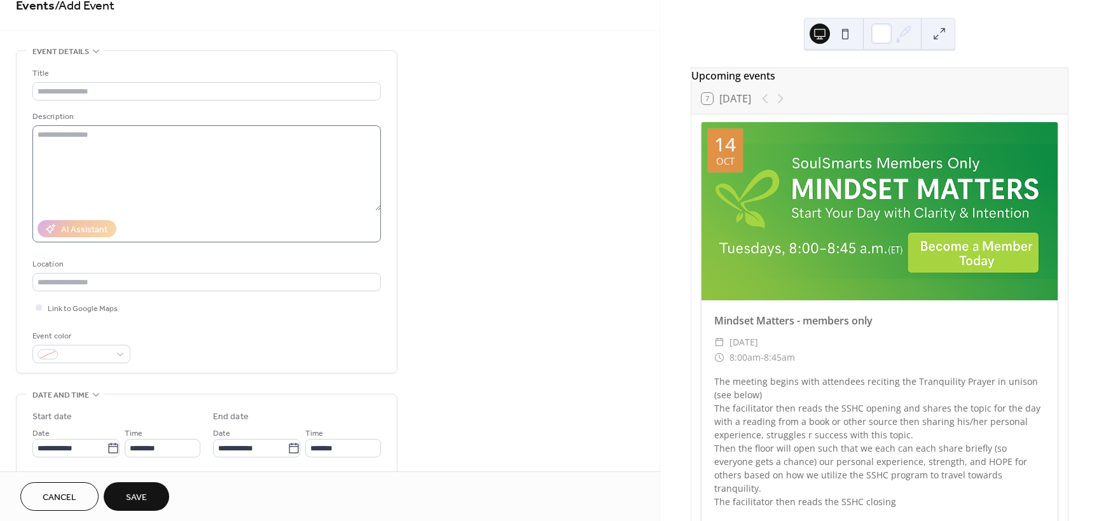
scroll to position [0, 0]
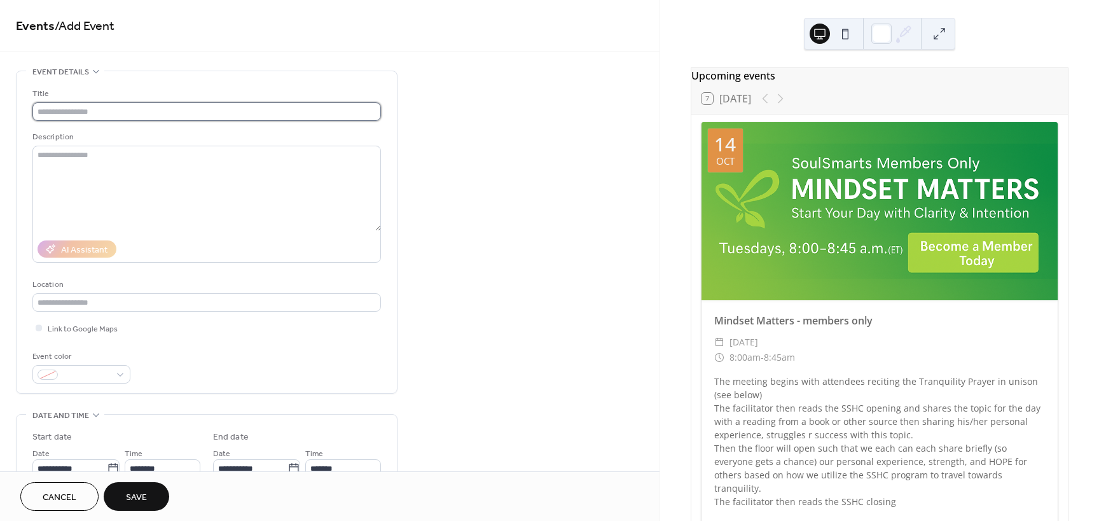
click at [95, 114] on input "text" at bounding box center [206, 111] width 348 height 18
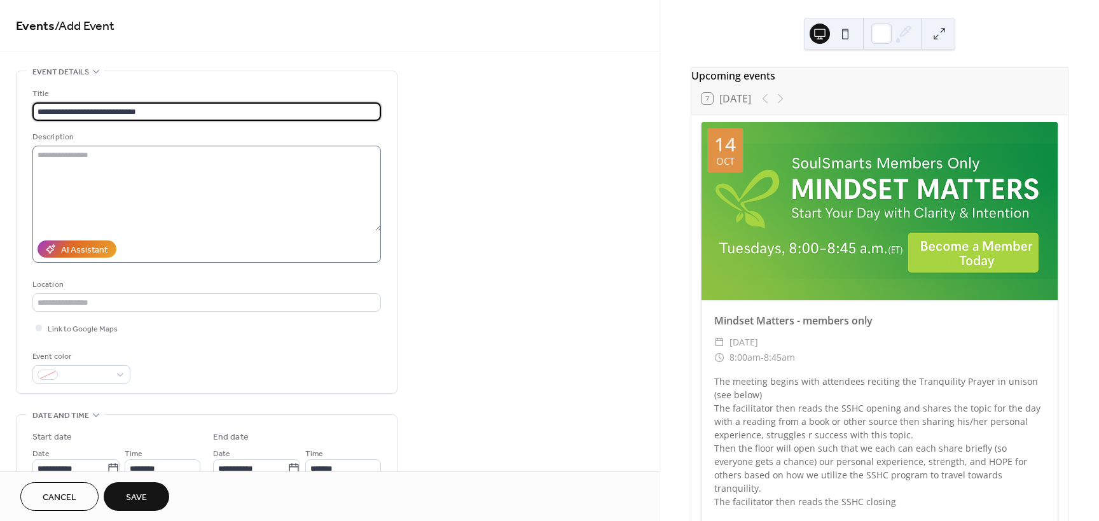
type input "**********"
click at [55, 156] on textarea at bounding box center [206, 188] width 348 height 85
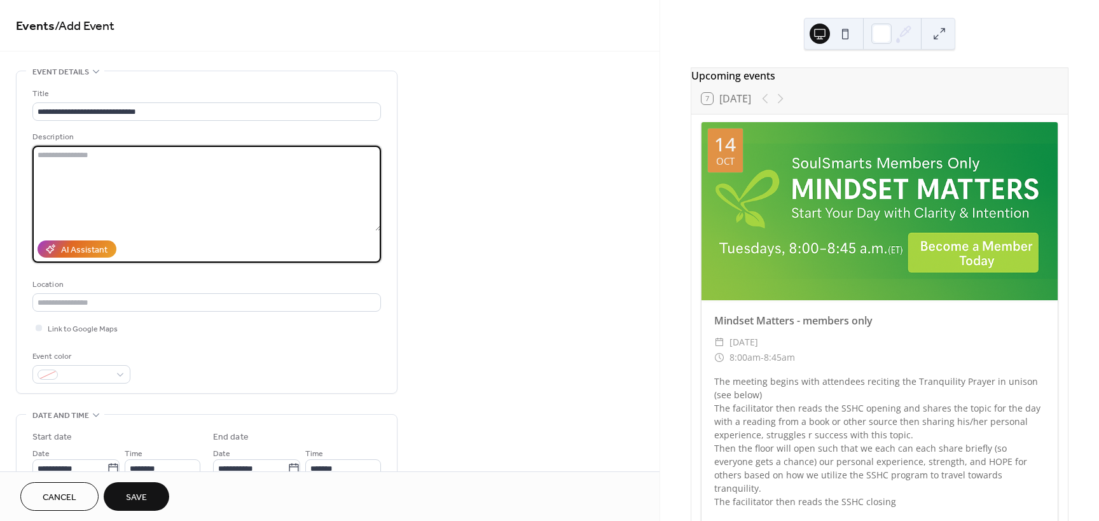
click at [159, 167] on textarea at bounding box center [206, 188] width 348 height 85
paste textarea "**********"
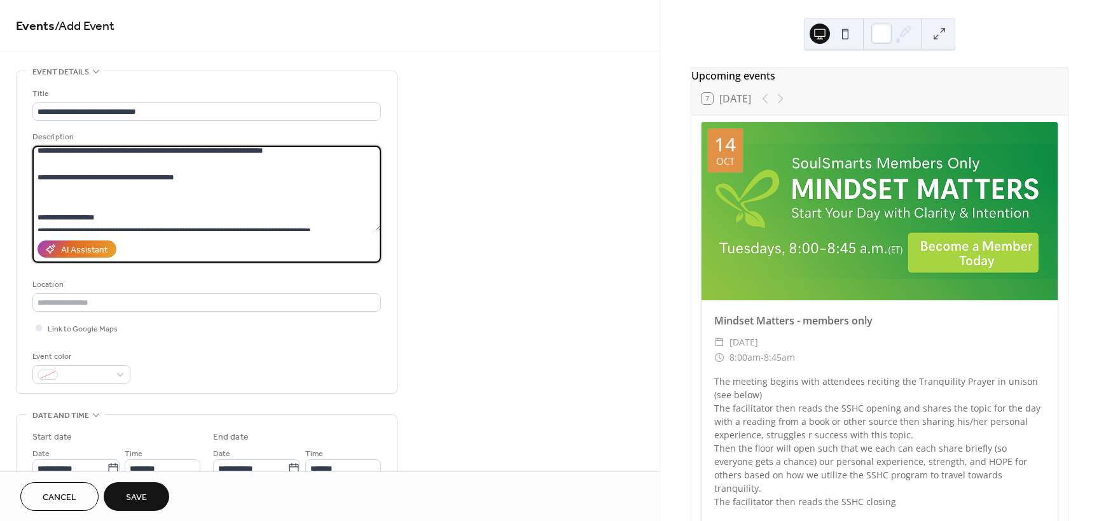
scroll to position [177, 0]
drag, startPoint x: 205, startPoint y: 176, endPoint x: -24, endPoint y: 184, distance: 228.5
click at [0, 184] on html "**********" at bounding box center [549, 260] width 1099 height 521
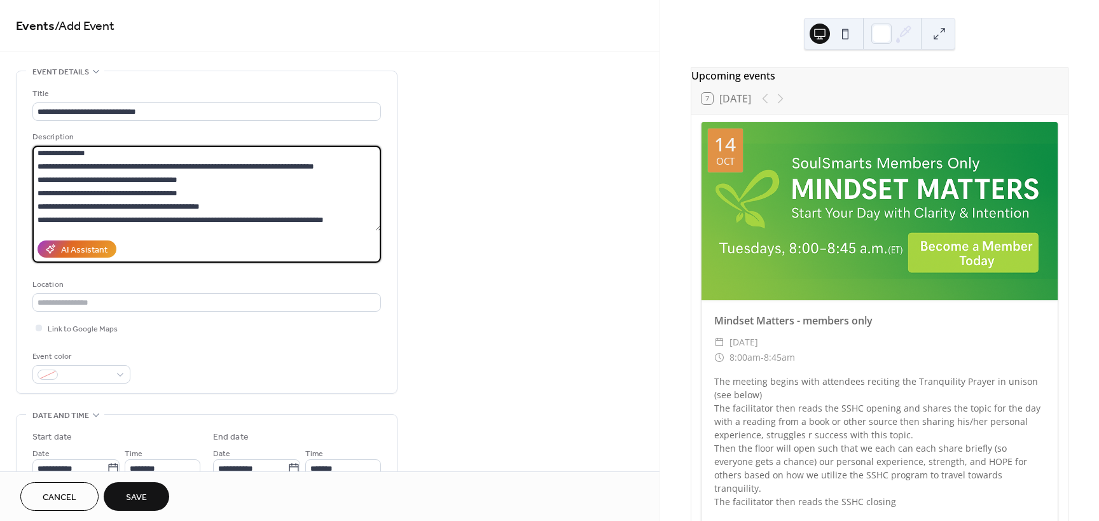
scroll to position [0, 0]
click at [37, 153] on textarea at bounding box center [206, 188] width 348 height 85
drag, startPoint x: 106, startPoint y: 193, endPoint x: -1, endPoint y: 201, distance: 107.7
click at [0, 201] on html "**********" at bounding box center [549, 260] width 1099 height 521
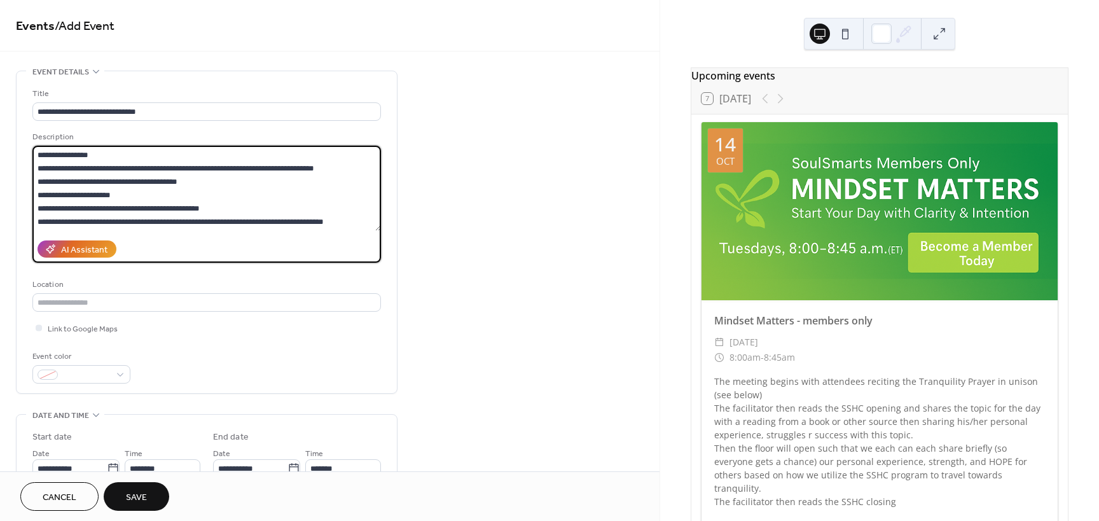
click at [39, 191] on textarea at bounding box center [206, 188] width 348 height 85
click at [37, 197] on textarea at bounding box center [206, 188] width 348 height 85
click at [36, 206] on textarea at bounding box center [206, 188] width 348 height 85
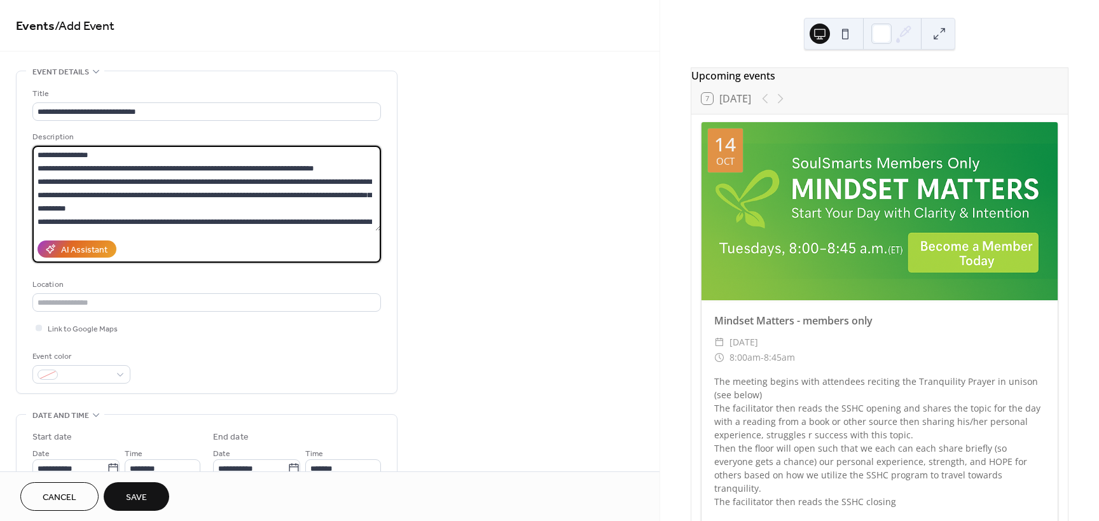
click at [38, 221] on textarea at bounding box center [206, 188] width 348 height 85
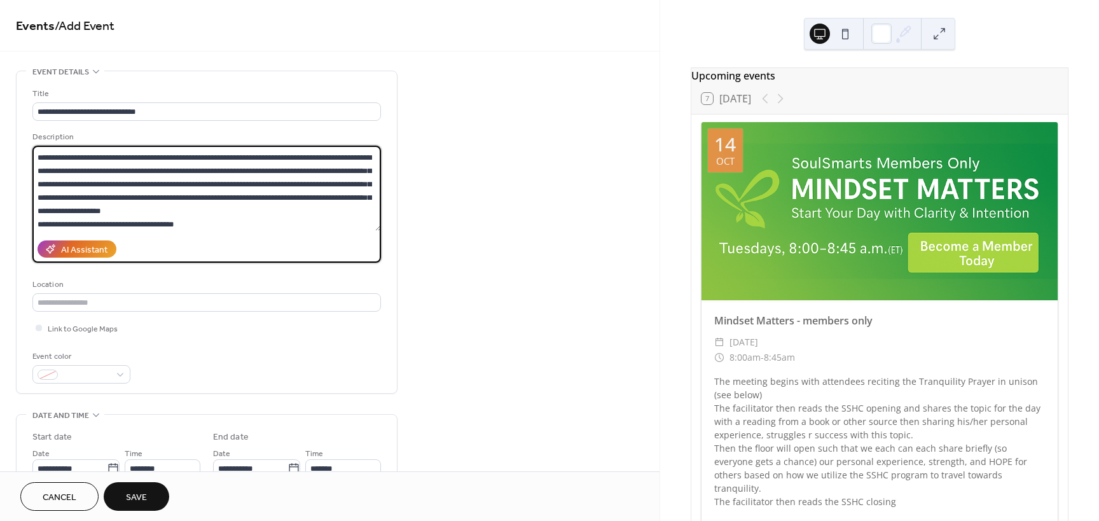
scroll to position [64, 0]
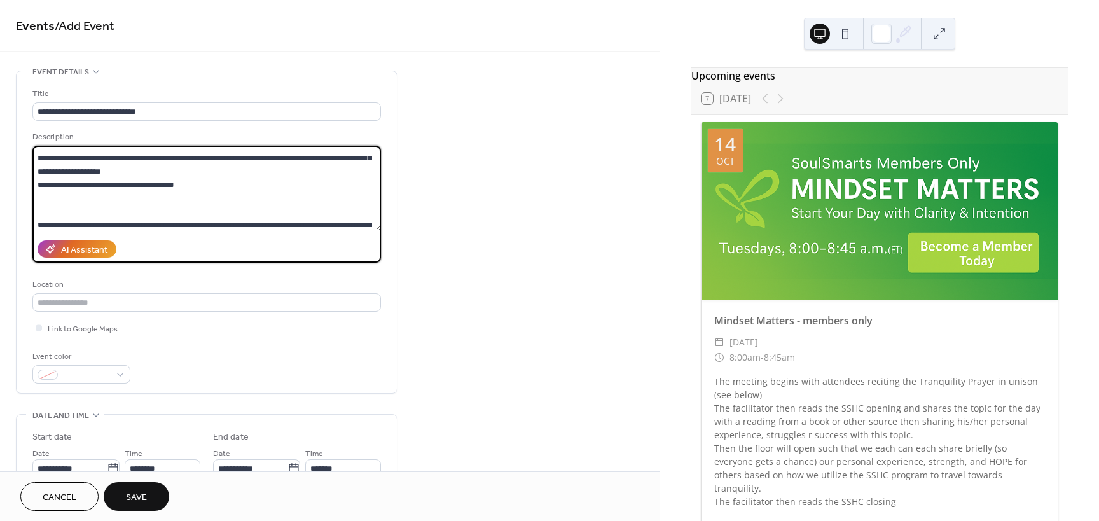
click at [38, 183] on textarea at bounding box center [206, 188] width 348 height 85
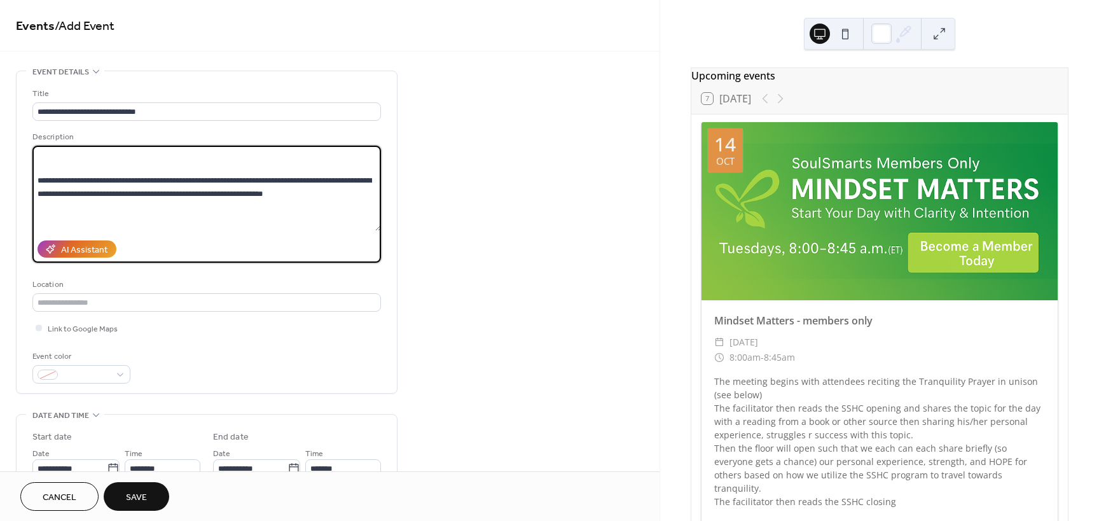
scroll to position [127, 0]
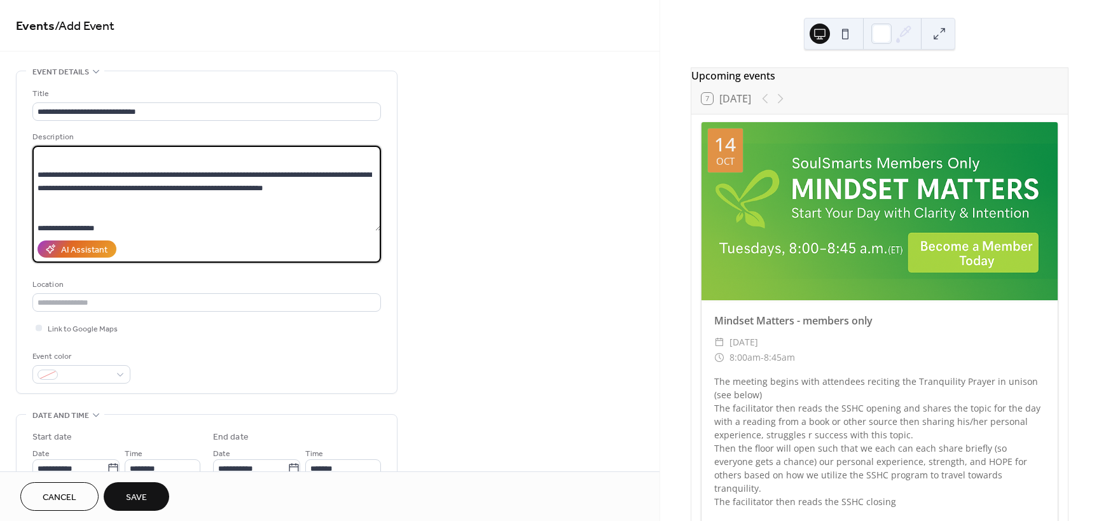
click at [41, 157] on textarea at bounding box center [206, 188] width 348 height 85
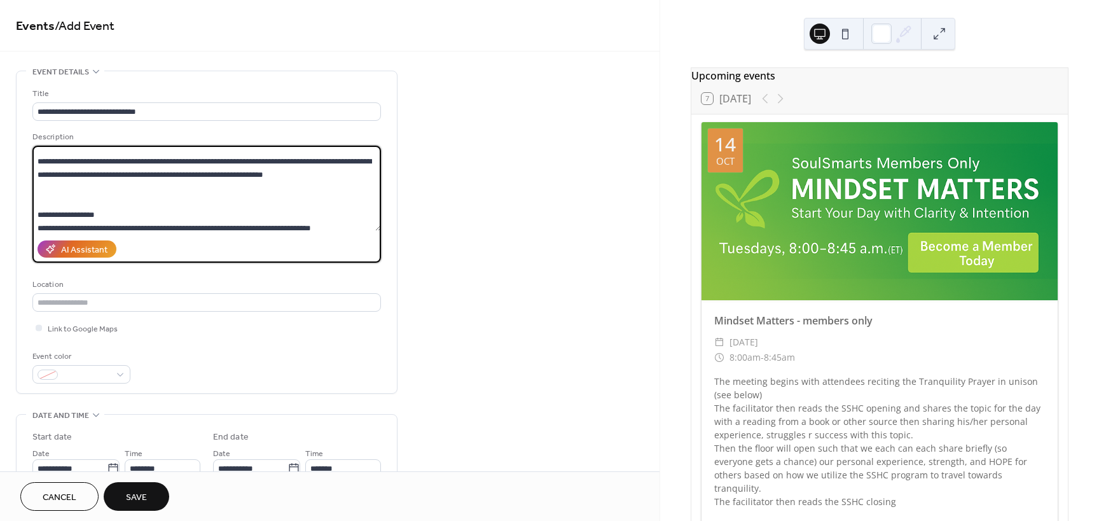
scroll to position [114, 0]
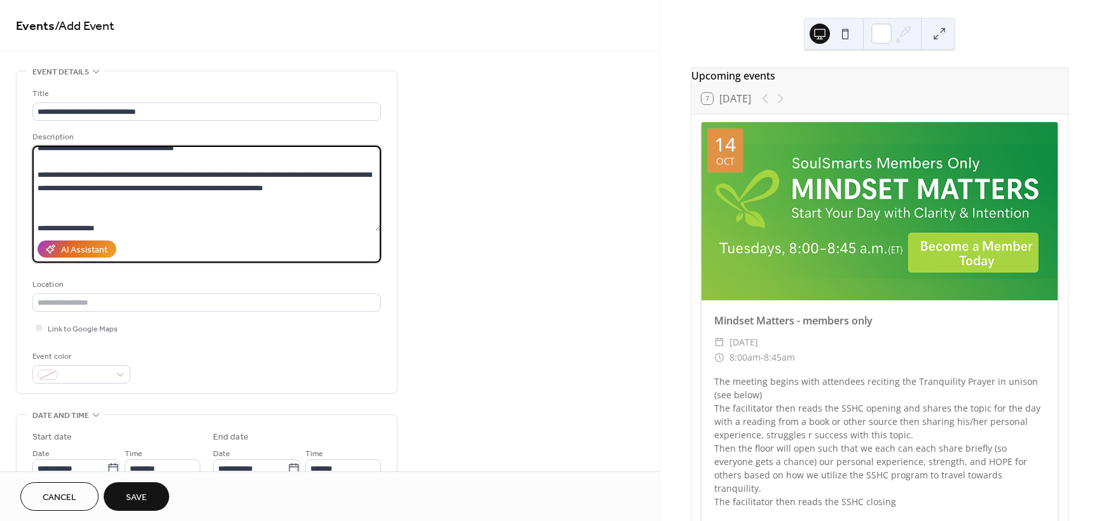
drag, startPoint x: 314, startPoint y: 186, endPoint x: 17, endPoint y: 169, distance: 298.1
click at [17, 169] on div "**********" at bounding box center [207, 232] width 380 height 322
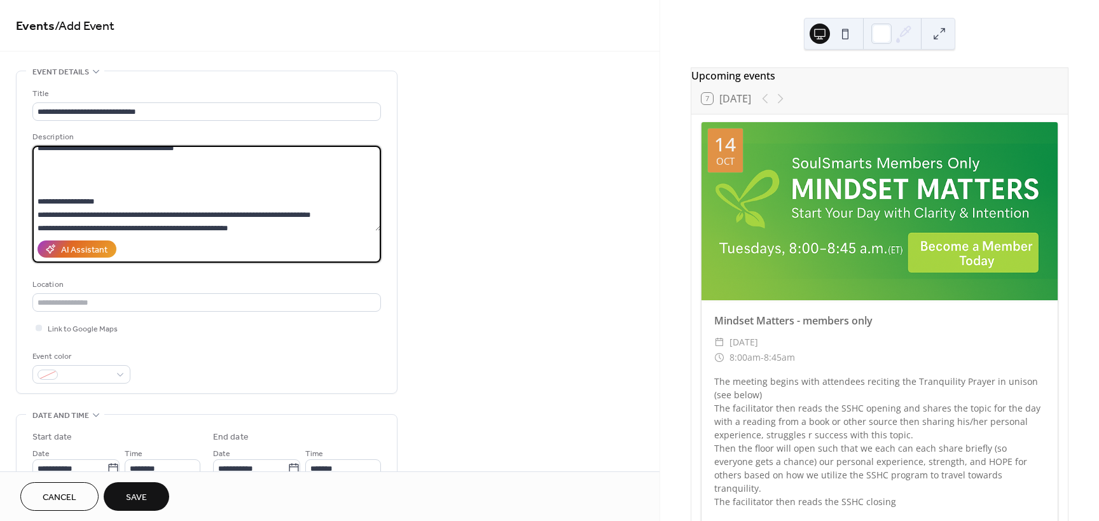
click at [67, 167] on textarea "**********" at bounding box center [206, 188] width 348 height 85
click at [60, 169] on textarea "**********" at bounding box center [206, 188] width 348 height 85
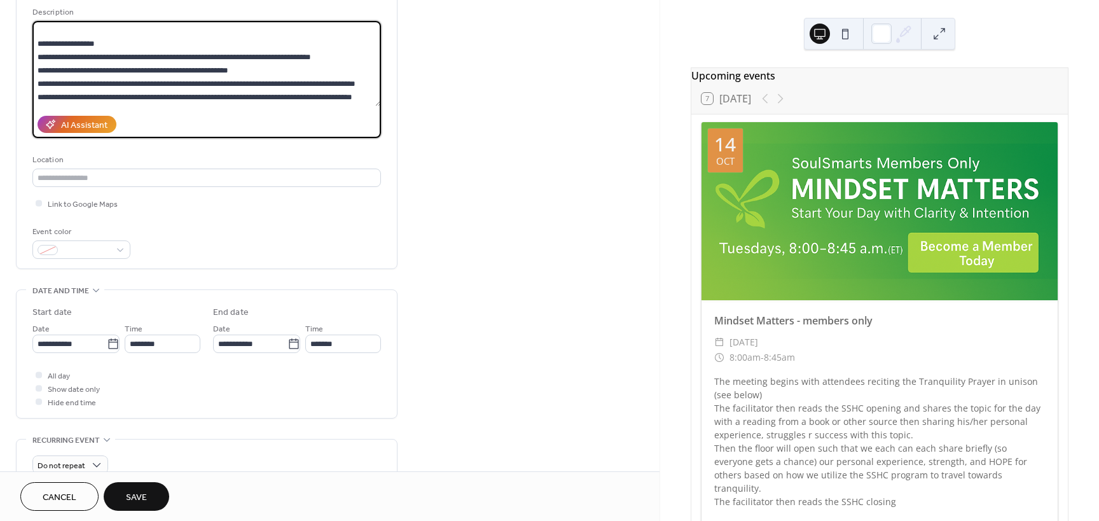
scroll to position [127, 0]
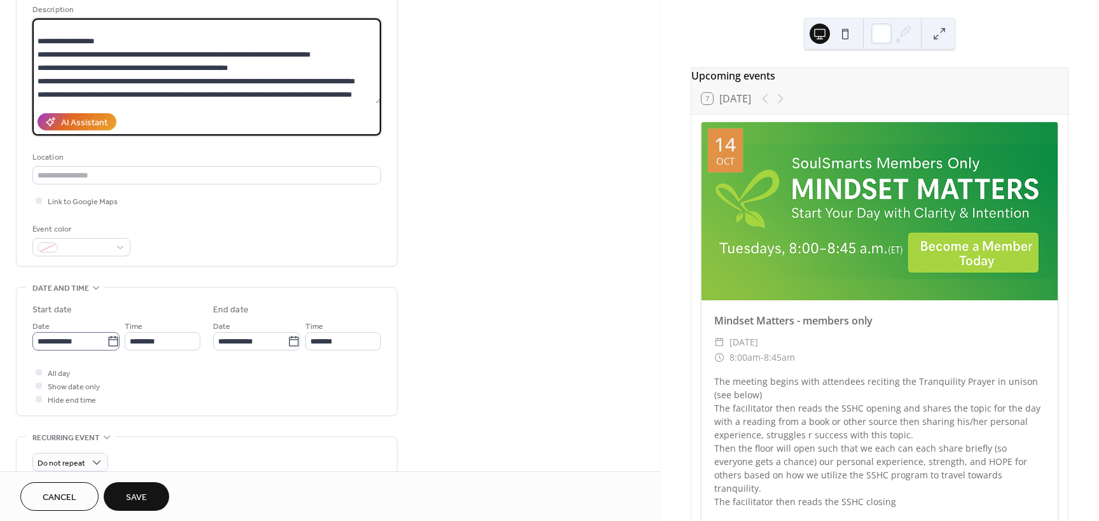
type textarea "**********"
click at [111, 338] on icon at bounding box center [113, 341] width 13 height 13
click at [107, 338] on input "**********" at bounding box center [69, 341] width 74 height 18
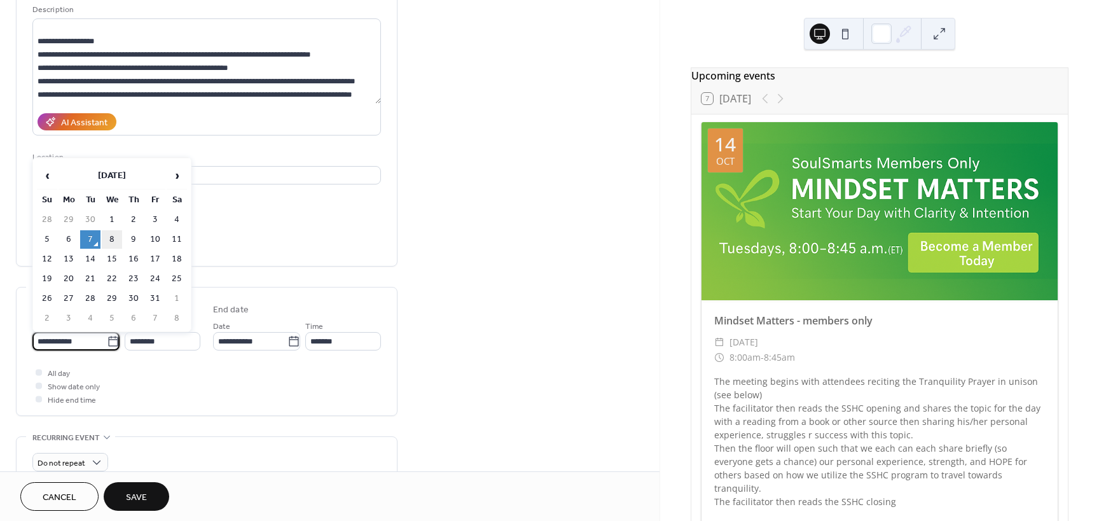
click at [113, 236] on td "8" at bounding box center [112, 239] width 20 height 18
type input "**********"
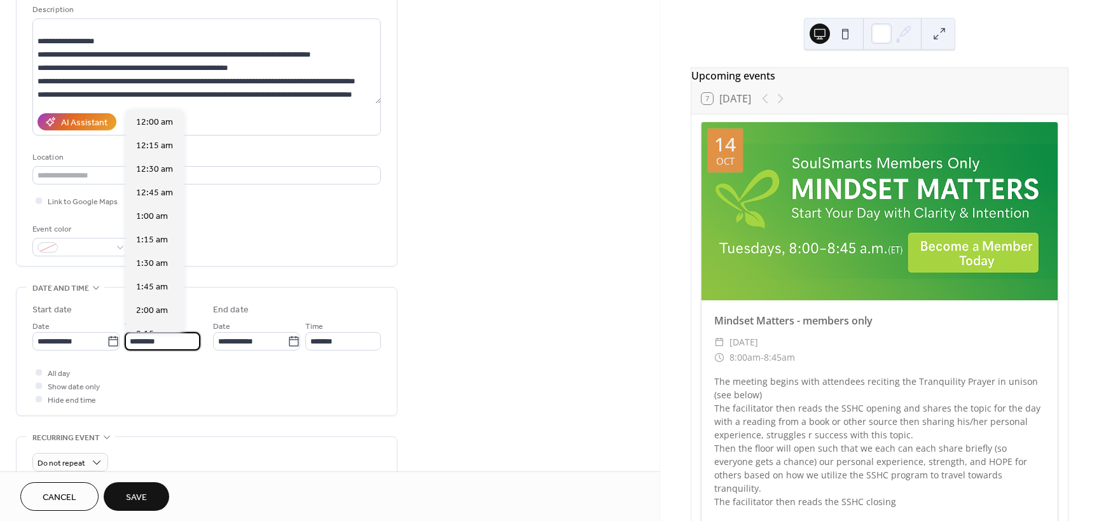
click at [140, 342] on input "********" at bounding box center [163, 341] width 76 height 18
click at [139, 135] on div "8:00 am" at bounding box center [155, 126] width 58 height 24
type input "*******"
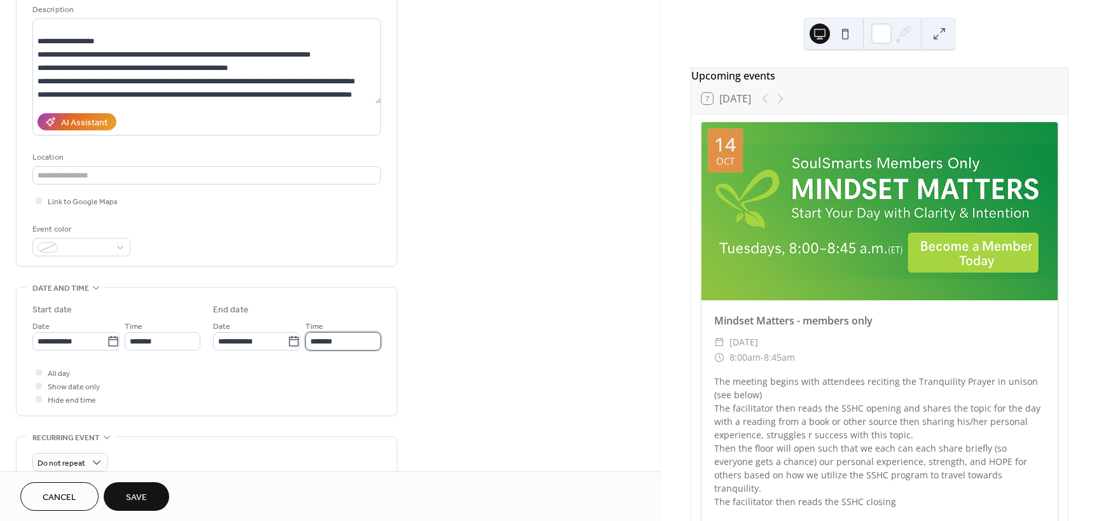
click at [338, 346] on input "*******" at bounding box center [343, 341] width 76 height 18
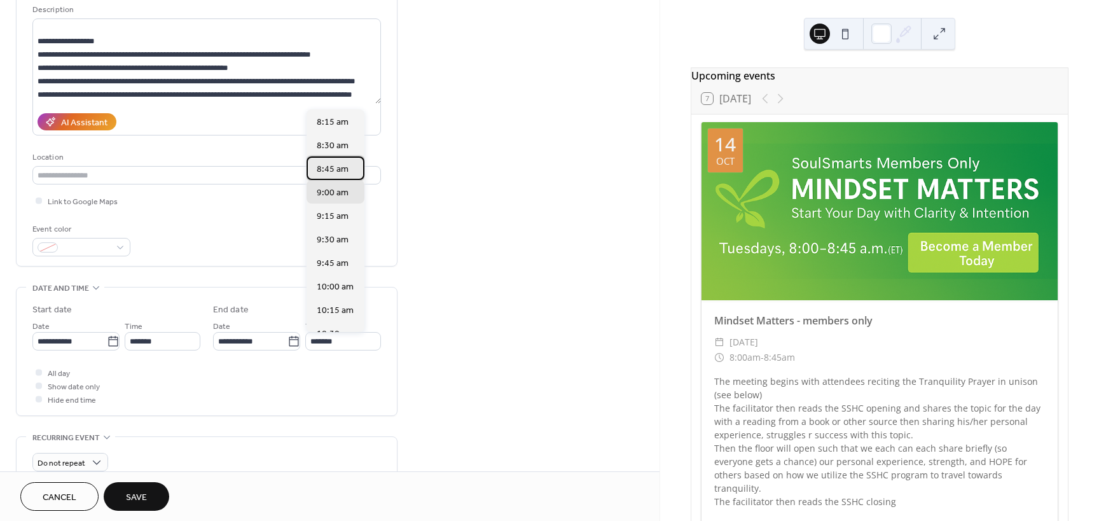
click at [328, 168] on span "8:45 am" at bounding box center [333, 169] width 32 height 13
type input "*******"
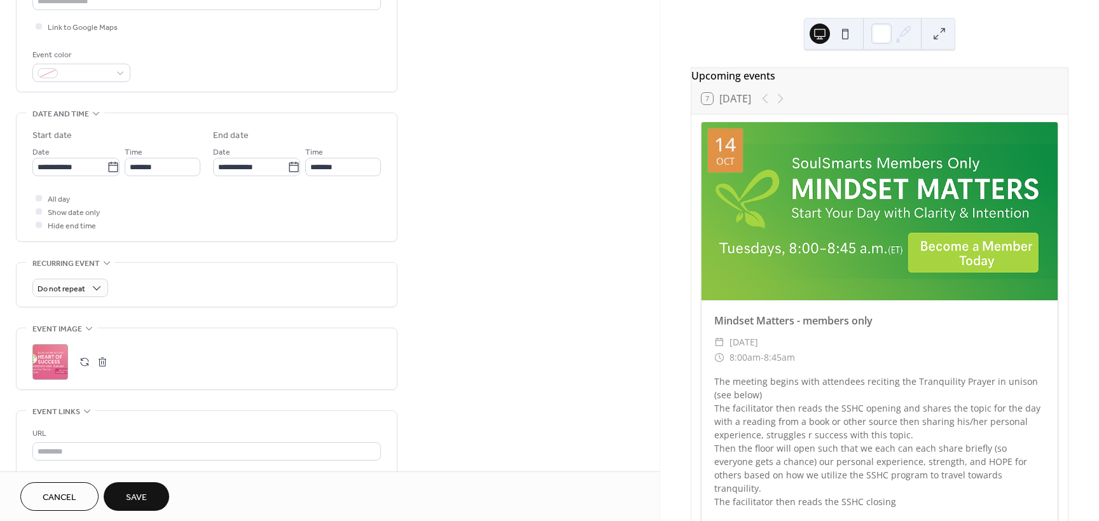
scroll to position [318, 0]
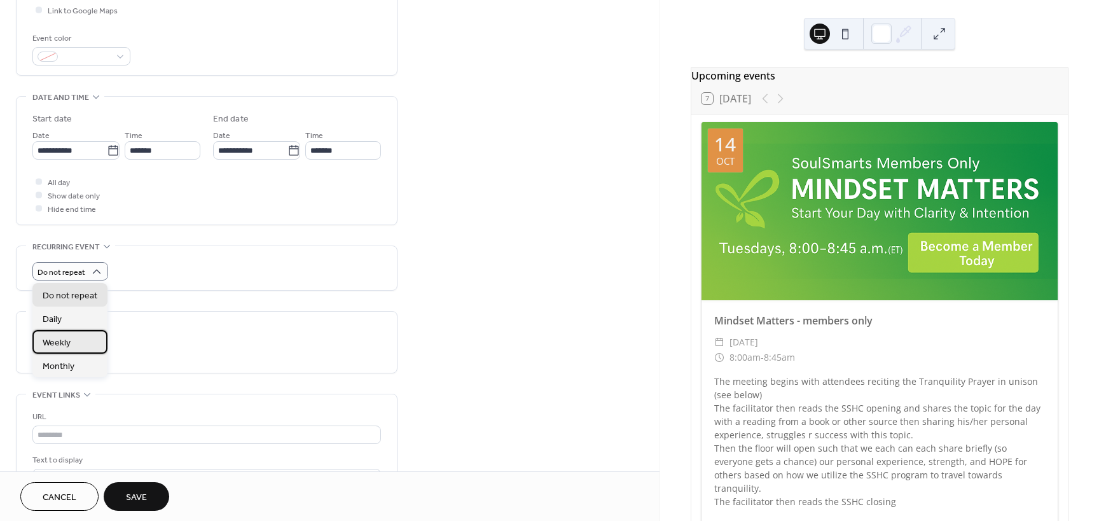
click at [83, 336] on div "Weekly" at bounding box center [69, 342] width 75 height 24
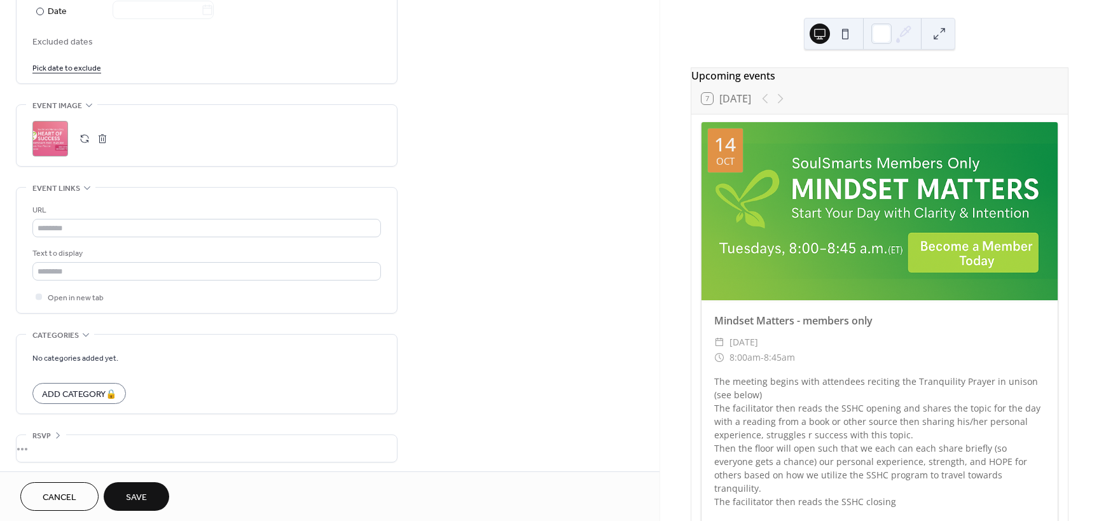
scroll to position [750, 0]
click at [124, 497] on button "Save" at bounding box center [137, 496] width 66 height 29
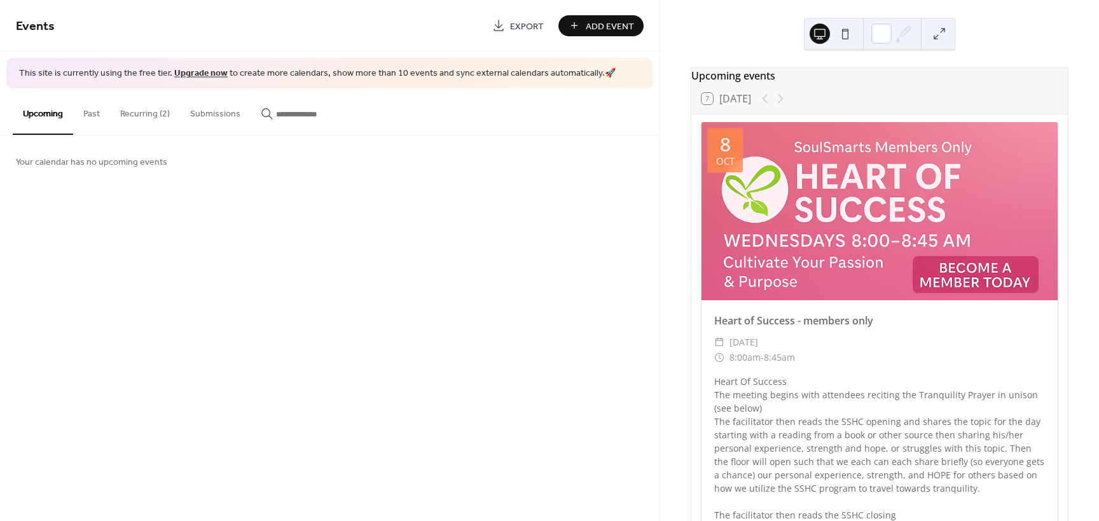
click at [89, 111] on button "Past" at bounding box center [91, 110] width 37 height 45
click at [132, 113] on button "Recurring (2)" at bounding box center [145, 110] width 70 height 45
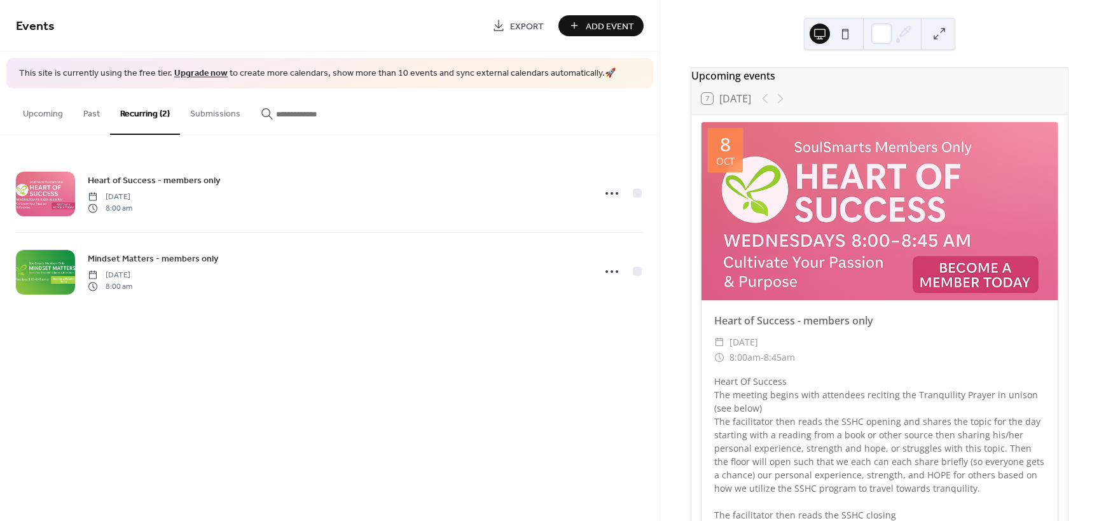
click at [608, 23] on span "Add Event" at bounding box center [610, 26] width 48 height 13
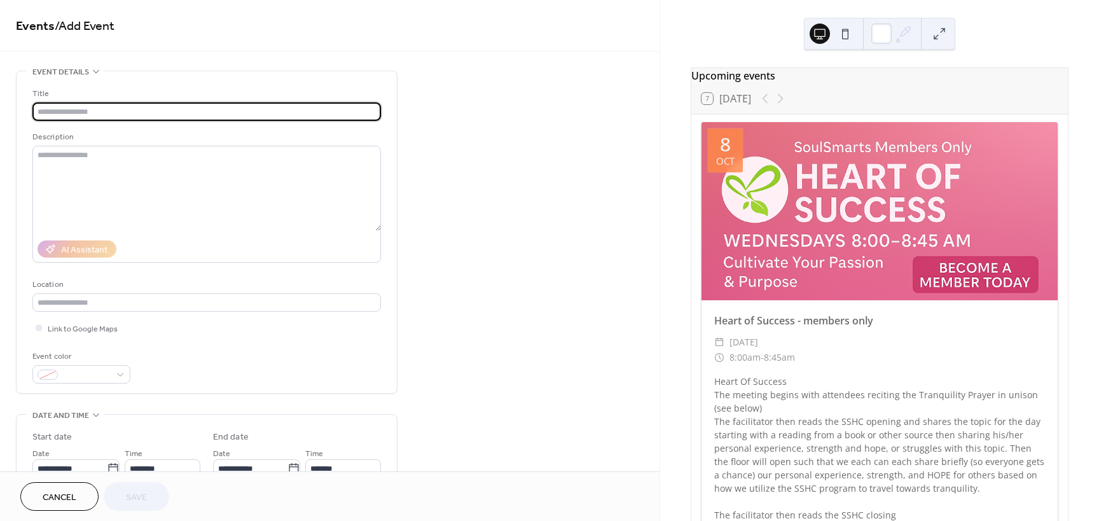
click at [196, 111] on input "text" at bounding box center [206, 111] width 348 height 18
type input "**********"
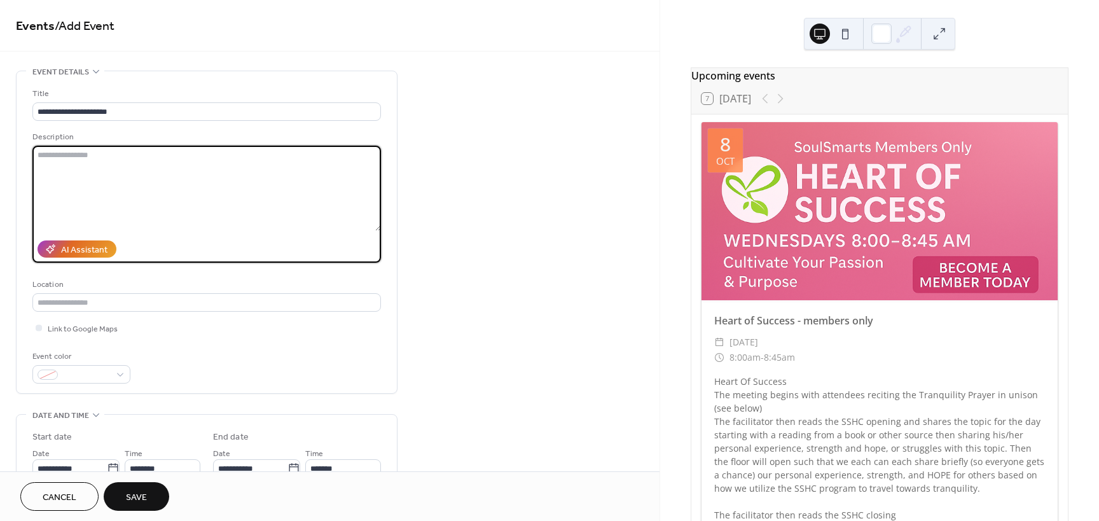
click at [69, 159] on textarea at bounding box center [206, 188] width 348 height 85
paste textarea "**********"
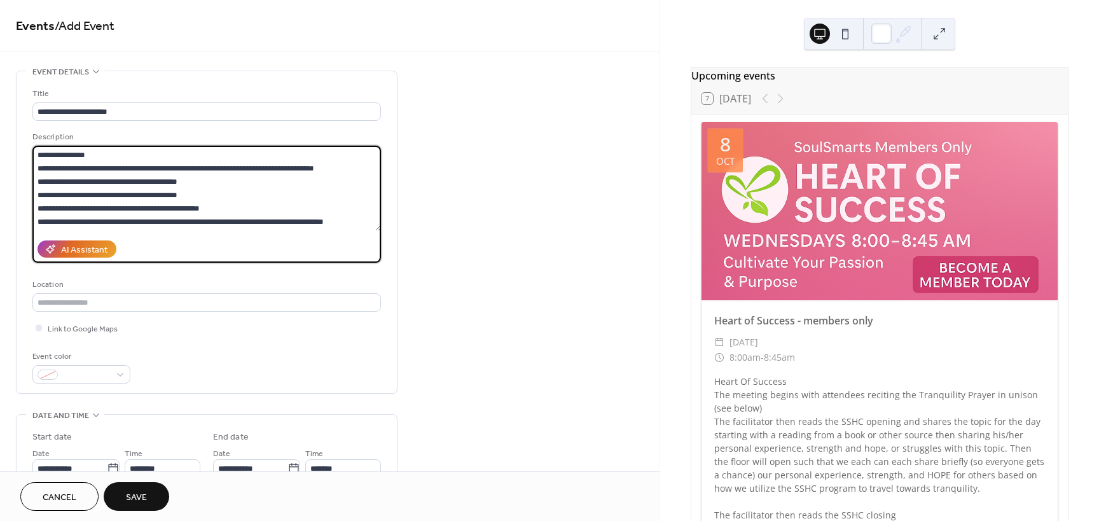
drag, startPoint x: 92, startPoint y: 153, endPoint x: -58, endPoint y: 144, distance: 149.7
click at [0, 144] on html "**********" at bounding box center [549, 260] width 1099 height 521
drag, startPoint x: 85, startPoint y: 195, endPoint x: -34, endPoint y: 191, distance: 119.6
click at [0, 191] on html "**********" at bounding box center [549, 260] width 1099 height 521
click at [37, 195] on textarea at bounding box center [206, 188] width 348 height 85
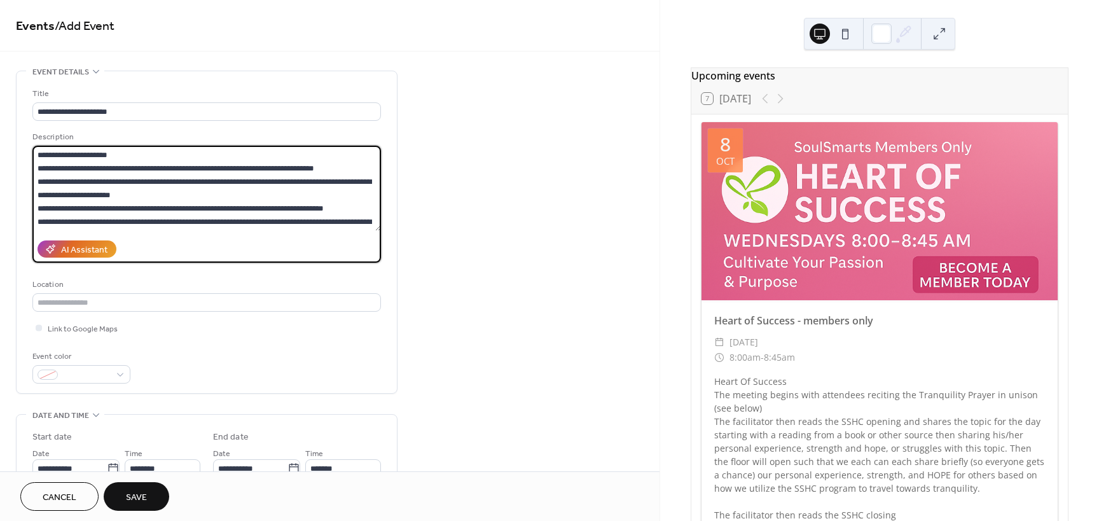
click at [36, 207] on textarea at bounding box center [206, 188] width 348 height 85
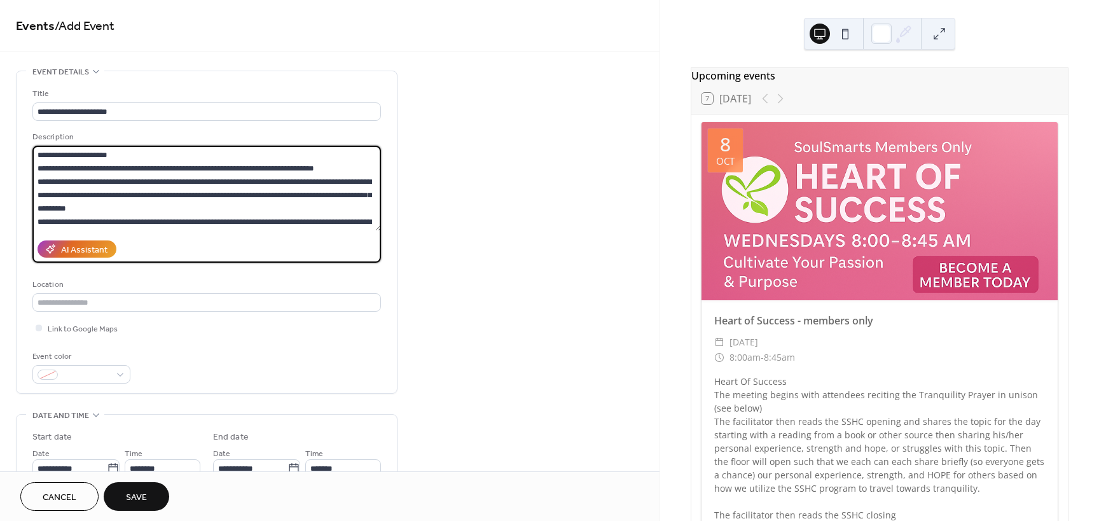
click at [38, 221] on textarea at bounding box center [206, 188] width 348 height 85
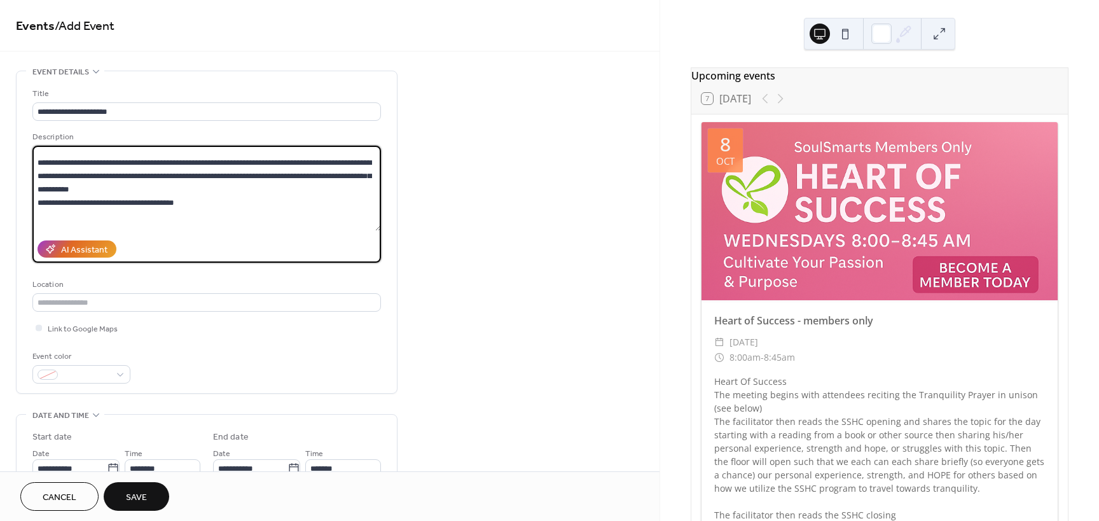
scroll to position [75, 0]
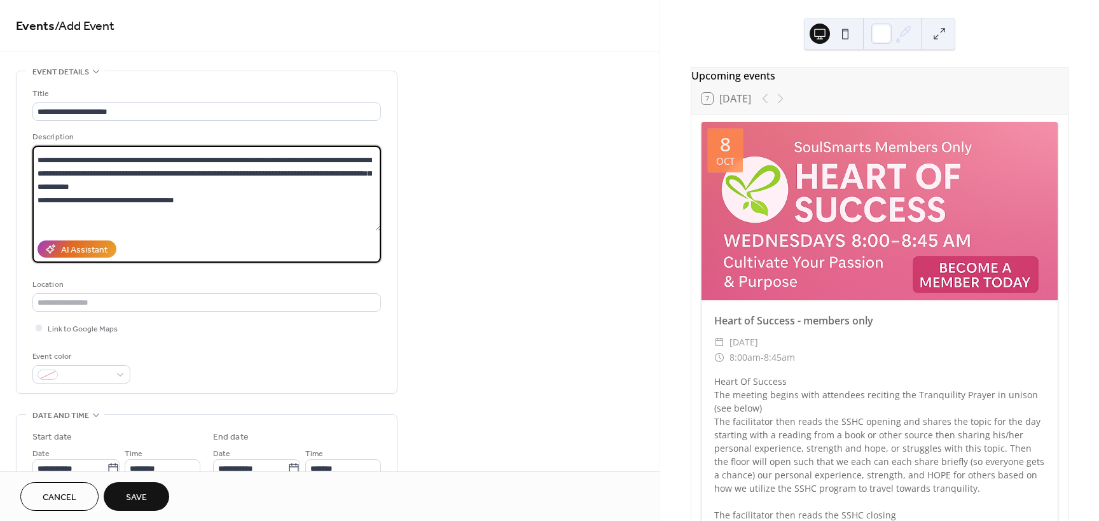
click at [148, 178] on textarea at bounding box center [206, 188] width 348 height 85
click at [128, 188] on textarea at bounding box center [206, 188] width 348 height 85
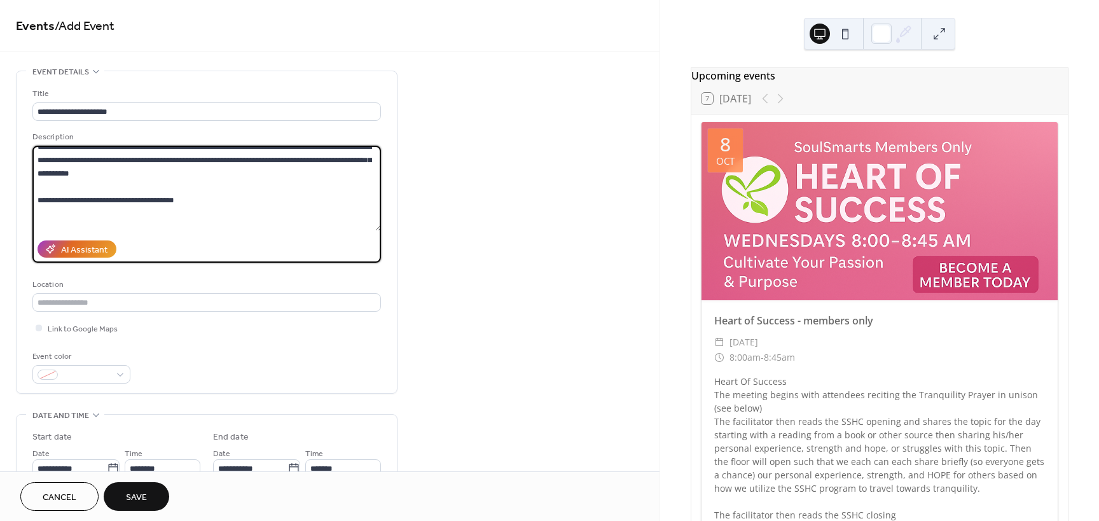
click at [98, 215] on textarea at bounding box center [206, 188] width 348 height 85
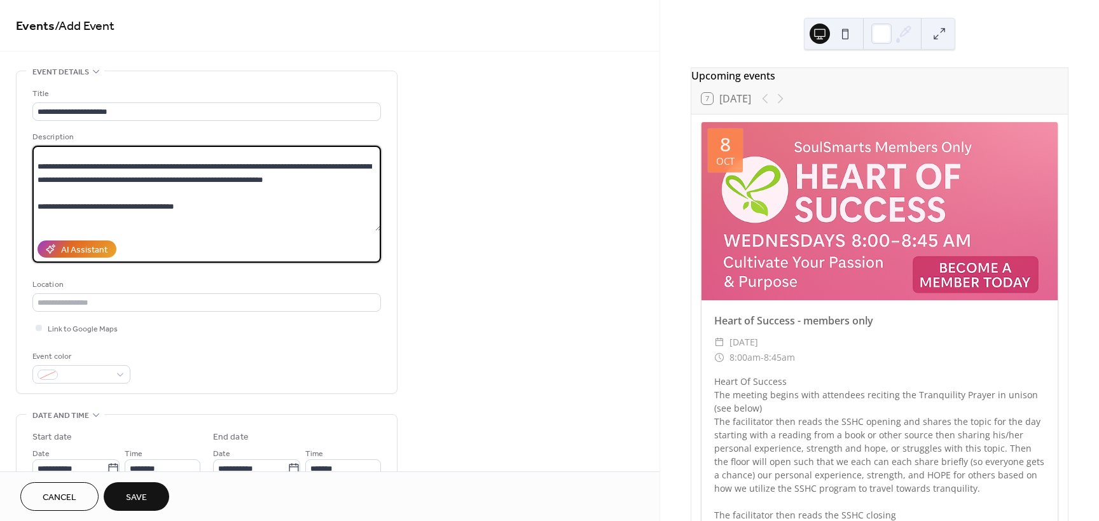
scroll to position [152, 0]
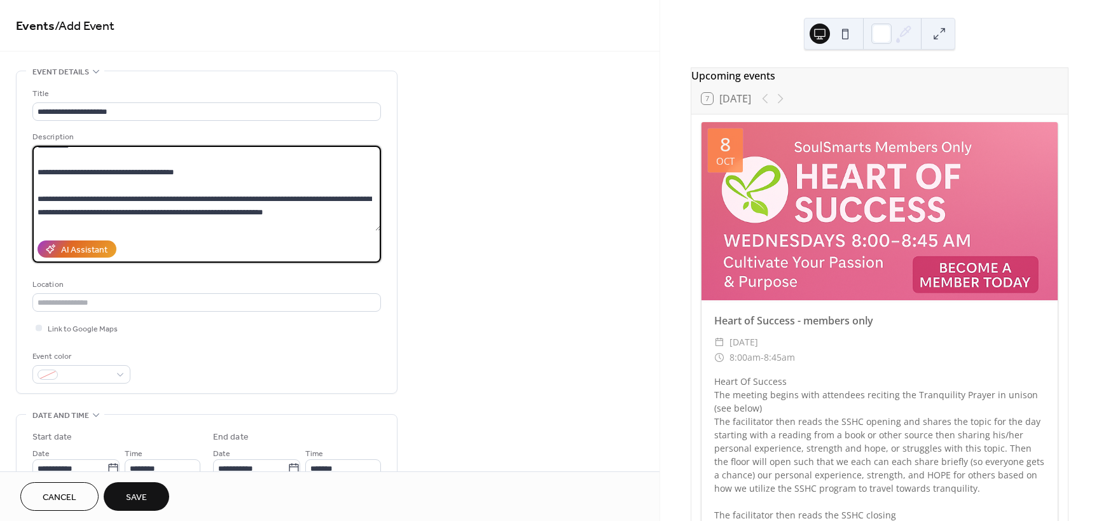
drag, startPoint x: 238, startPoint y: 211, endPoint x: -7, endPoint y: 157, distance: 250.7
click at [0, 157] on html "**********" at bounding box center [549, 260] width 1099 height 521
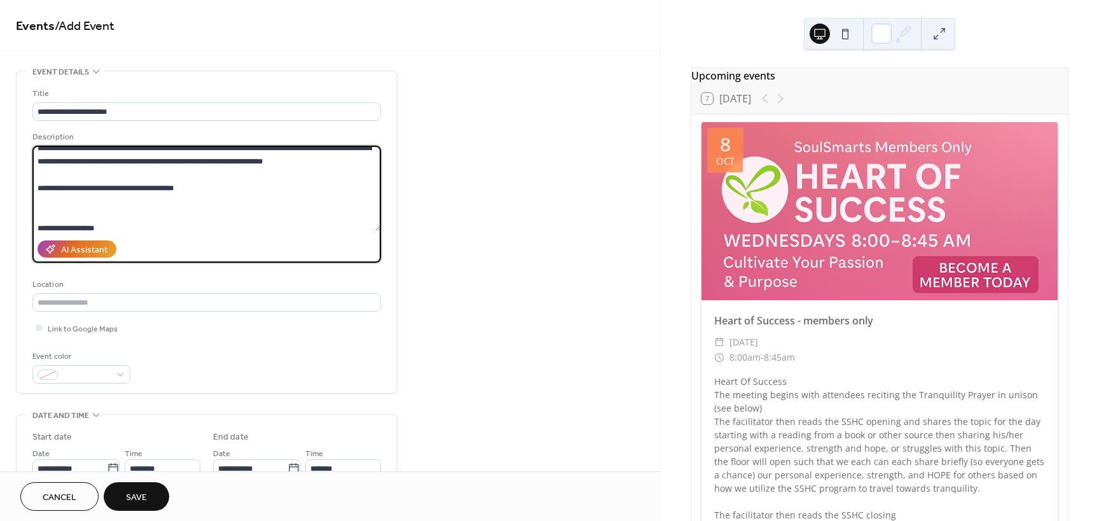
scroll to position [190, 0]
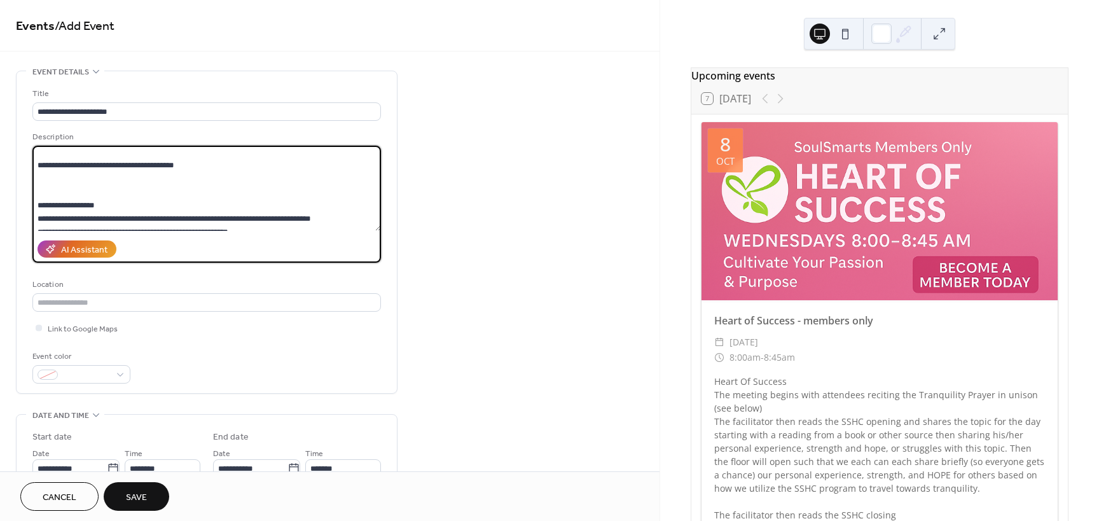
drag, startPoint x: 290, startPoint y: 220, endPoint x: 25, endPoint y: 211, distance: 264.7
click at [25, 211] on div "**********" at bounding box center [207, 232] width 380 height 322
click at [67, 185] on textarea at bounding box center [206, 188] width 348 height 85
drag, startPoint x: 205, startPoint y: 169, endPoint x: 26, endPoint y: 170, distance: 179.3
click at [26, 170] on div "**********" at bounding box center [207, 232] width 380 height 322
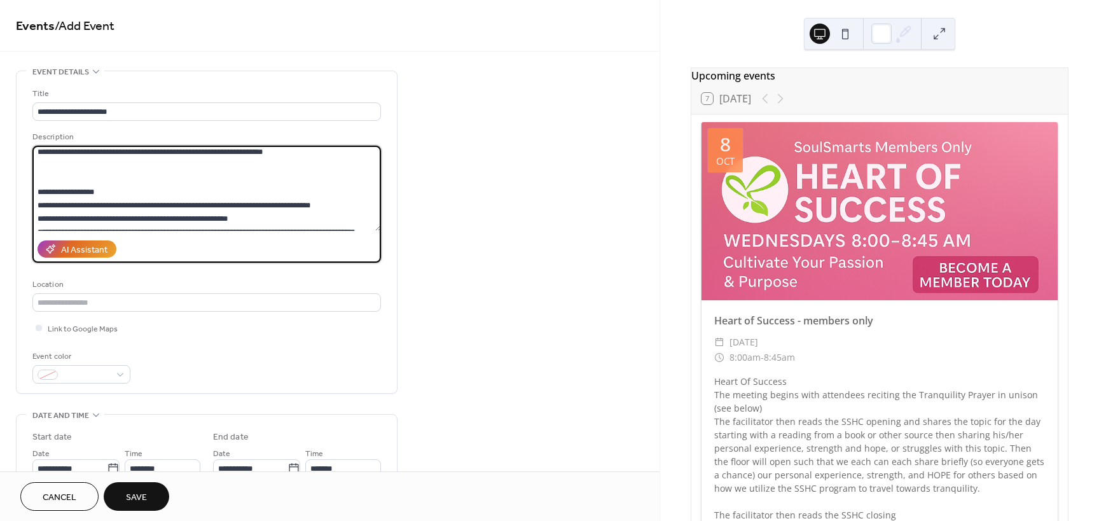
scroll to position [163, 0]
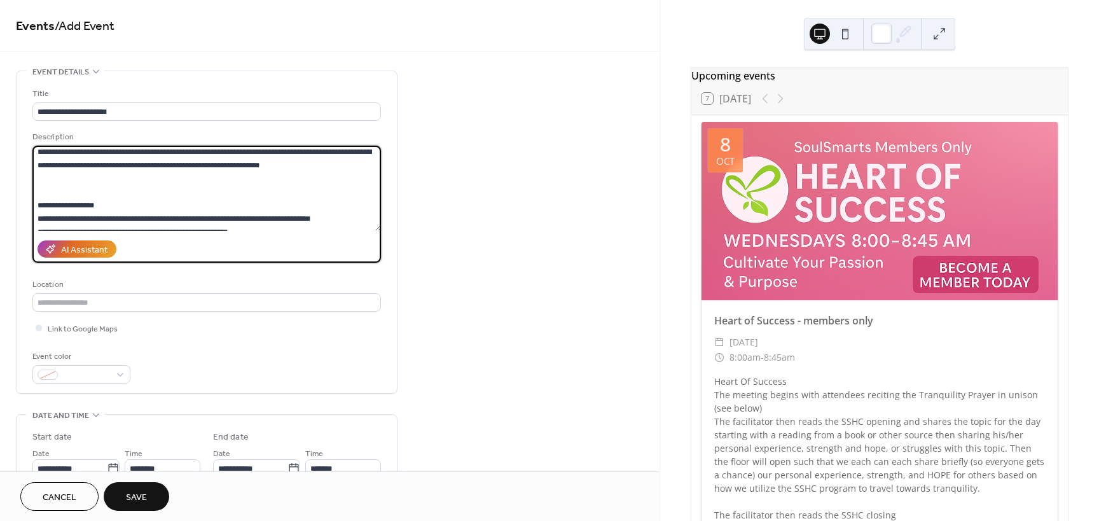
drag, startPoint x: 280, startPoint y: 165, endPoint x: 34, endPoint y: 167, distance: 245.5
click at [34, 167] on textarea at bounding box center [206, 188] width 348 height 85
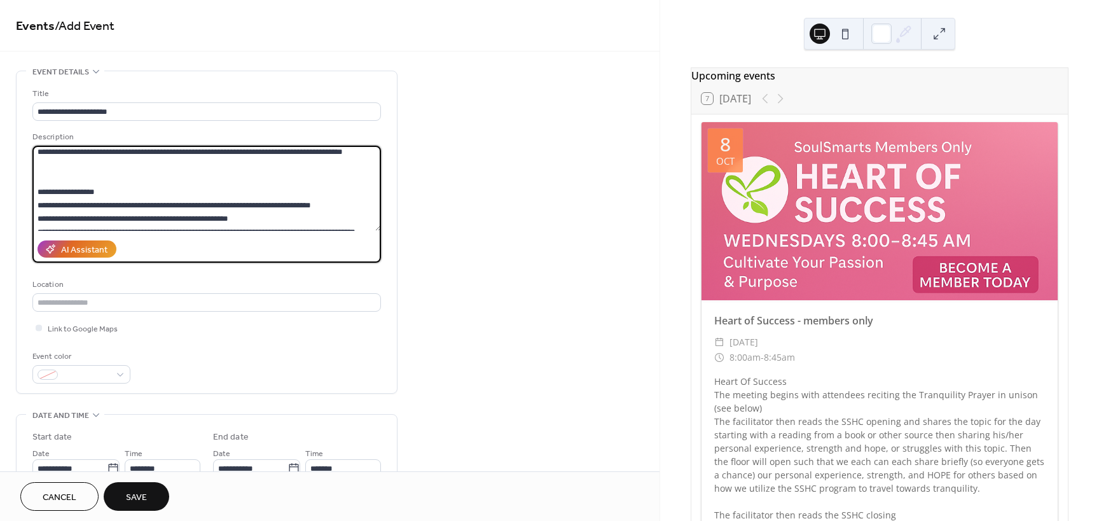
scroll to position [150, 0]
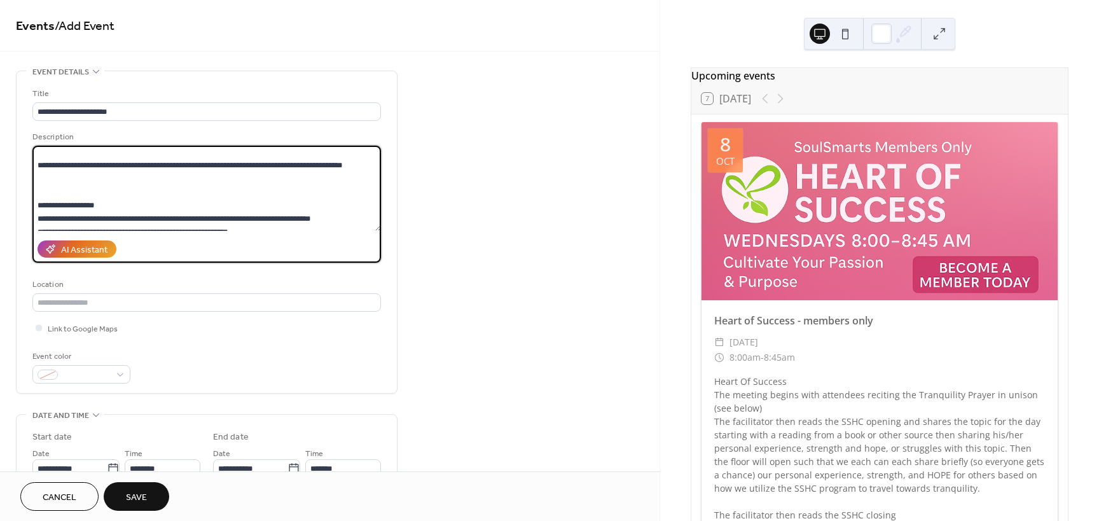
drag, startPoint x: 45, startPoint y: 185, endPoint x: 34, endPoint y: 166, distance: 21.9
click at [34, 166] on textarea at bounding box center [206, 188] width 348 height 85
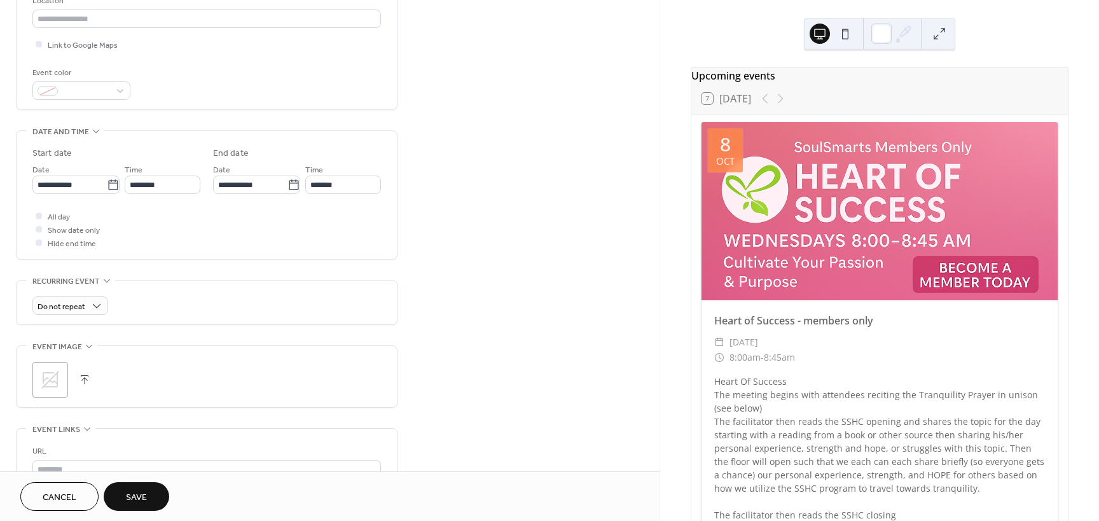
scroll to position [318, 0]
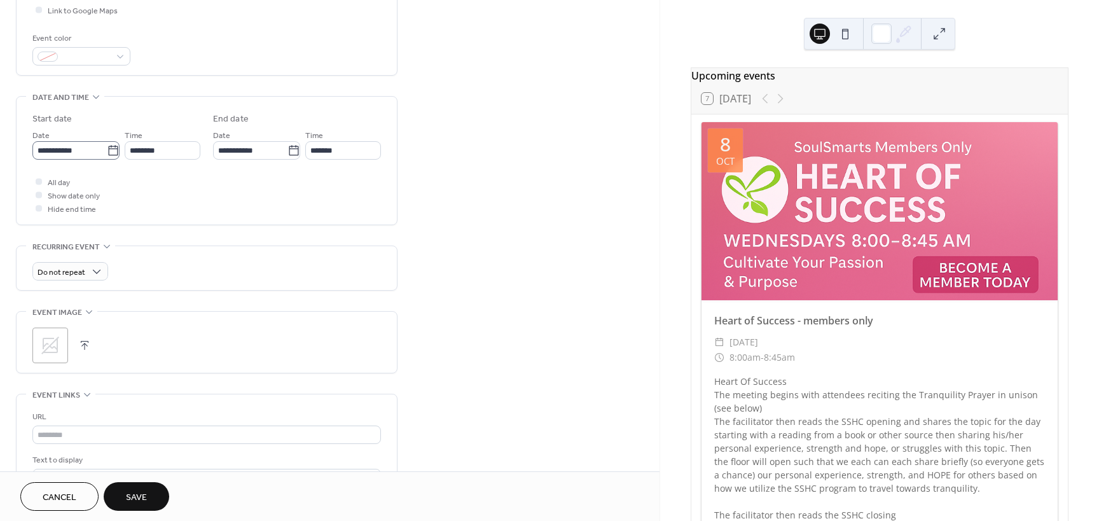
type textarea "**********"
click at [109, 150] on icon at bounding box center [113, 150] width 13 height 13
click at [107, 150] on input "**********" at bounding box center [69, 150] width 74 height 18
click at [136, 244] on td "9" at bounding box center [133, 244] width 20 height 18
type input "**********"
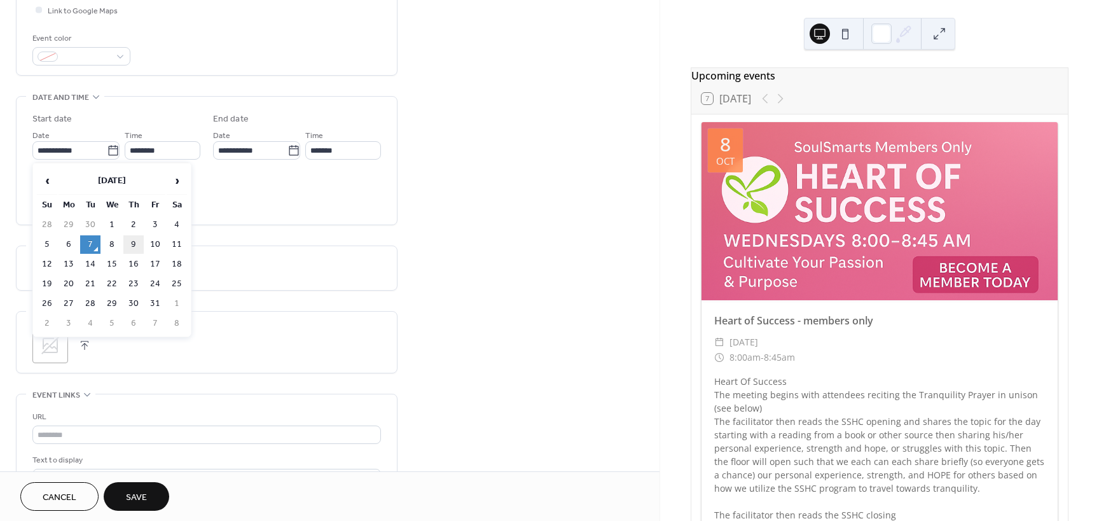
type input "**********"
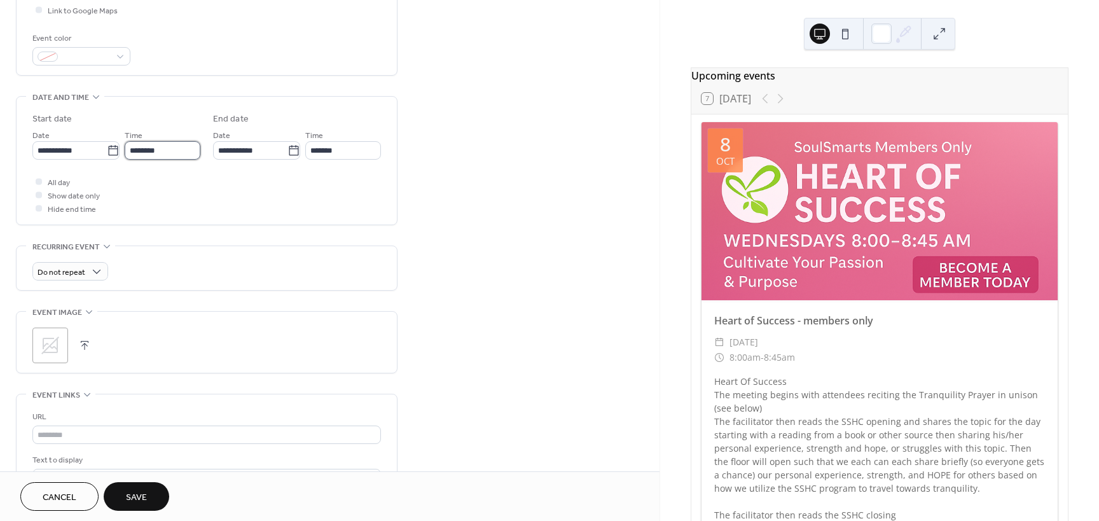
click at [180, 155] on input "********" at bounding box center [163, 150] width 76 height 18
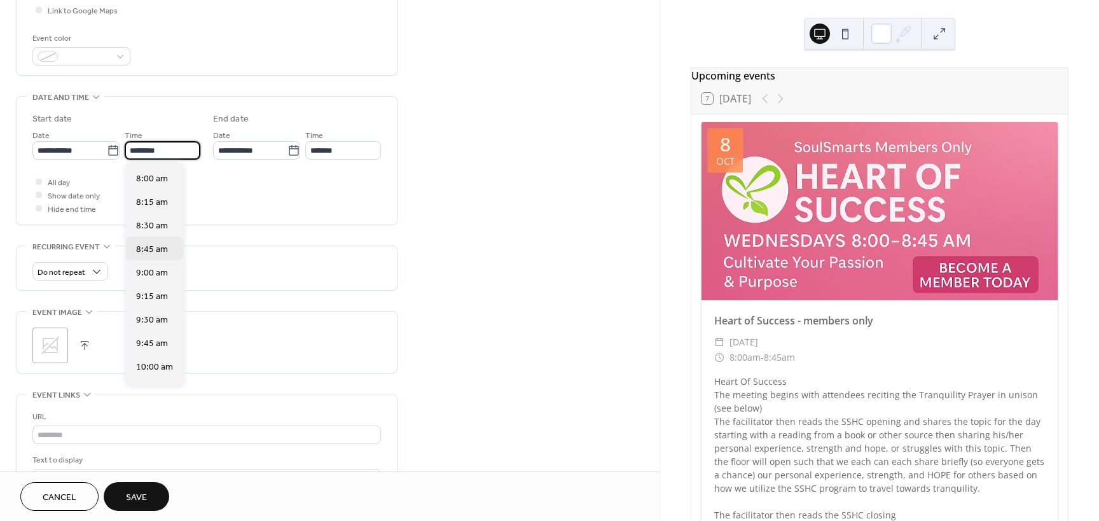
scroll to position [748, 0]
click at [151, 184] on span "8:00 am" at bounding box center [152, 180] width 32 height 13
type input "*******"
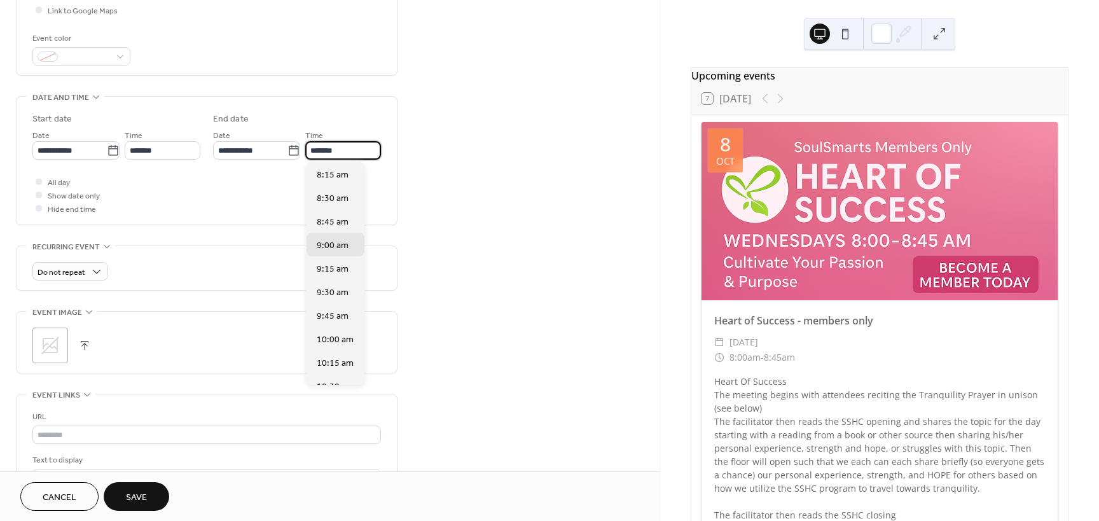
click at [331, 153] on input "*******" at bounding box center [343, 150] width 76 height 18
click at [322, 224] on span "8:45 am" at bounding box center [333, 222] width 32 height 13
type input "*******"
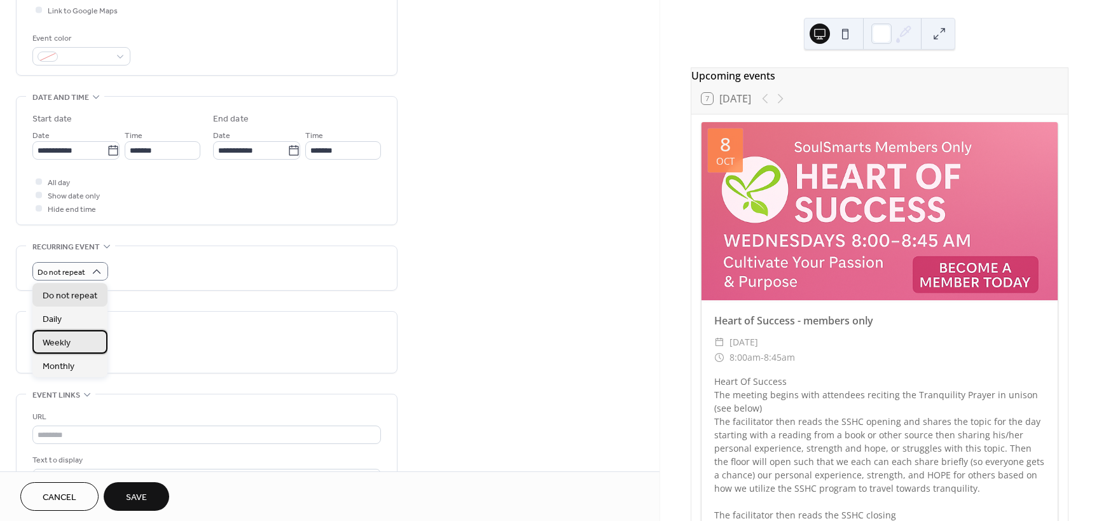
click at [70, 347] on span "Weekly" at bounding box center [57, 342] width 28 height 13
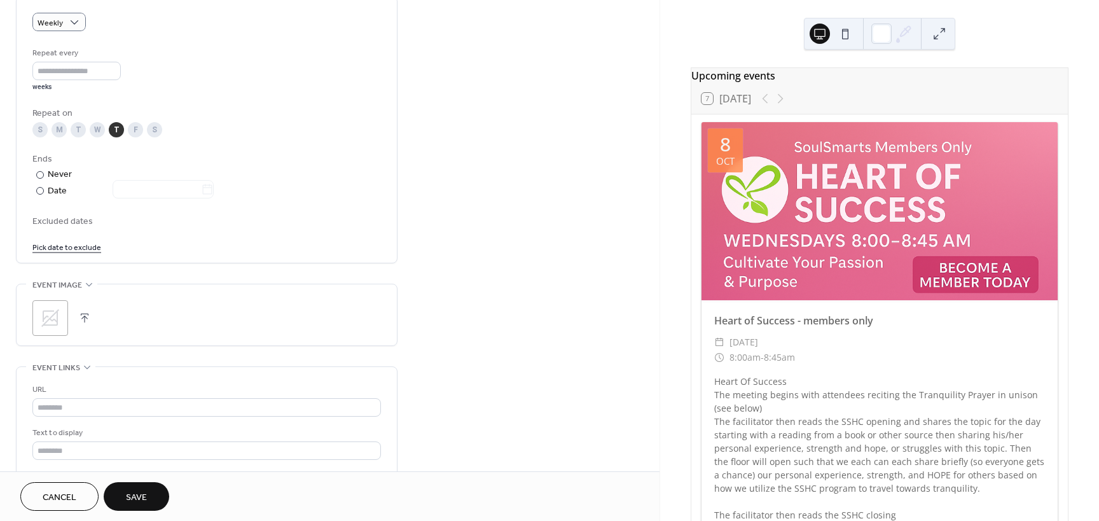
scroll to position [572, 0]
click at [50, 313] on icon at bounding box center [50, 313] width 18 height 18
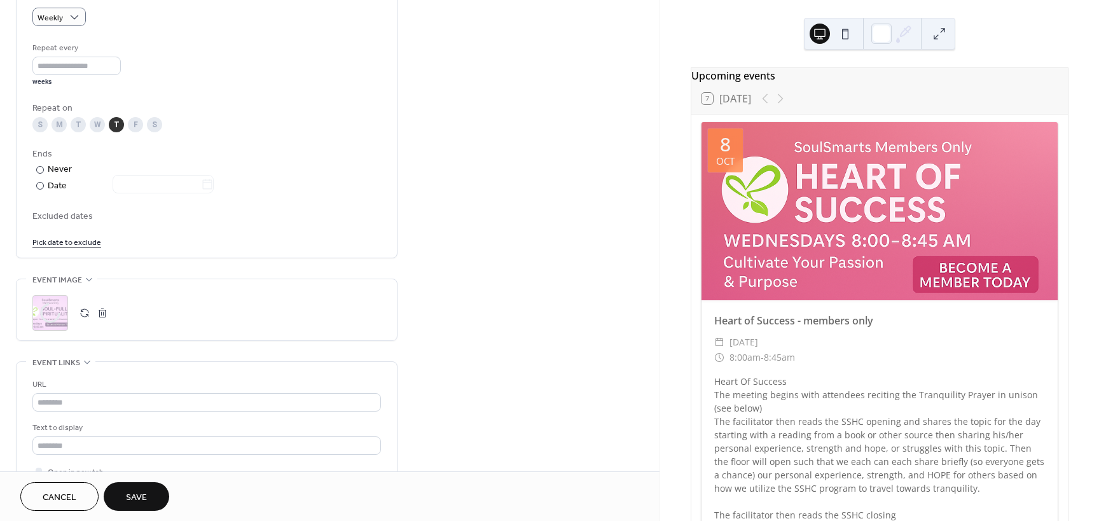
click at [145, 491] on span "Save" at bounding box center [136, 497] width 21 height 13
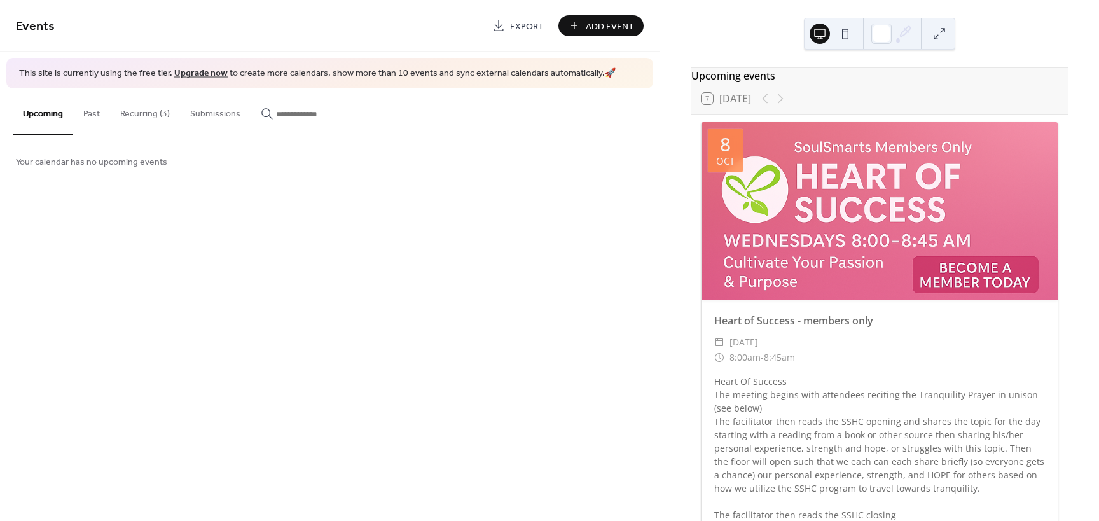
click at [149, 113] on button "Recurring (3)" at bounding box center [145, 110] width 70 height 45
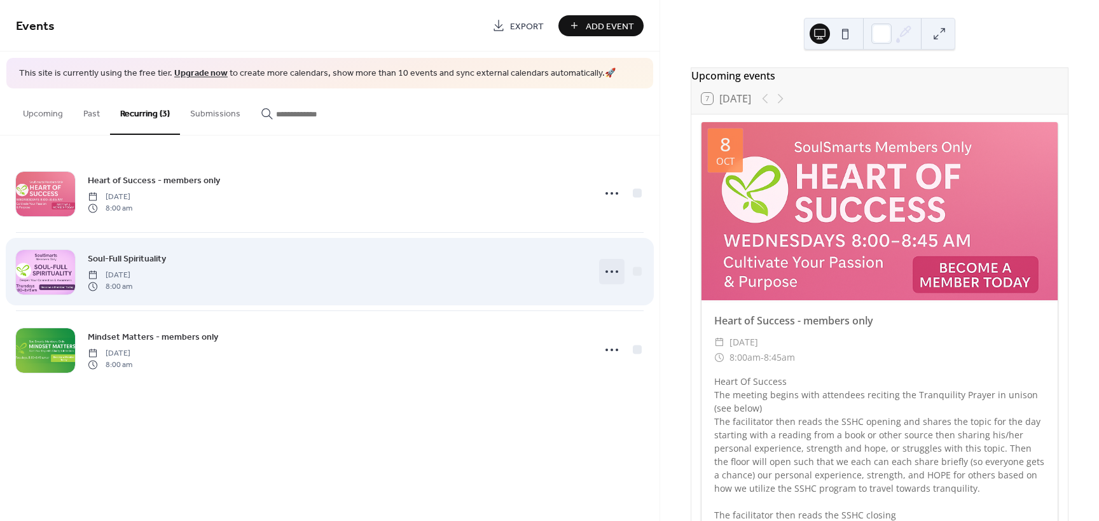
click at [619, 272] on icon at bounding box center [612, 271] width 20 height 20
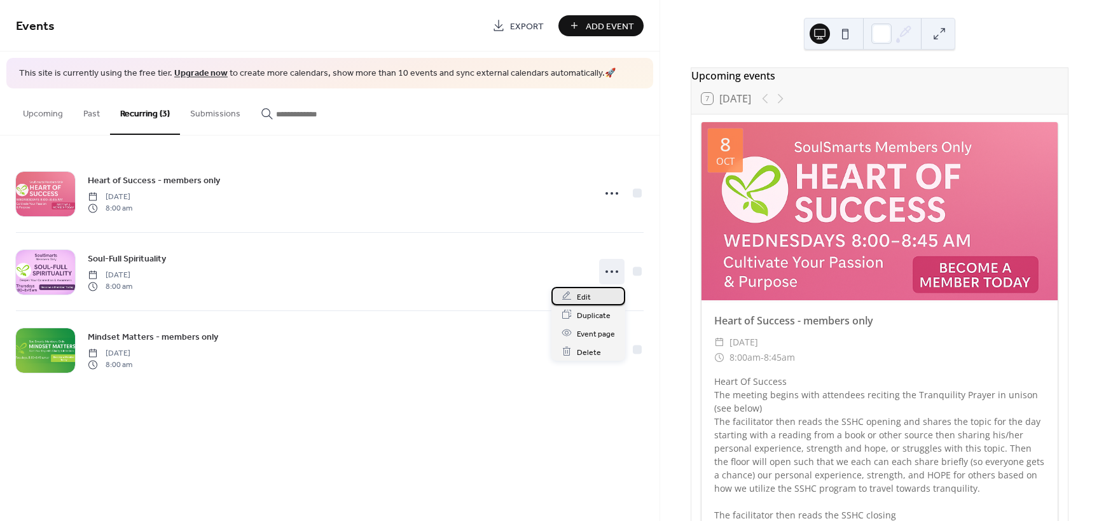
click at [601, 293] on div "Edit" at bounding box center [588, 296] width 74 height 18
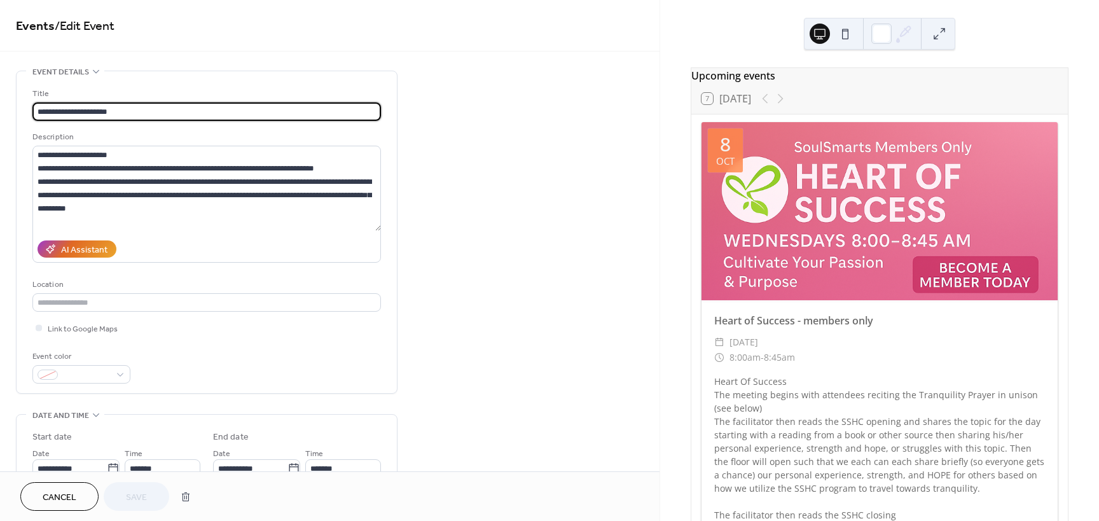
click at [139, 110] on input "**********" at bounding box center [206, 111] width 348 height 18
type input "**********"
click at [132, 502] on span "Save" at bounding box center [136, 497] width 21 height 13
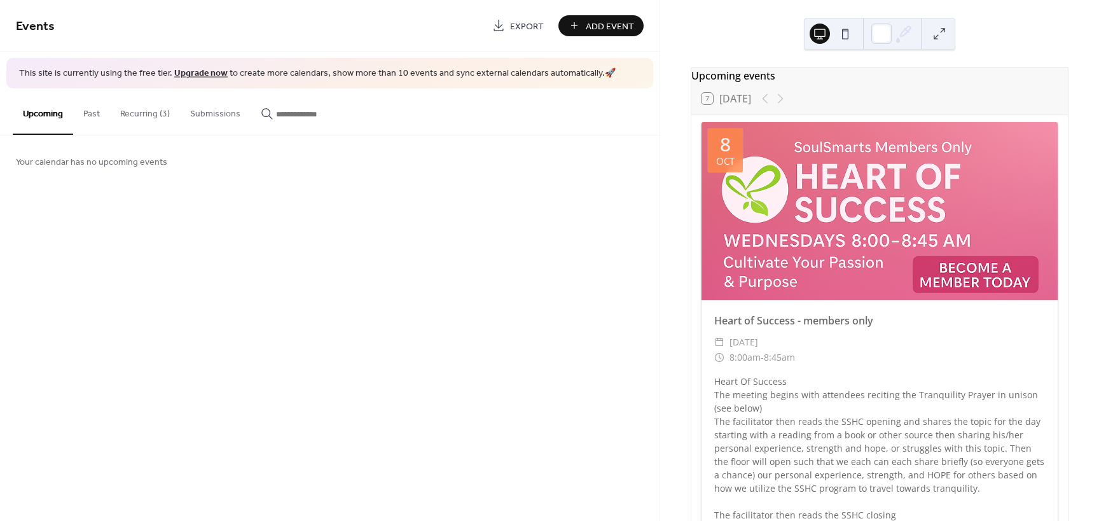
click at [144, 110] on button "Recurring (3)" at bounding box center [145, 110] width 70 height 45
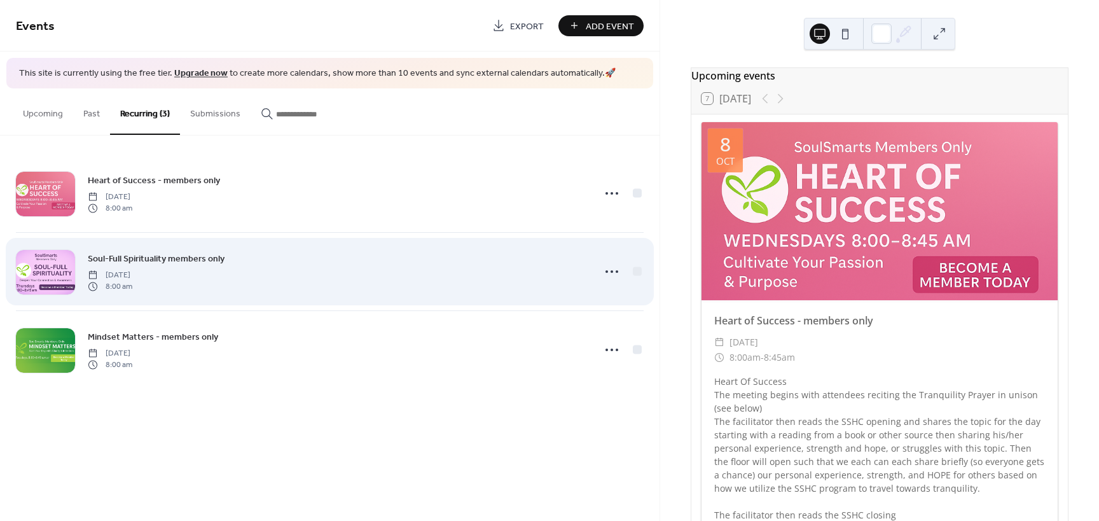
click at [132, 272] on span "[DATE]" at bounding box center [110, 274] width 45 height 11
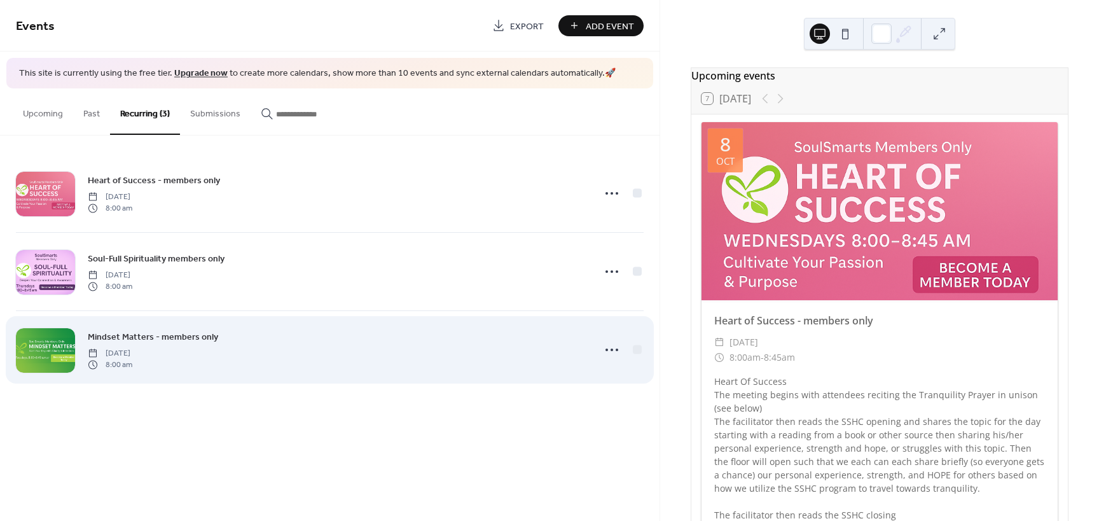
click at [132, 358] on span "[DATE]" at bounding box center [110, 352] width 45 height 11
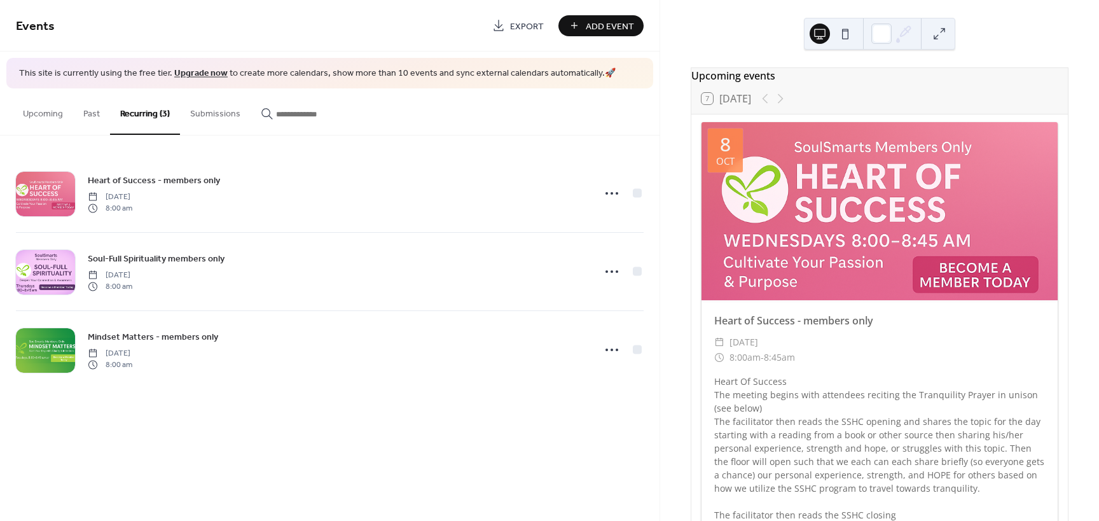
click at [170, 448] on div "Events Export Add Event This site is currently using the free tier. Upgrade now…" at bounding box center [329, 260] width 659 height 521
click at [527, 24] on span "Export" at bounding box center [527, 26] width 34 height 13
